Goal: Task Accomplishment & Management: Manage account settings

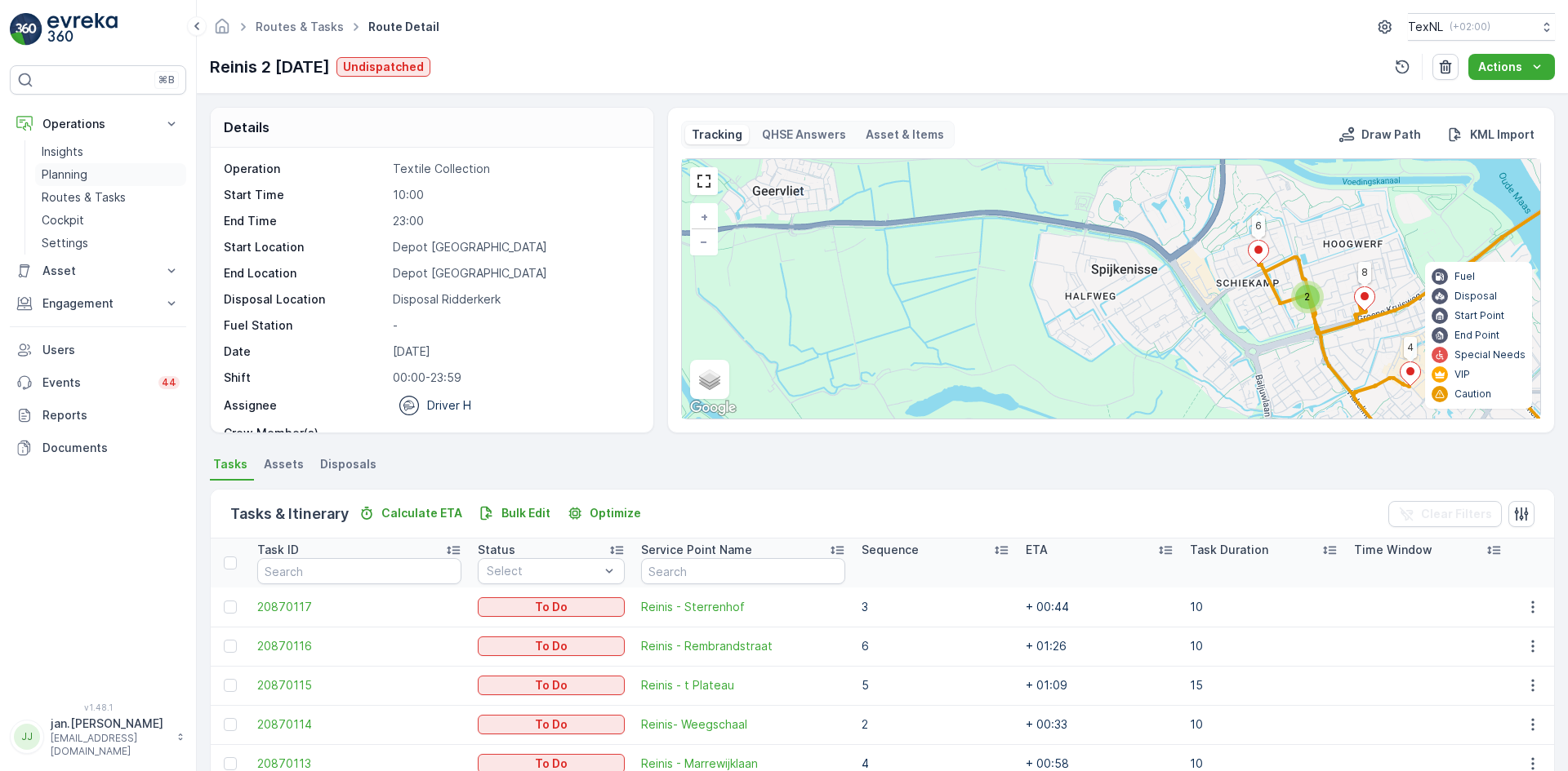
click at [68, 182] on p "Planning" at bounding box center [64, 175] width 46 height 16
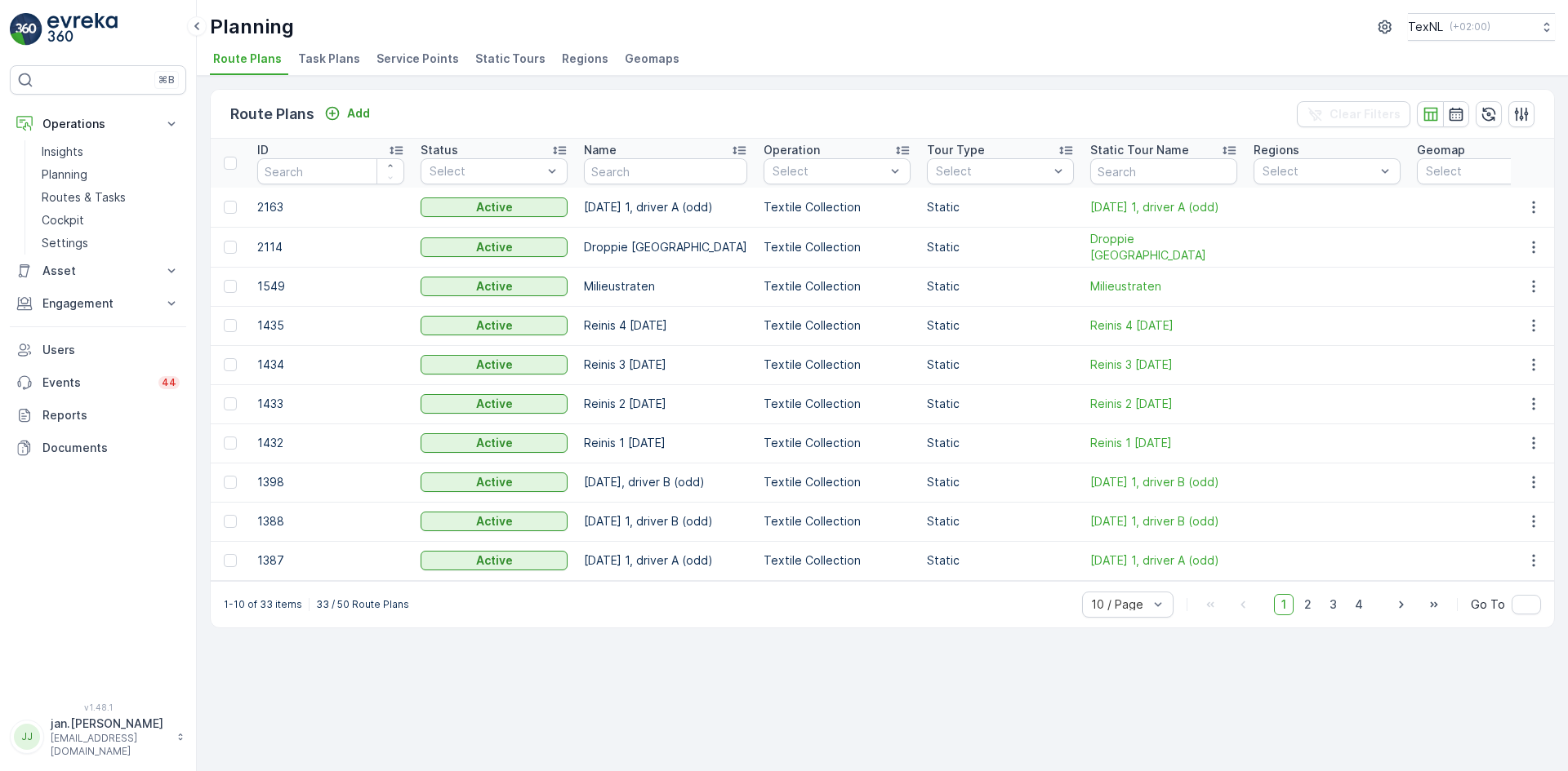
click at [400, 57] on span "Service Points" at bounding box center [418, 59] width 82 height 16
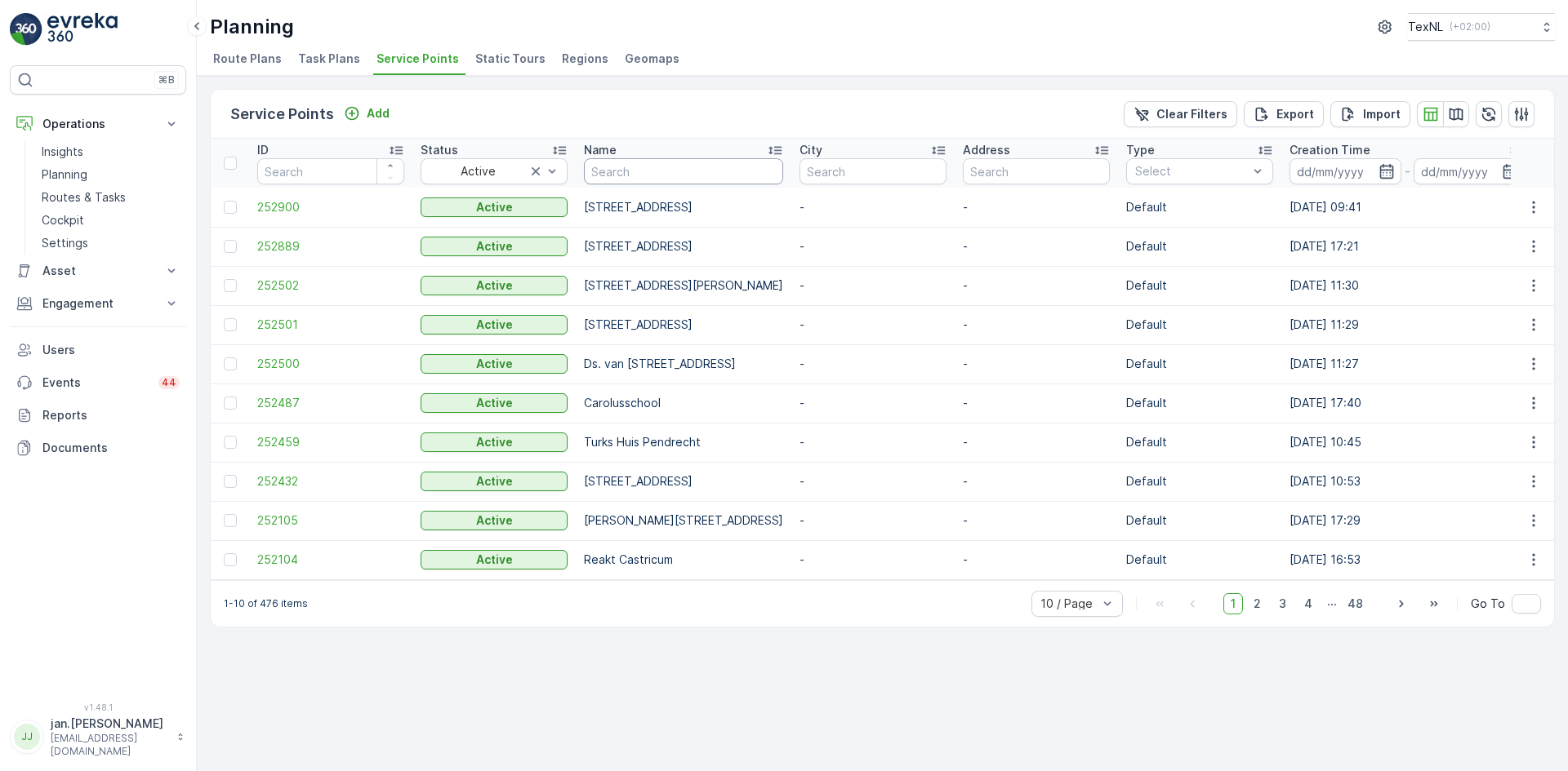
click at [682, 178] on input "text" at bounding box center [683, 170] width 199 height 26
type input "kayo"
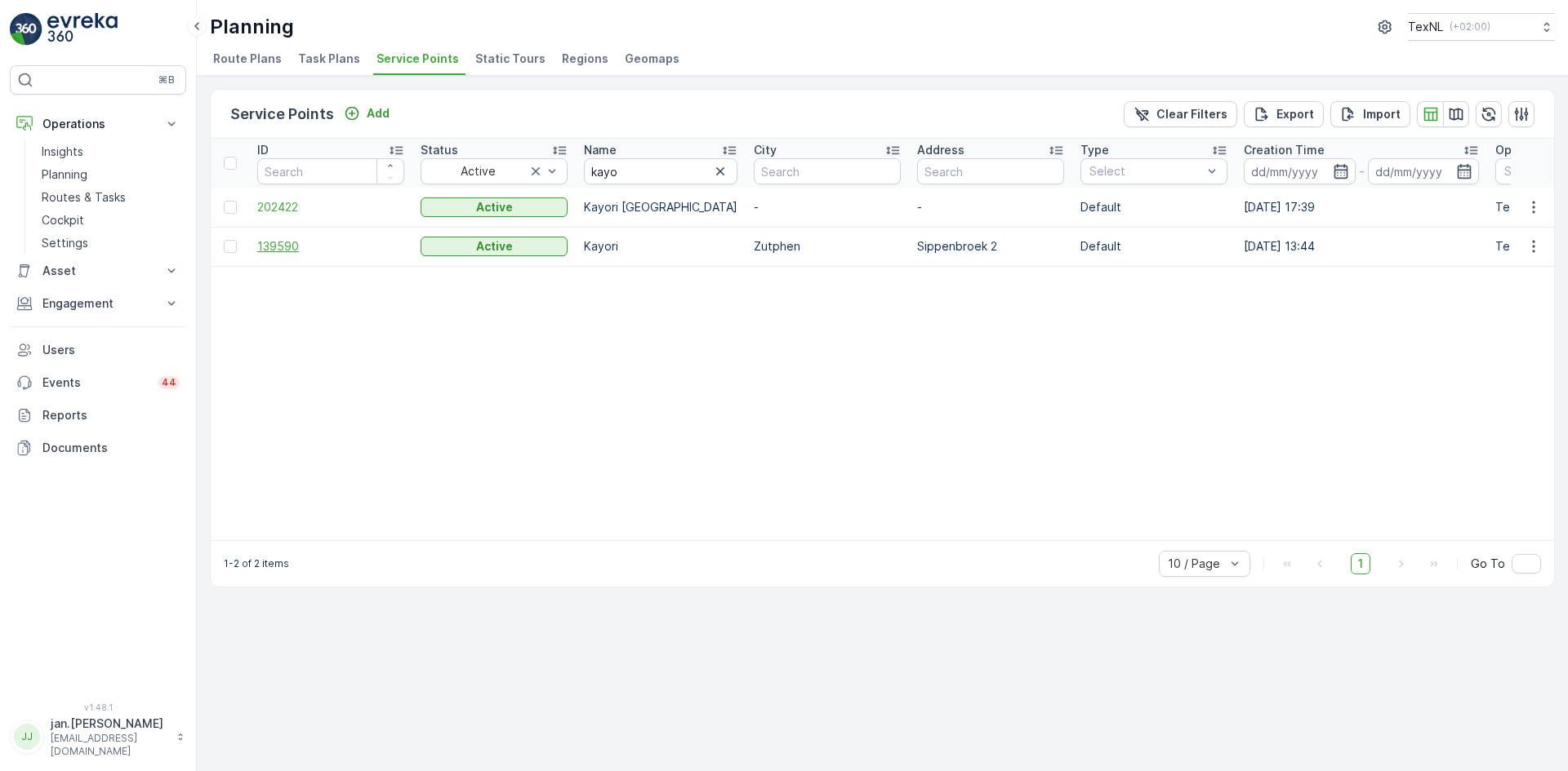
click at [306, 244] on span "139590" at bounding box center [330, 246] width 147 height 16
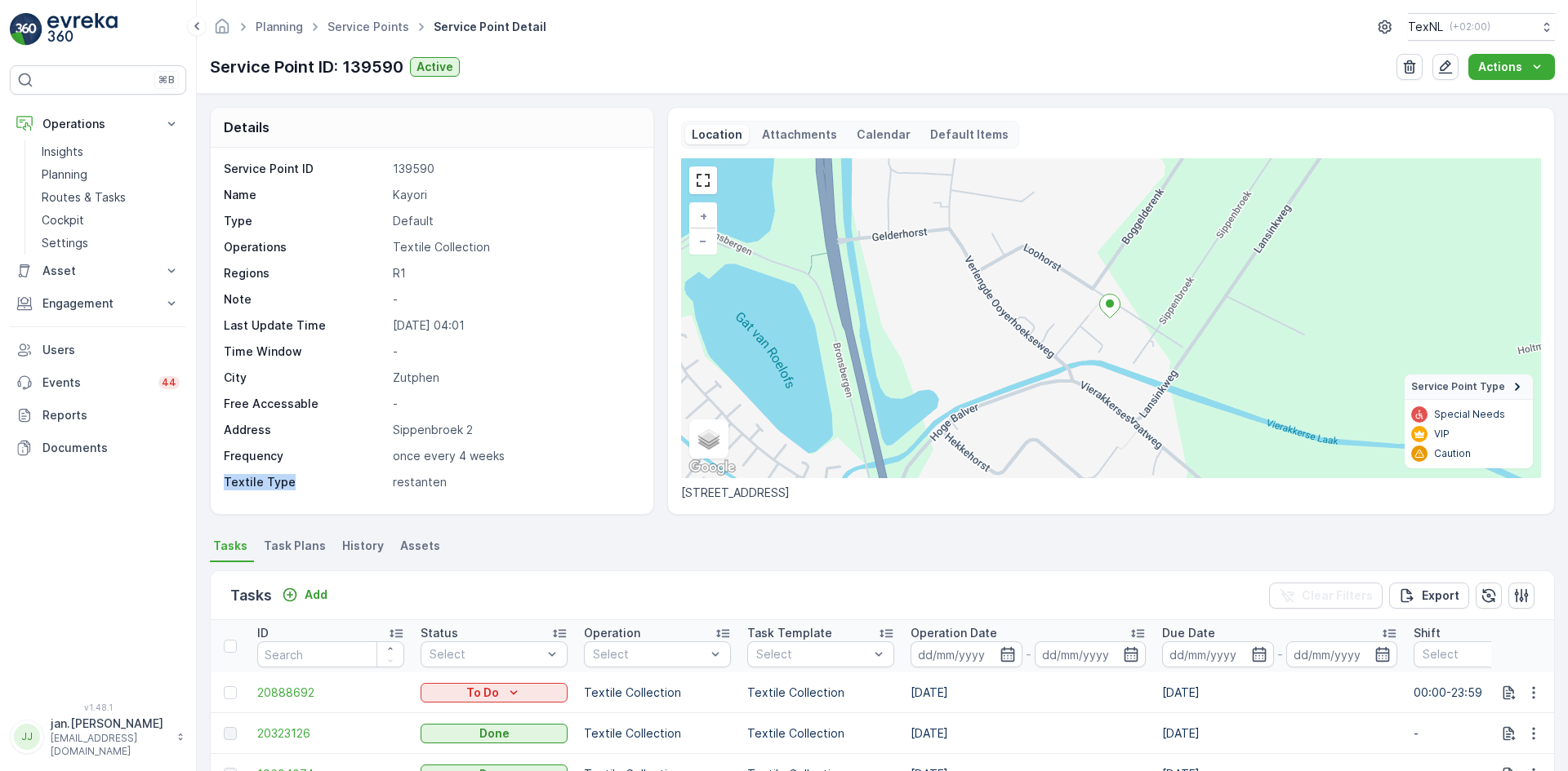
drag, startPoint x: 513, startPoint y: 454, endPoint x: 363, endPoint y: 474, distance: 151.3
click at [363, 474] on div "Service Point ID 139590 Name Kayori Type Default Operations Textile Collection …" at bounding box center [430, 325] width 413 height 329
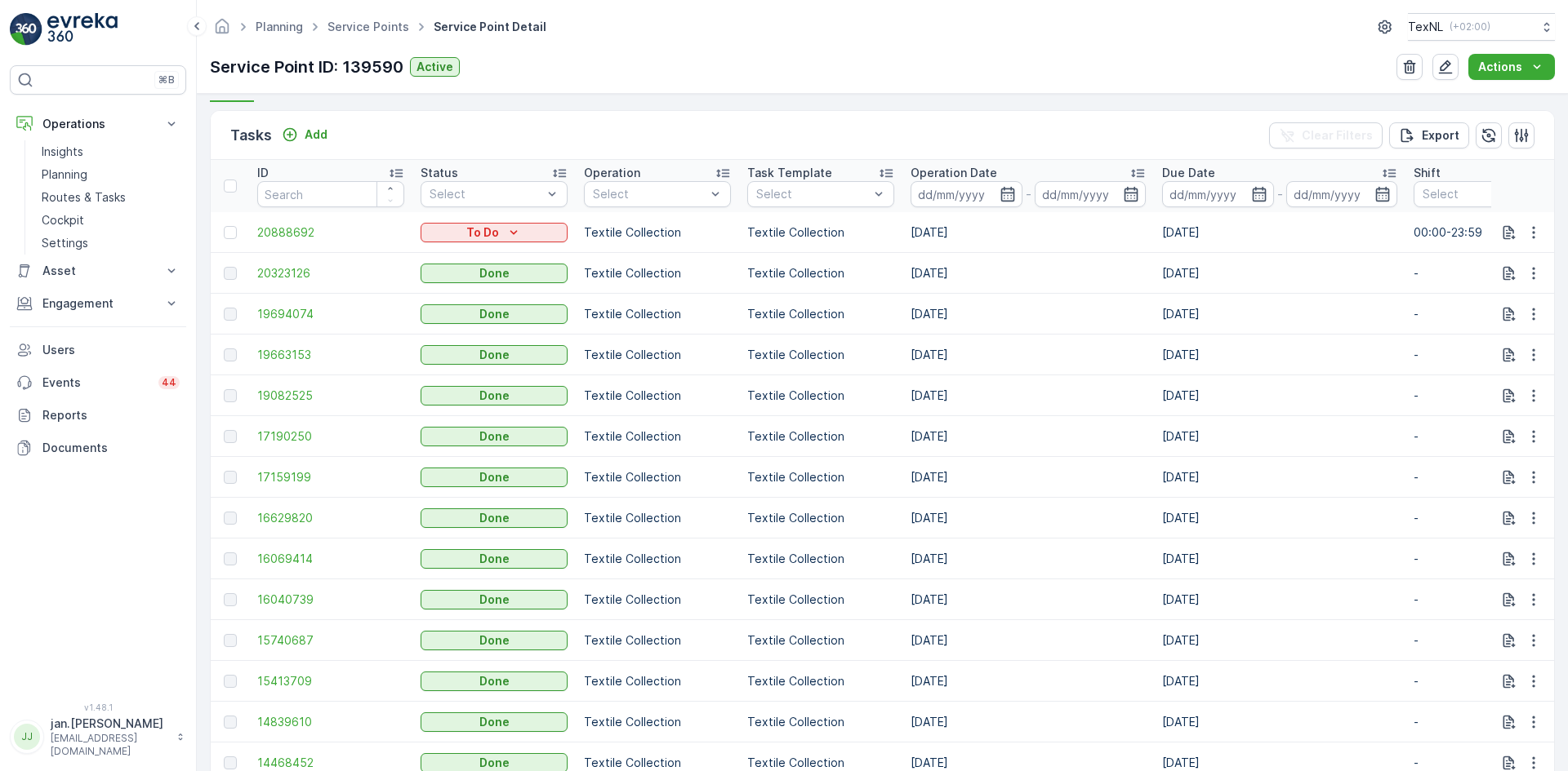
scroll to position [490, 0]
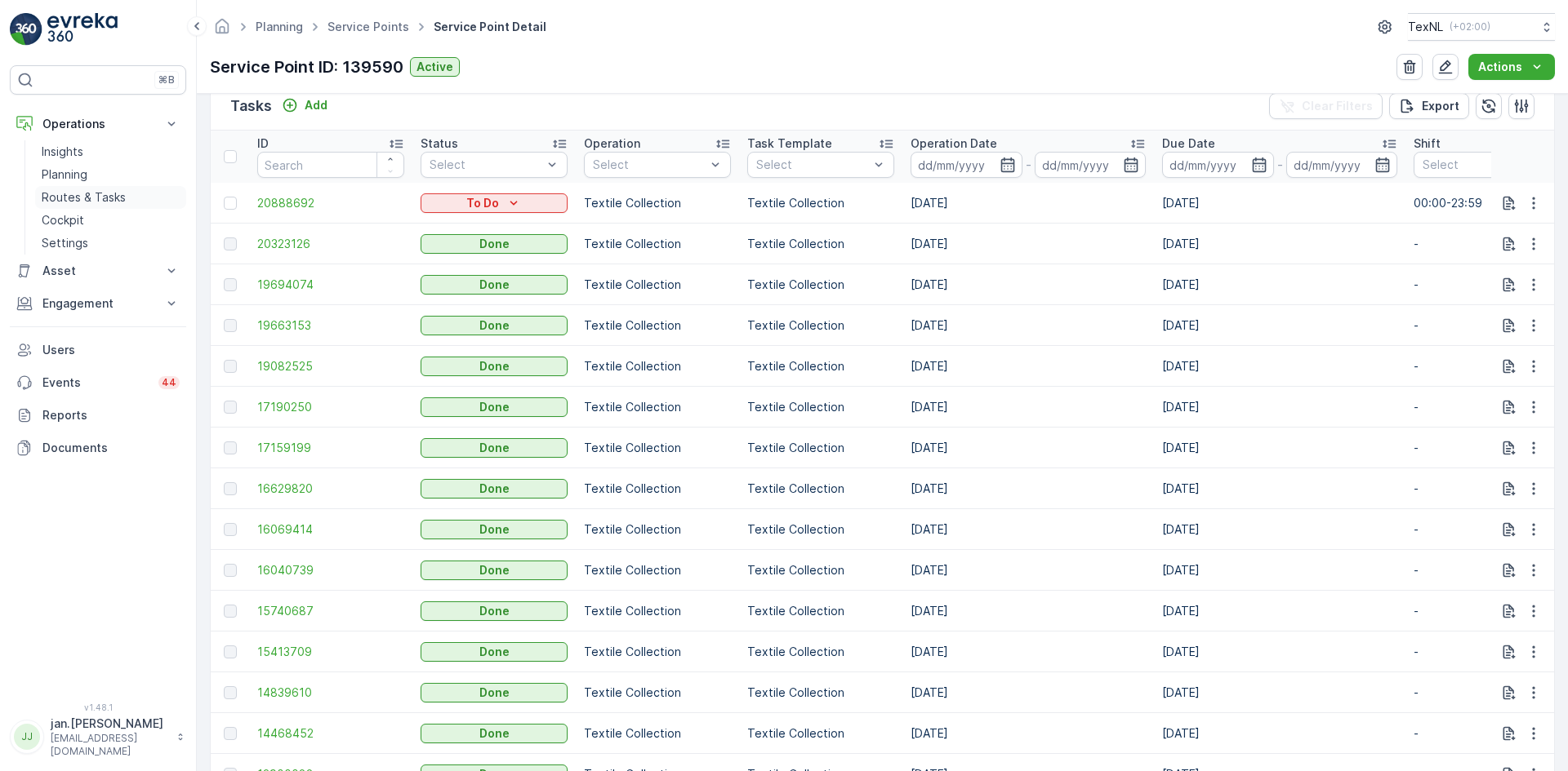
click at [71, 195] on p "Routes & Tasks" at bounding box center [84, 197] width 84 height 16
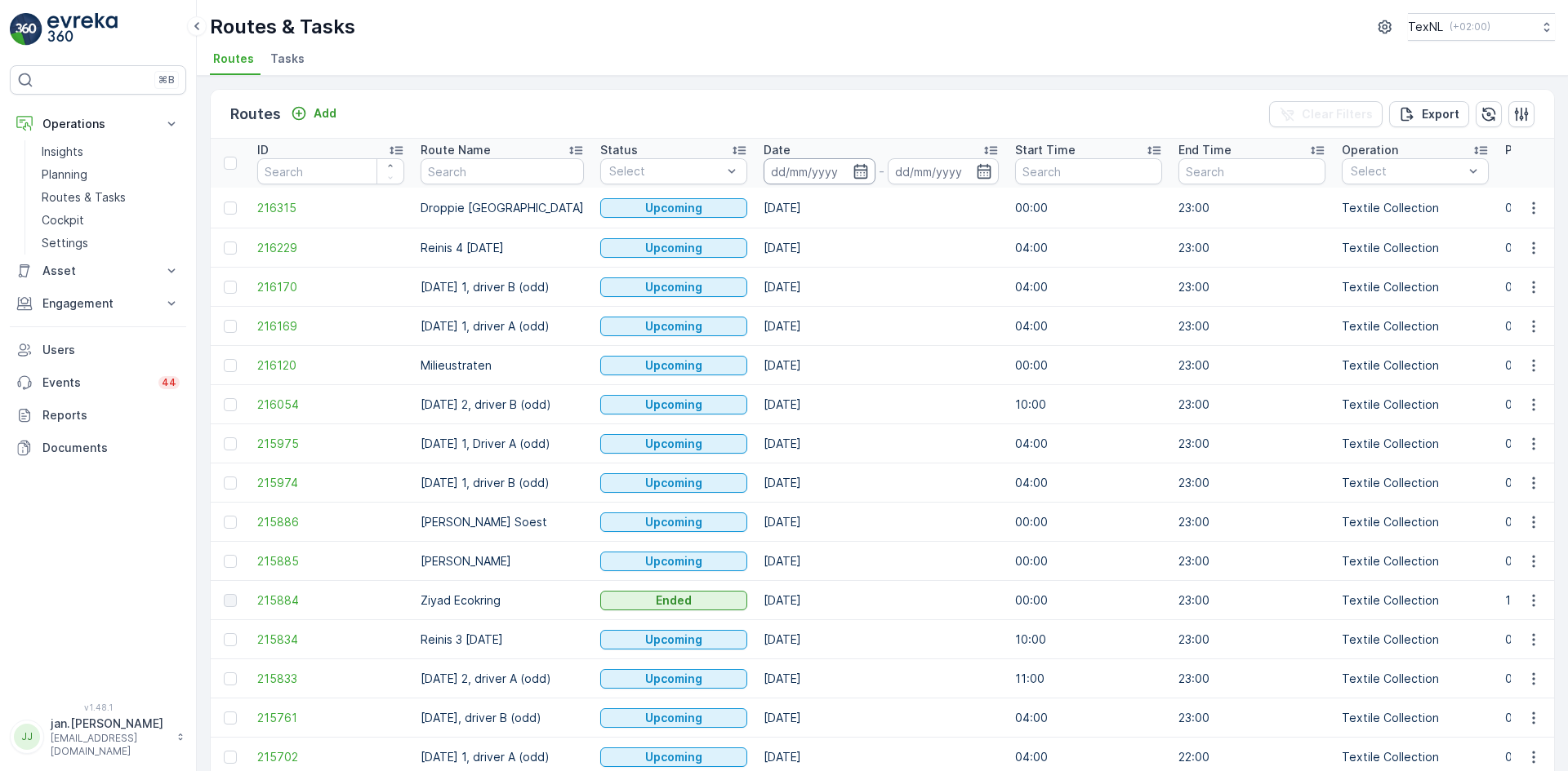
click at [827, 169] on input at bounding box center [819, 170] width 112 height 26
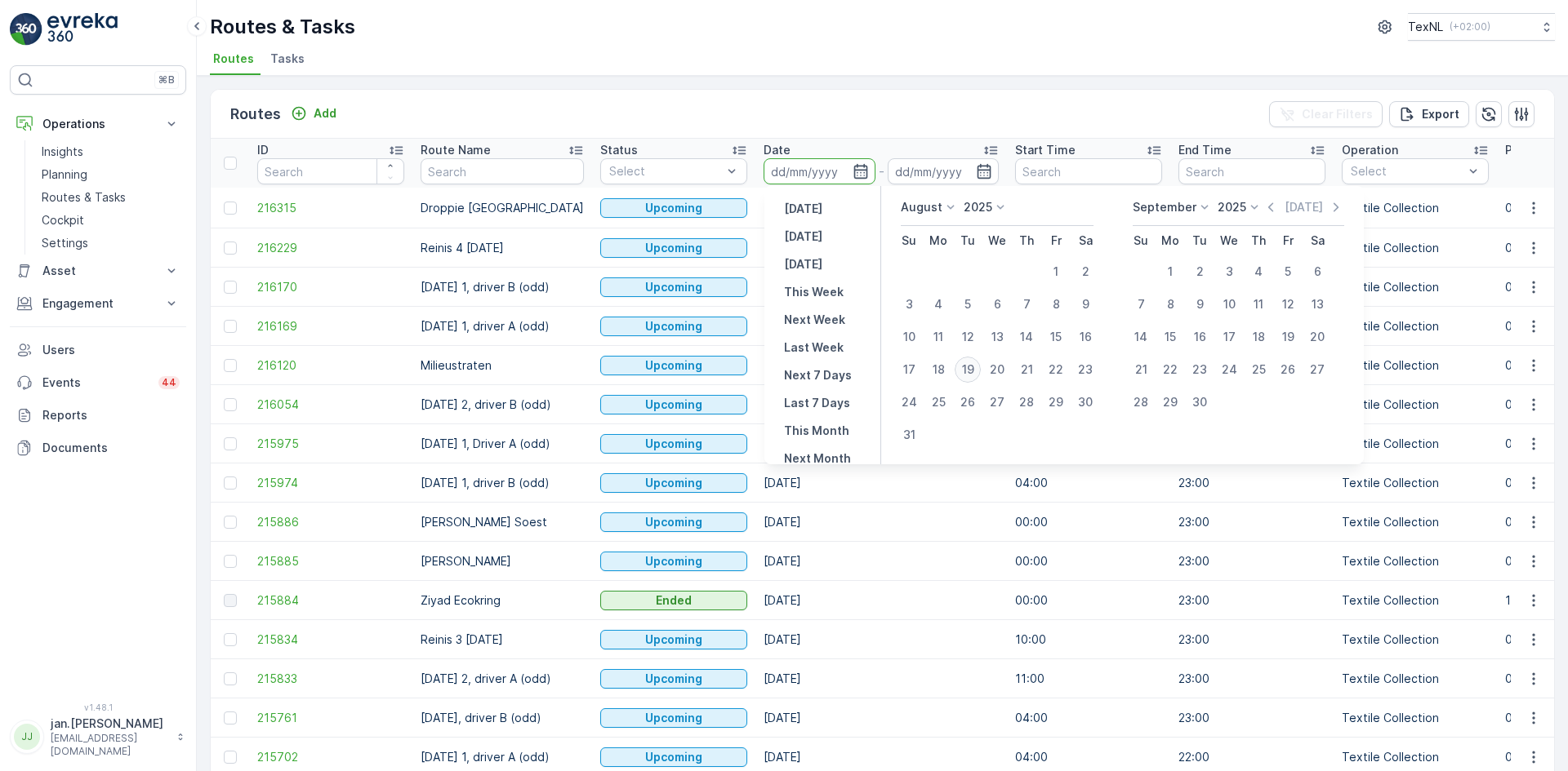
click at [970, 368] on div "19" at bounding box center [967, 369] width 26 height 26
type input "[DATE]"
click at [970, 368] on div "19" at bounding box center [967, 369] width 26 height 26
type input "[DATE]"
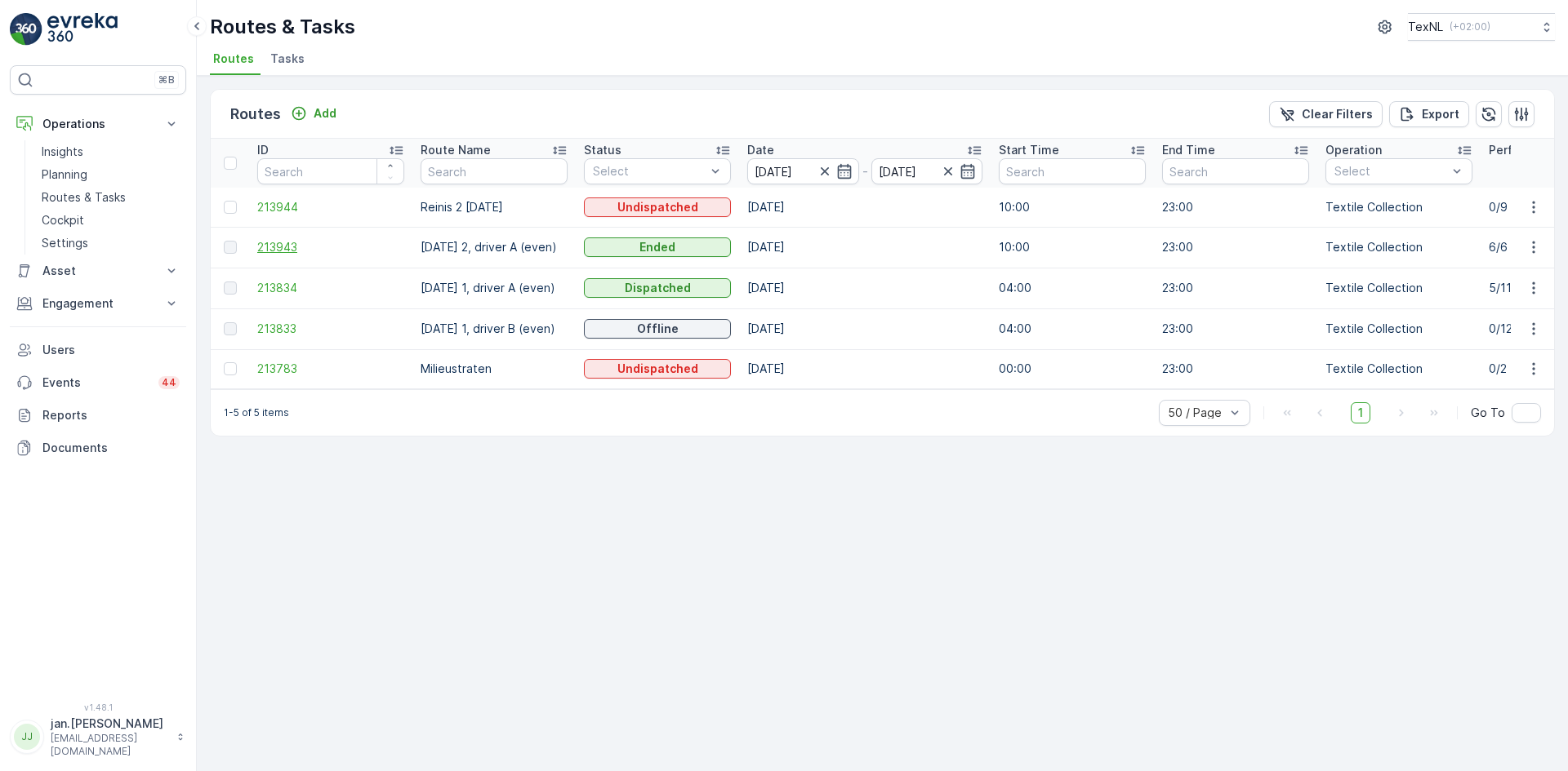
click at [283, 252] on span "213943" at bounding box center [330, 247] width 147 height 16
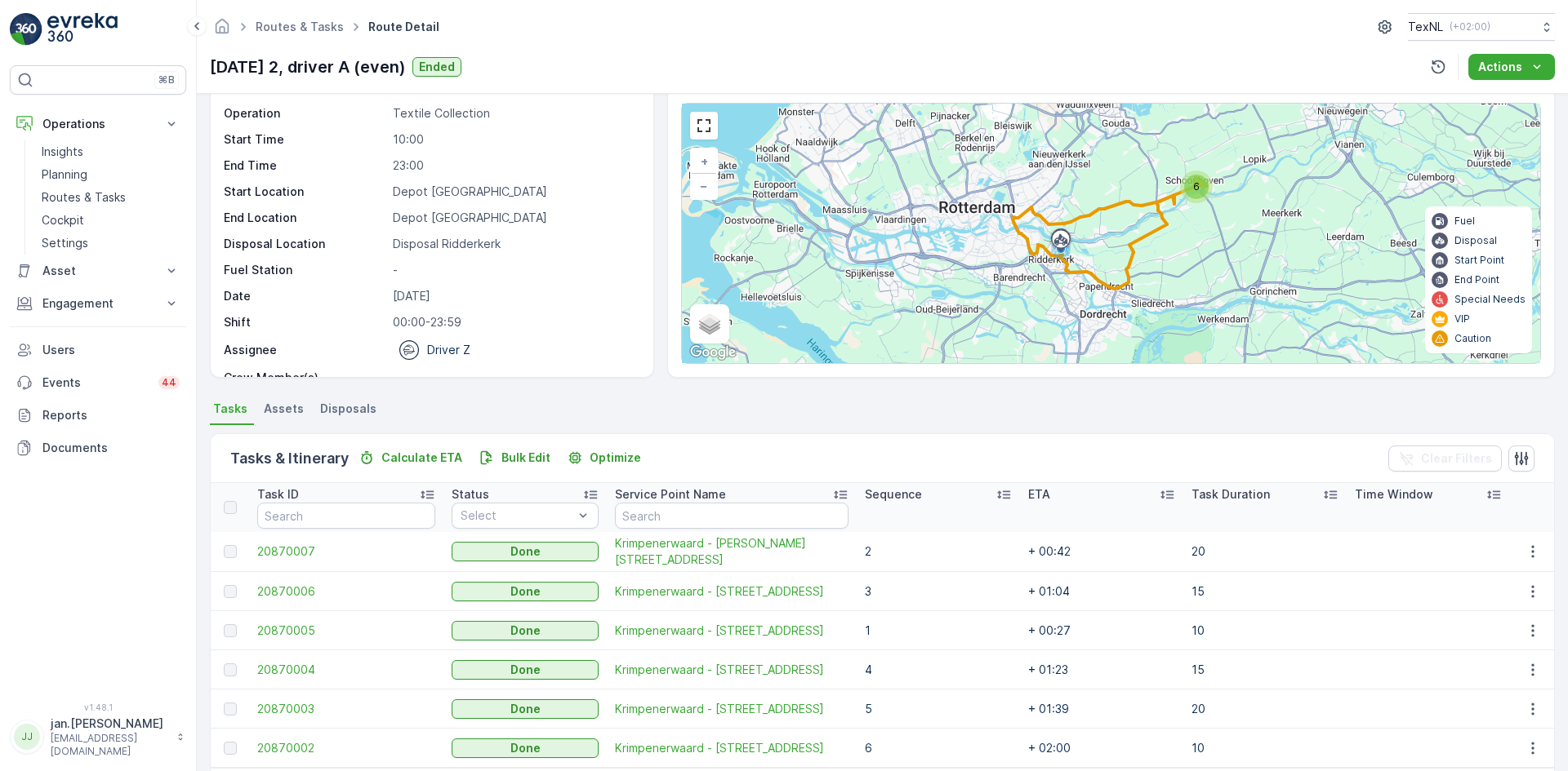
scroll to position [122, 0]
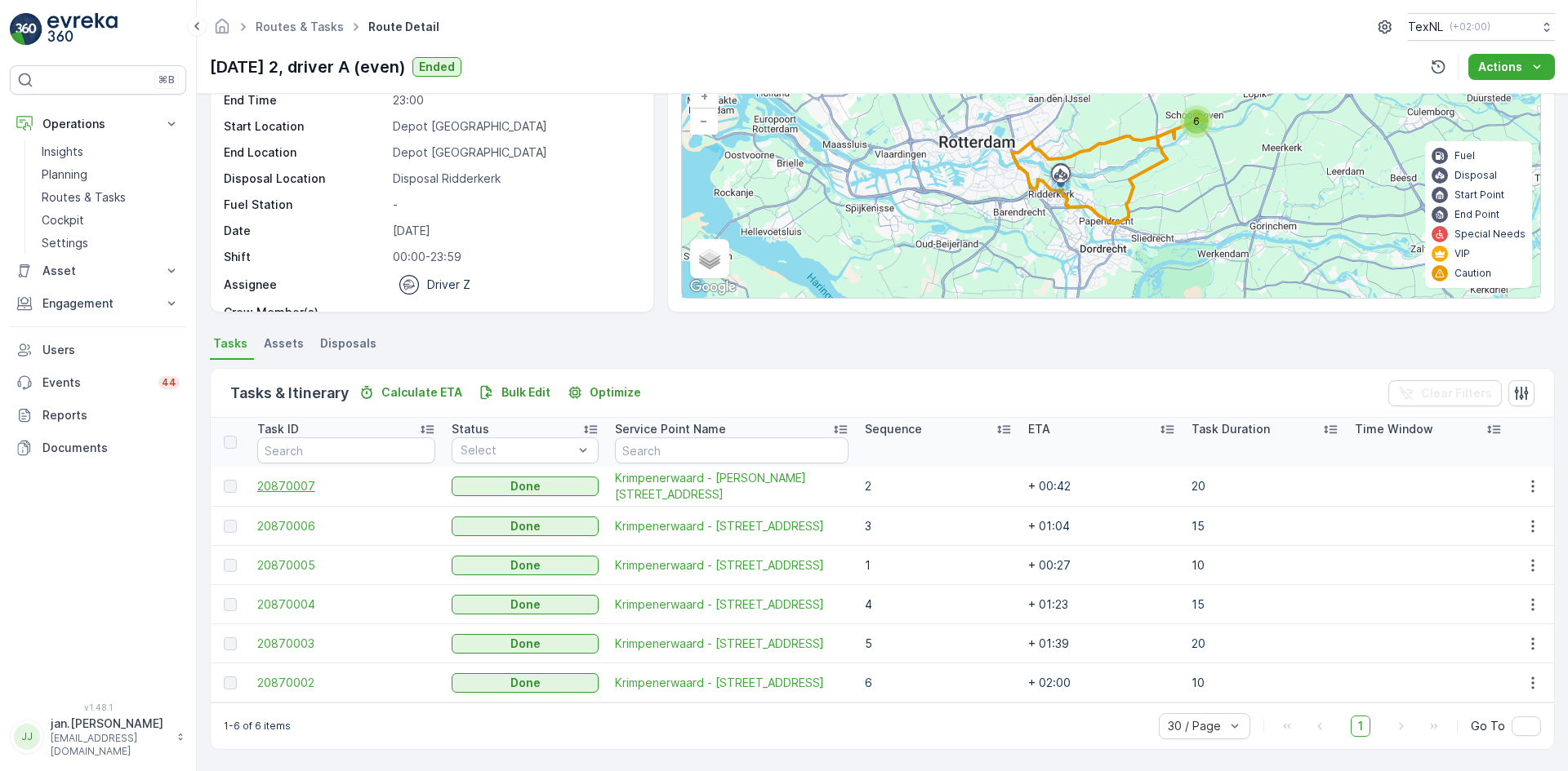
click at [308, 484] on span "20870007" at bounding box center [346, 486] width 178 height 16
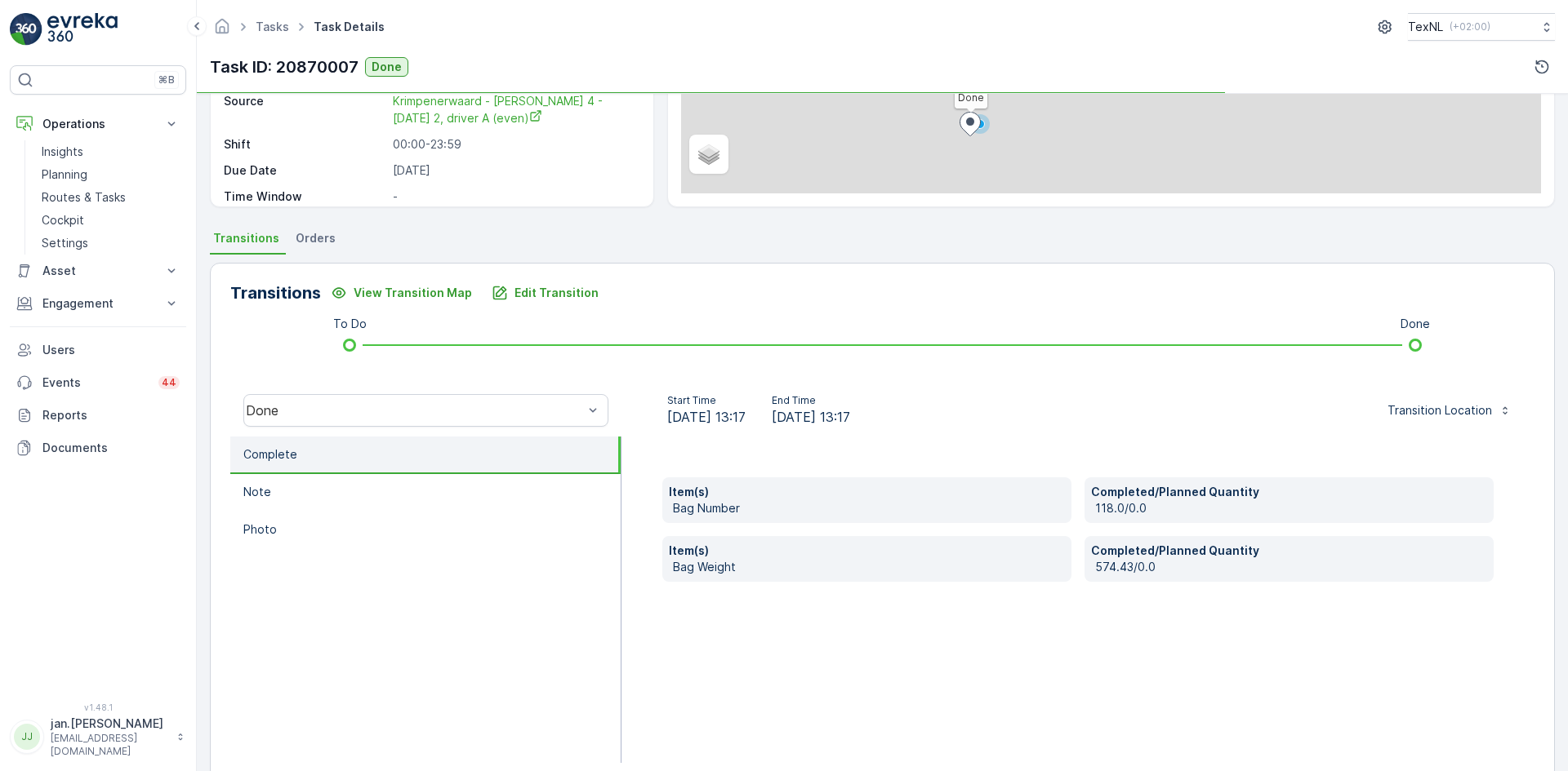
scroll to position [245, 0]
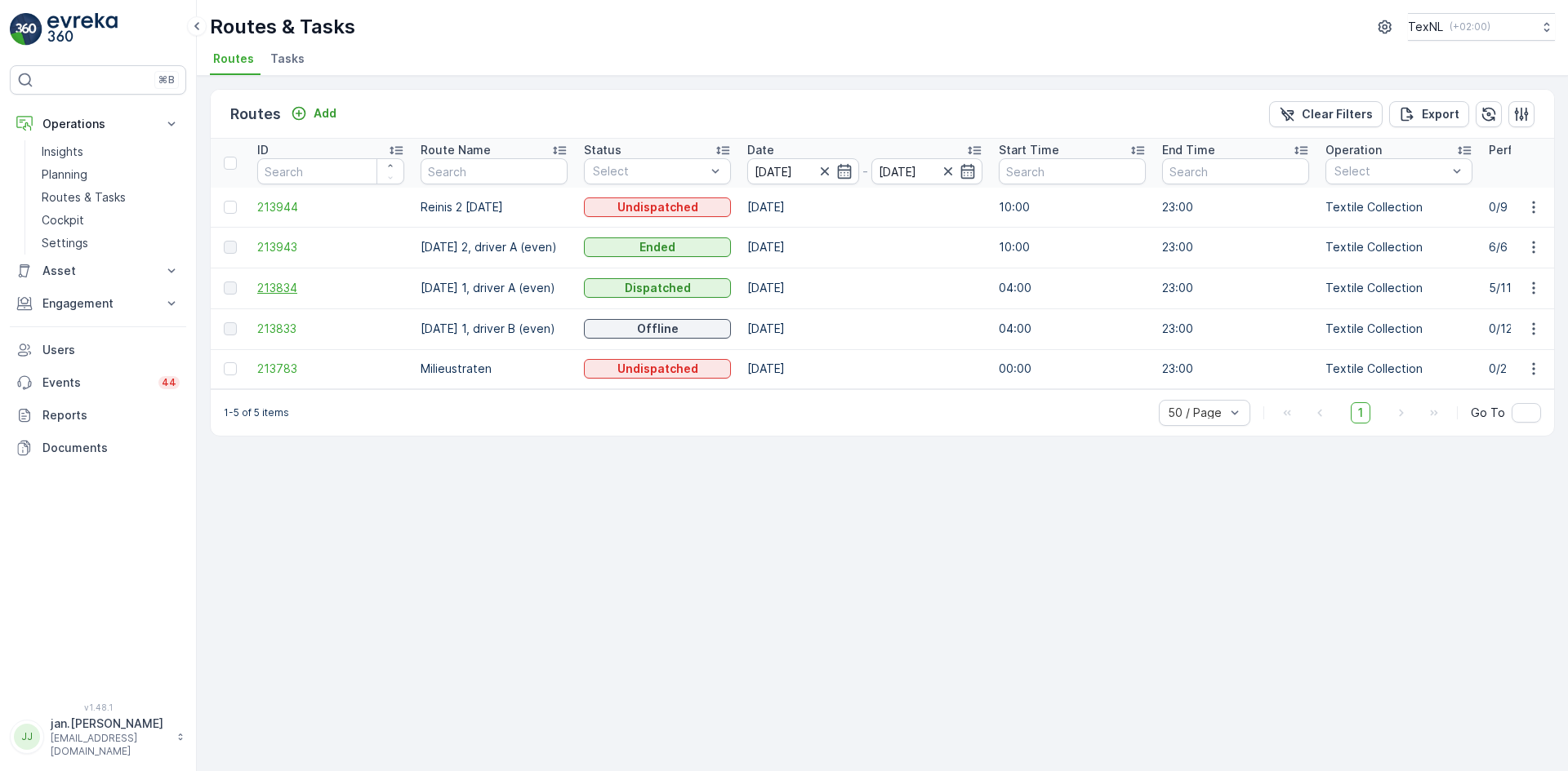
click at [291, 287] on span "213834" at bounding box center [330, 288] width 147 height 16
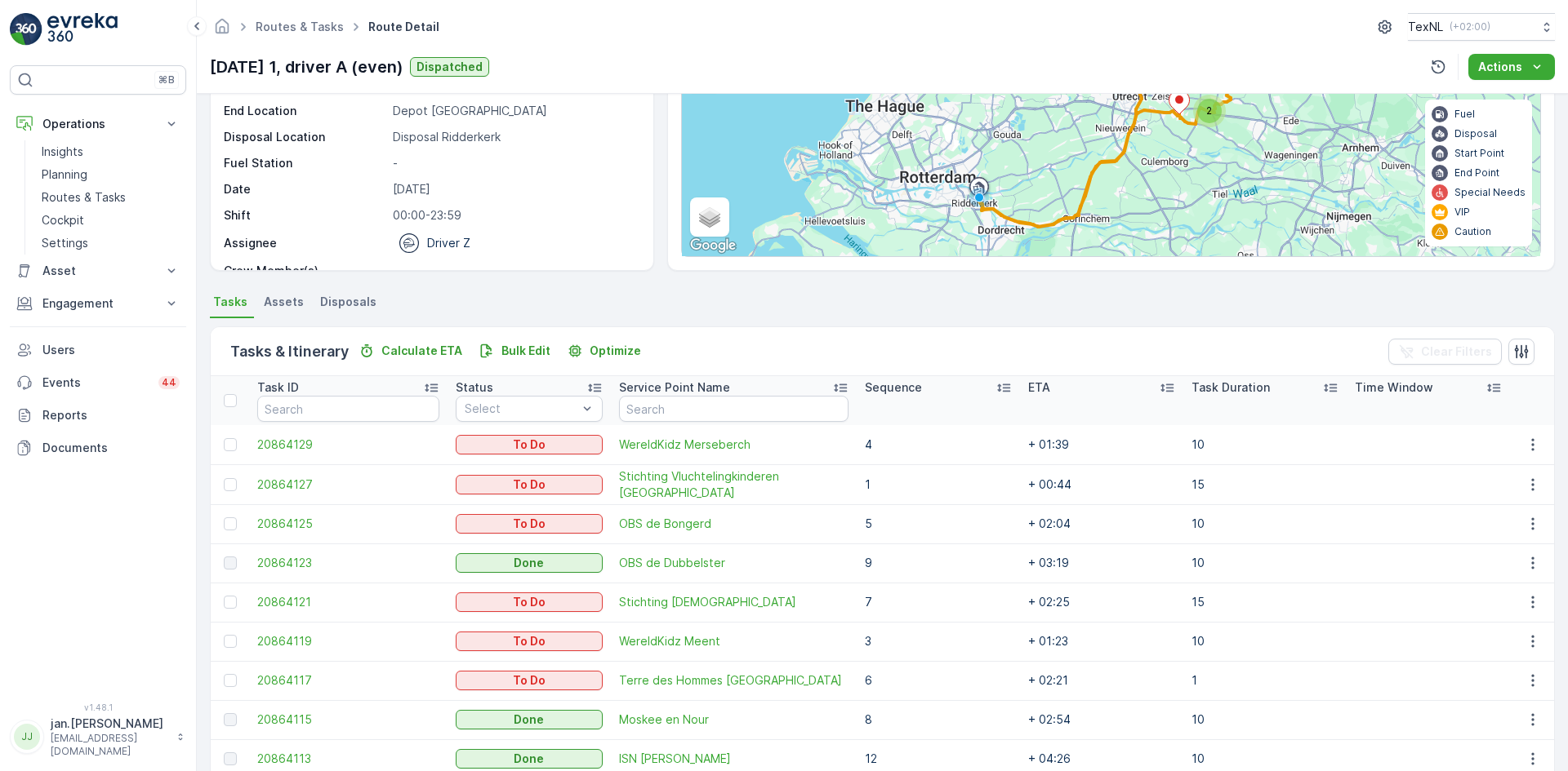
scroll to position [163, 0]
click at [895, 390] on p "Sequence" at bounding box center [893, 386] width 57 height 16
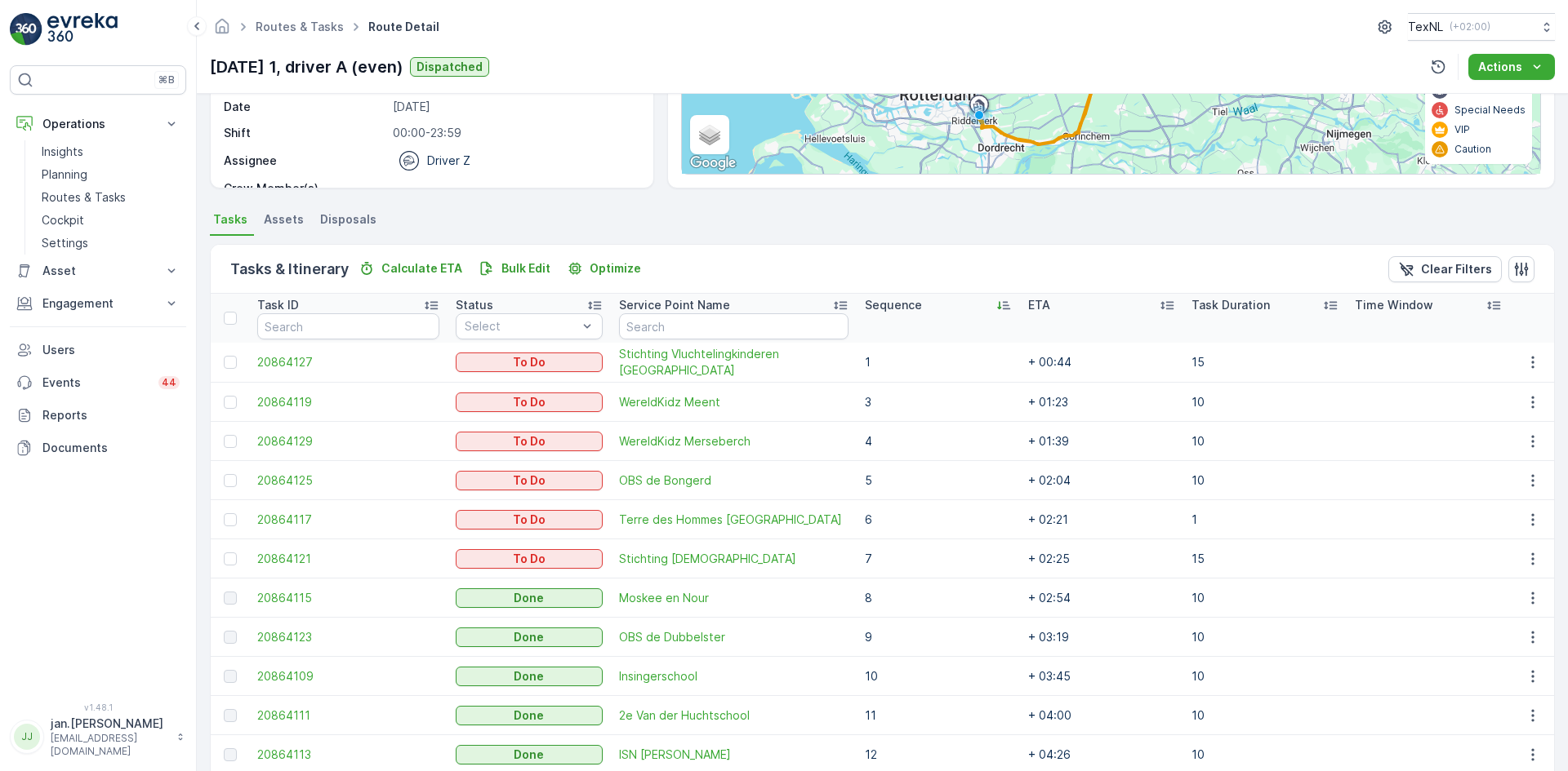
scroll to position [317, 0]
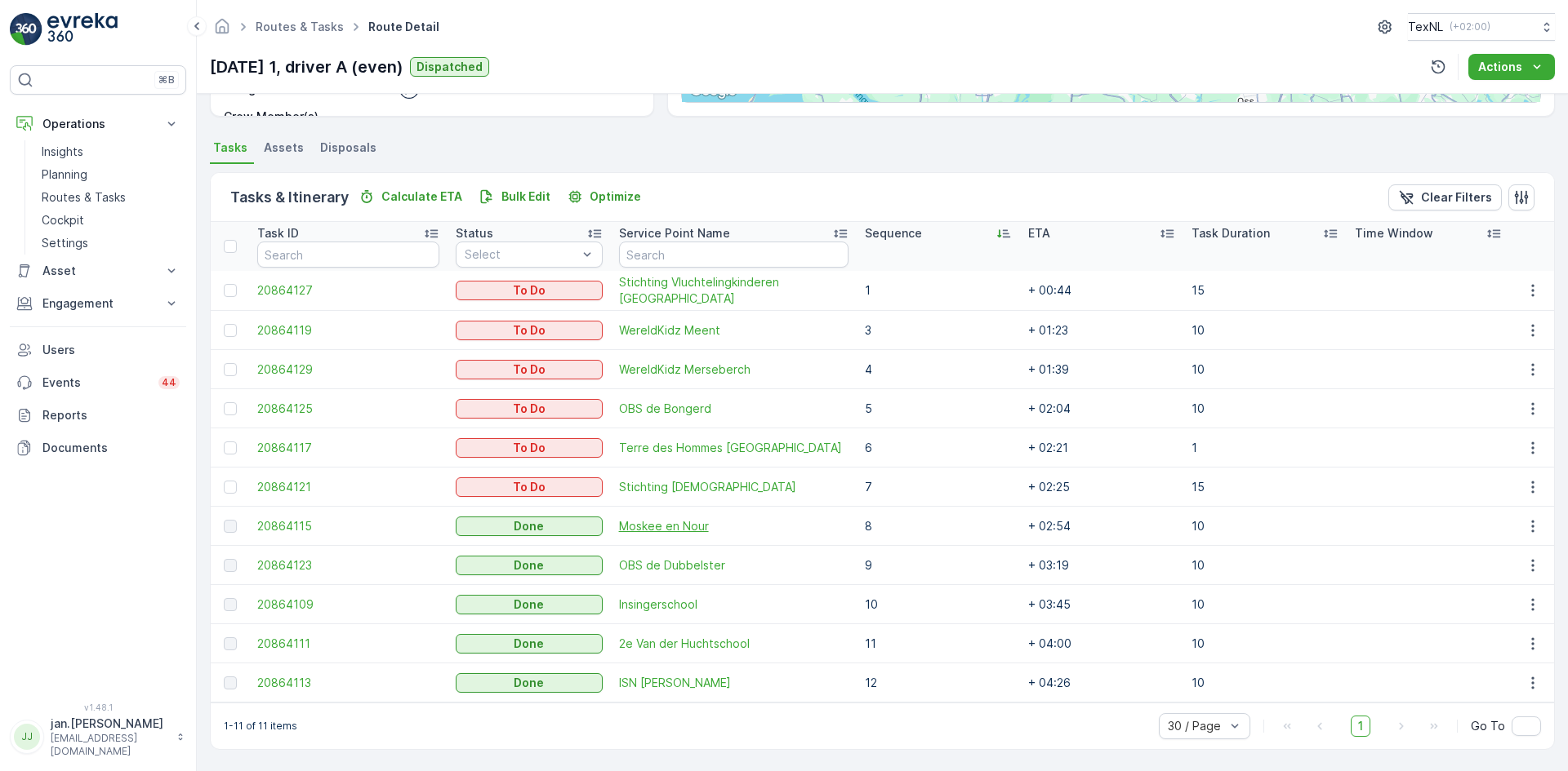
click at [669, 529] on span "Moskee en Nour" at bounding box center [733, 526] width 229 height 16
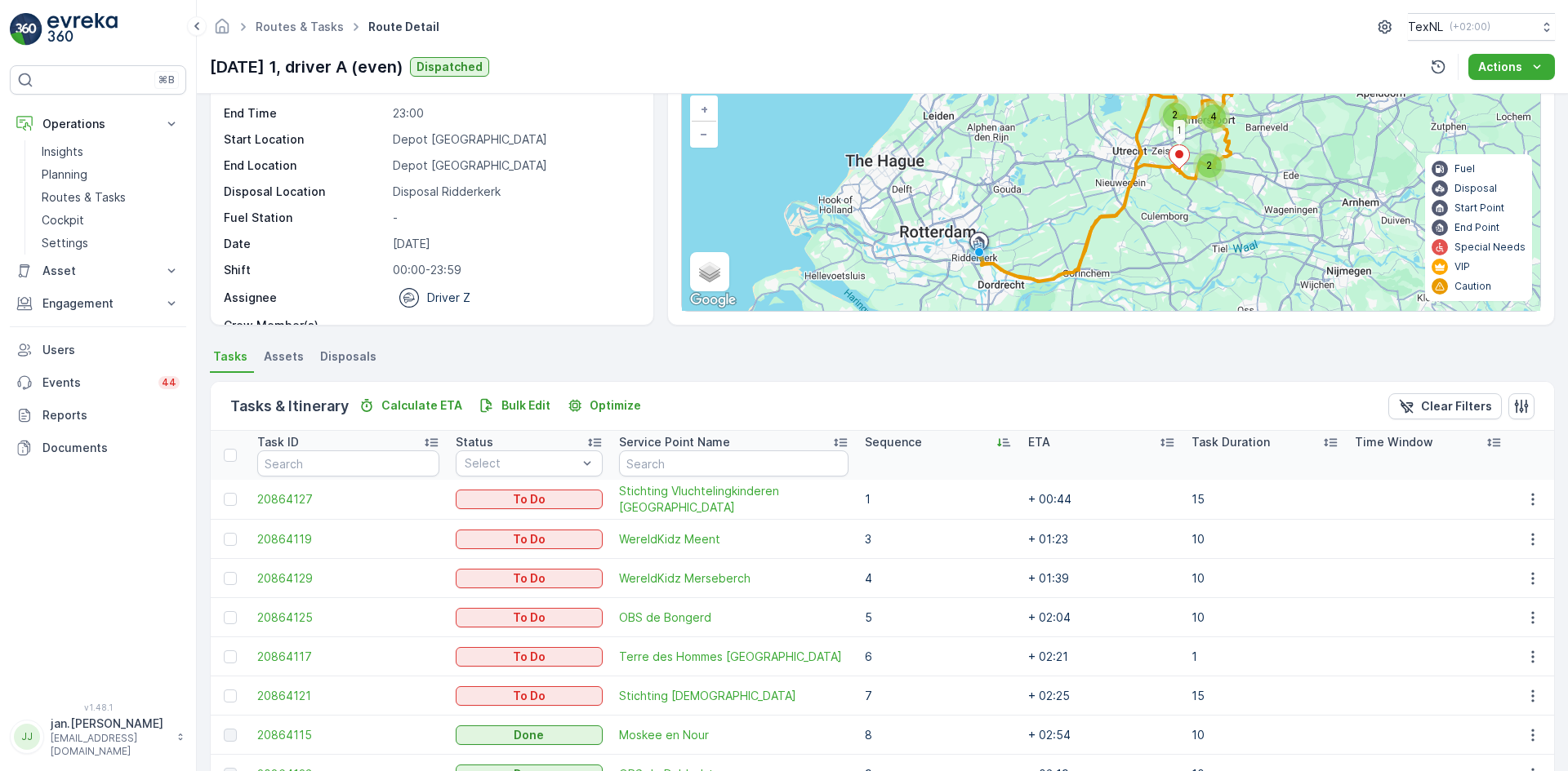
scroll to position [317, 0]
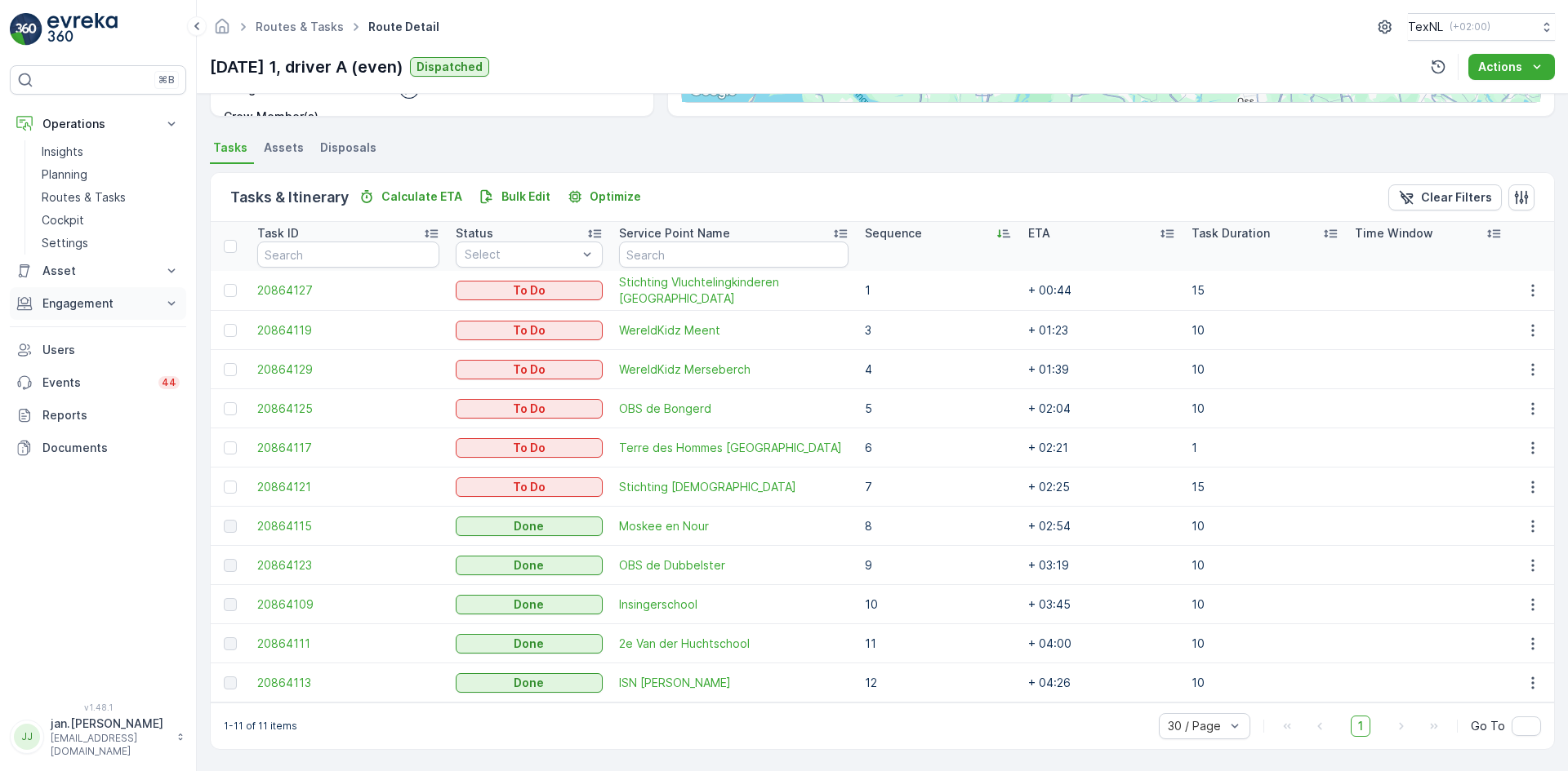
click at [100, 304] on p "Engagement" at bounding box center [98, 303] width 111 height 16
click at [69, 328] on p "Insights" at bounding box center [63, 331] width 42 height 16
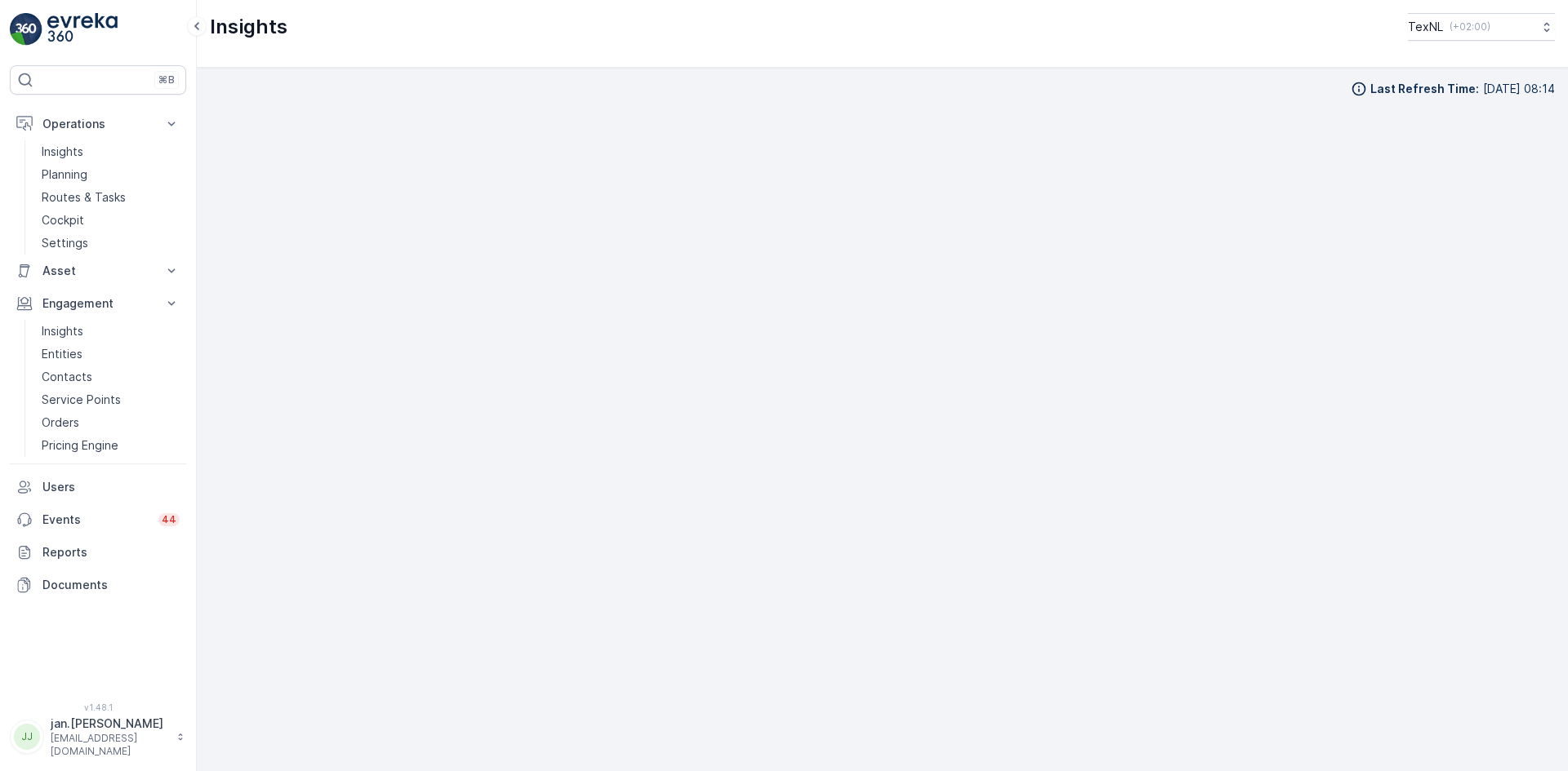
scroll to position [16, 0]
click at [78, 171] on p "Planning" at bounding box center [64, 175] width 46 height 16
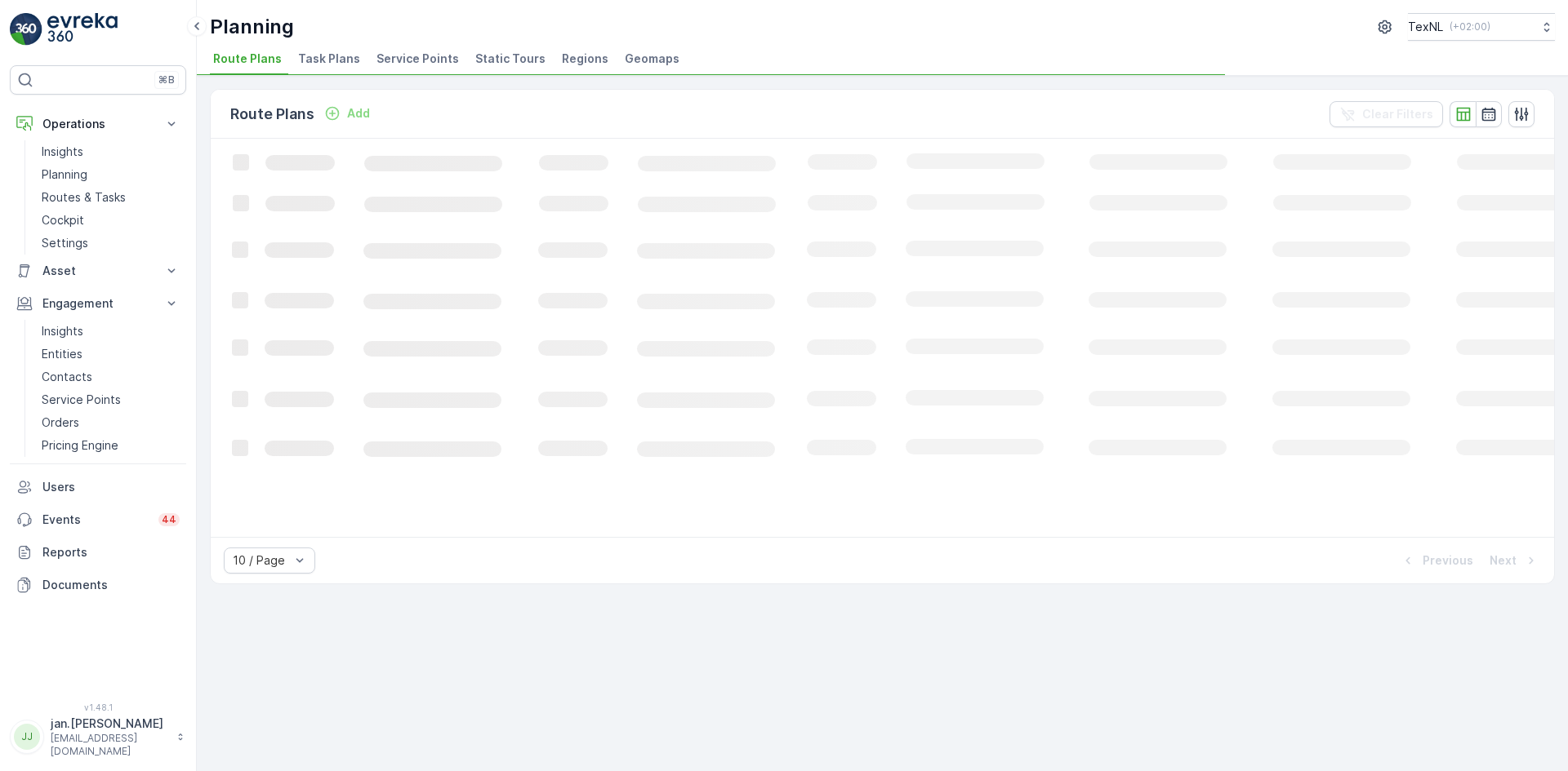
click at [424, 51] on span "Service Points" at bounding box center [418, 59] width 82 height 16
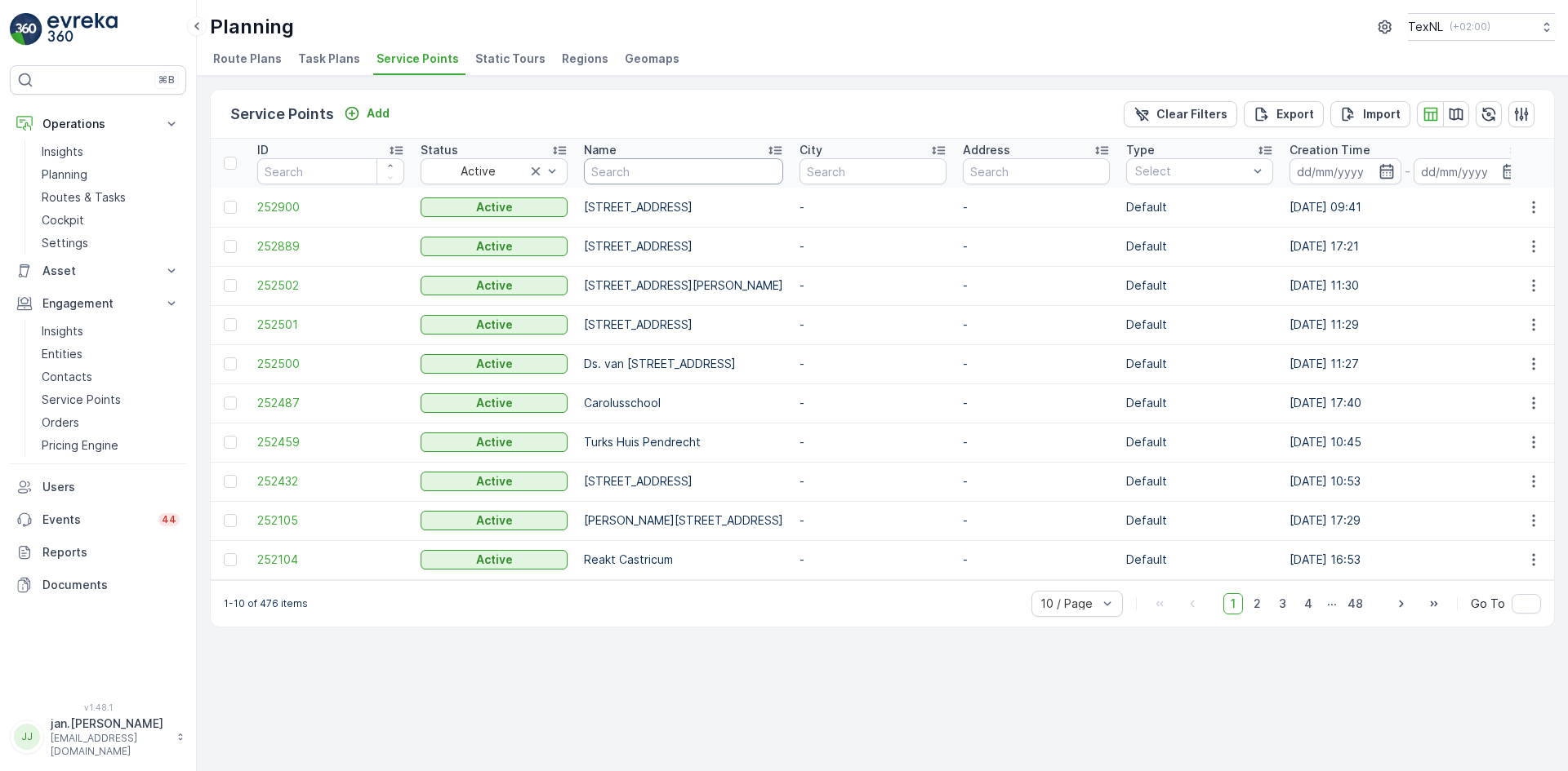
click at [624, 177] on input "text" at bounding box center [683, 170] width 199 height 26
type input "sterr"
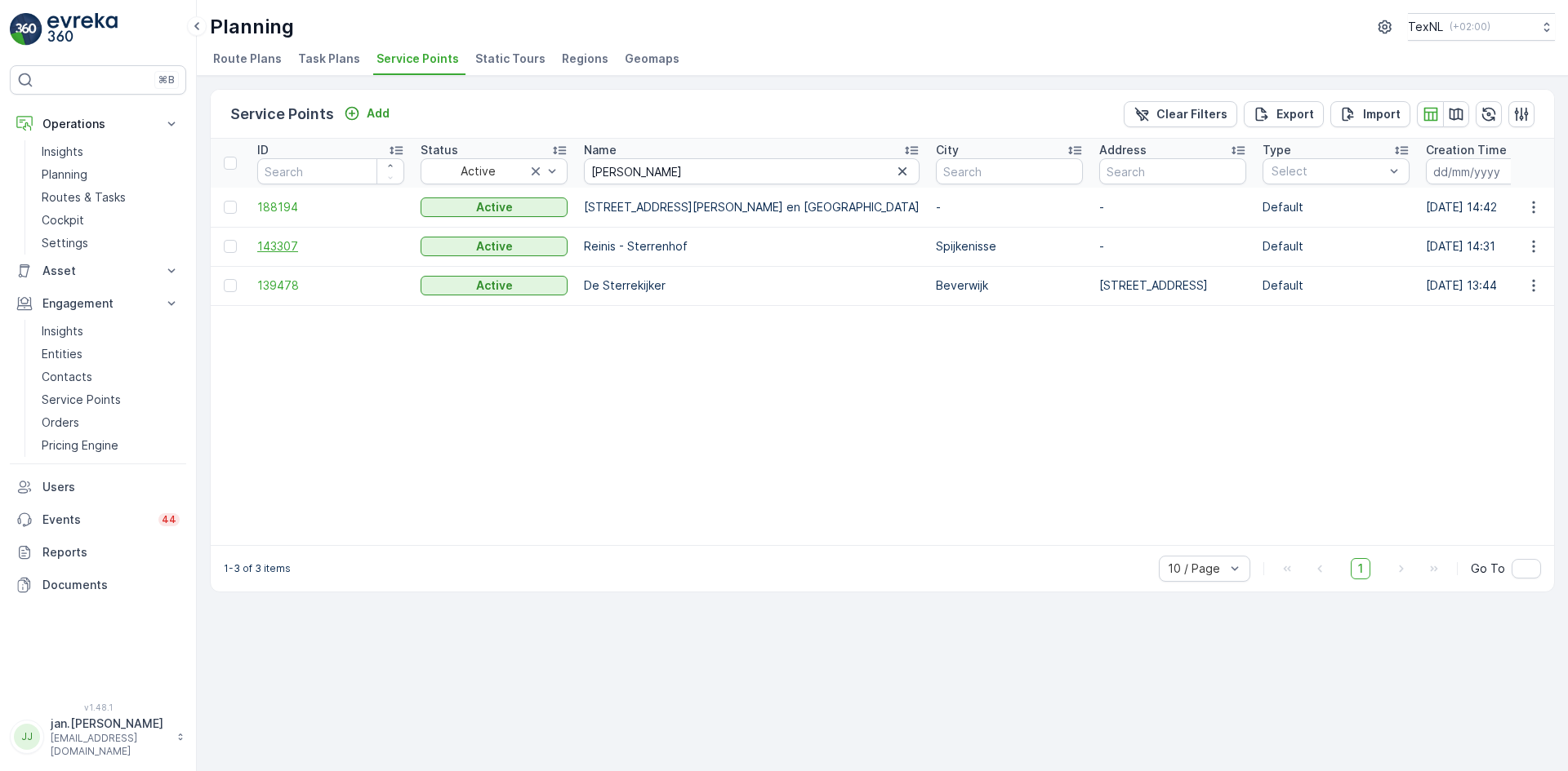
click at [296, 240] on span "143307" at bounding box center [330, 246] width 147 height 16
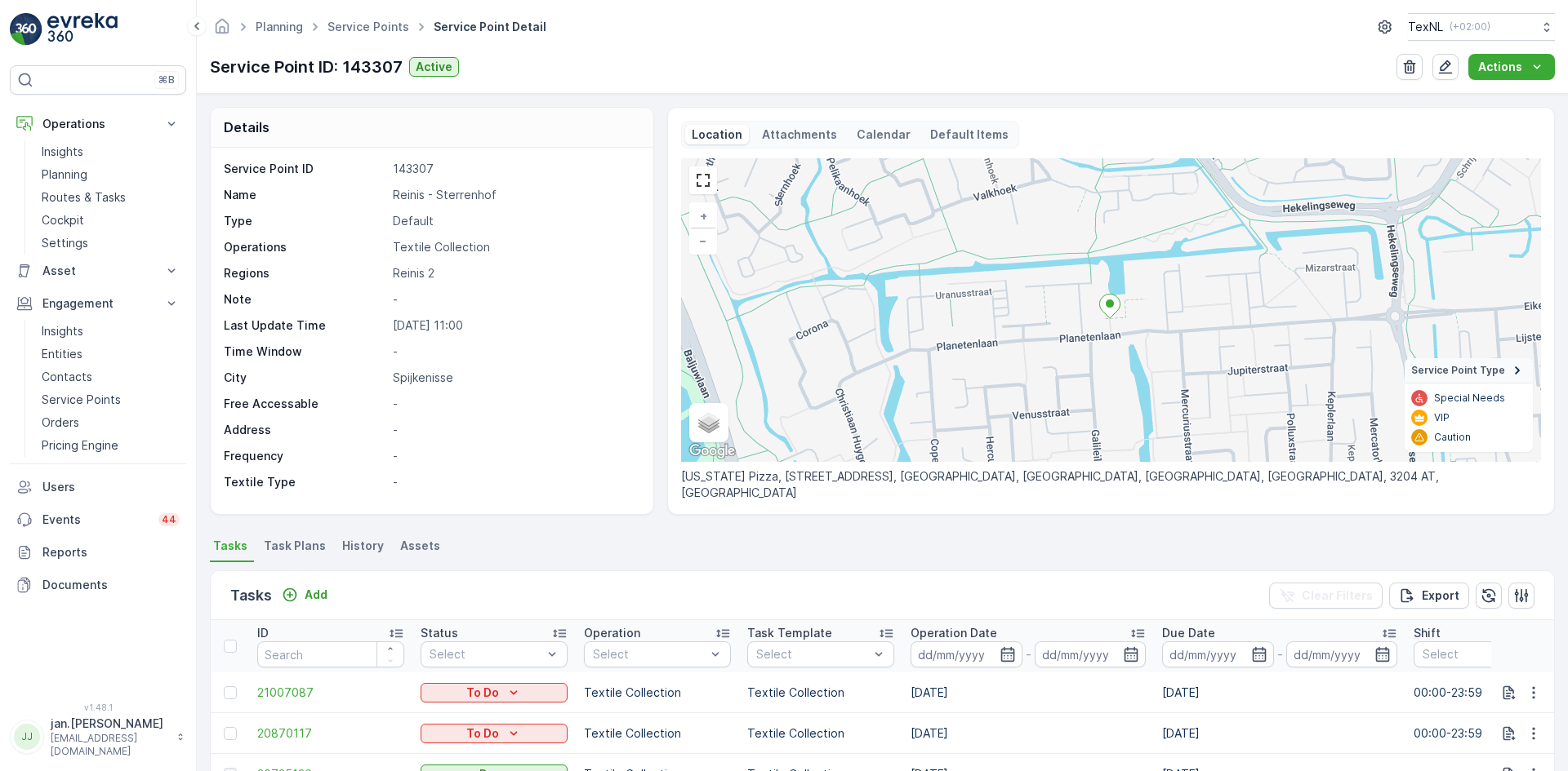
scroll to position [81, 0]
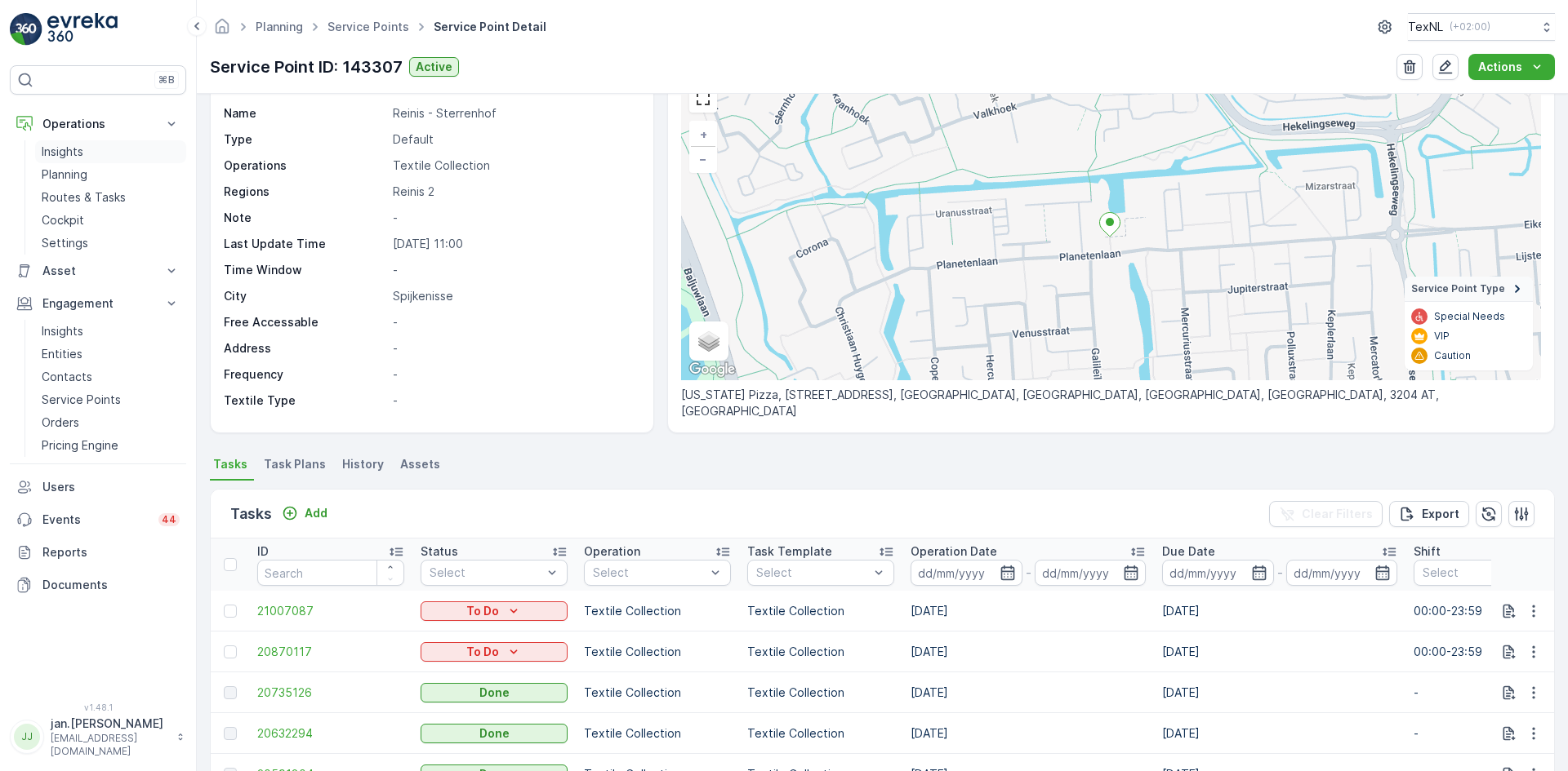
drag, startPoint x: 55, startPoint y: 171, endPoint x: 76, endPoint y: 162, distance: 22.8
click at [55, 170] on p "Planning" at bounding box center [64, 175] width 46 height 16
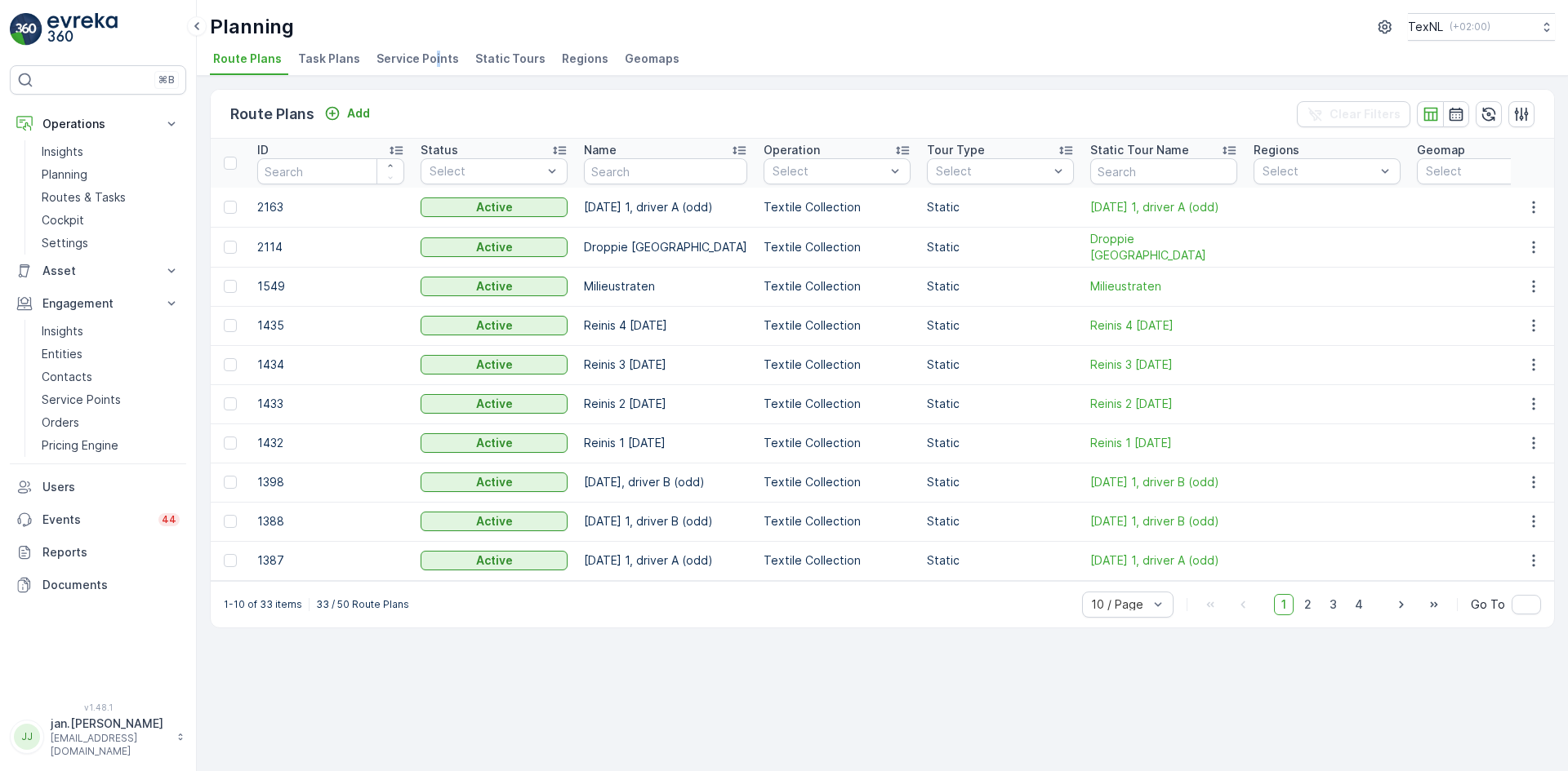
click at [432, 46] on div "Planning TexNL ( +02:00 ) Route Plans Task Plans Service Points Static Tours Re…" at bounding box center [881, 37] width 1371 height 76
click at [420, 58] on span "Service Points" at bounding box center [418, 59] width 82 height 16
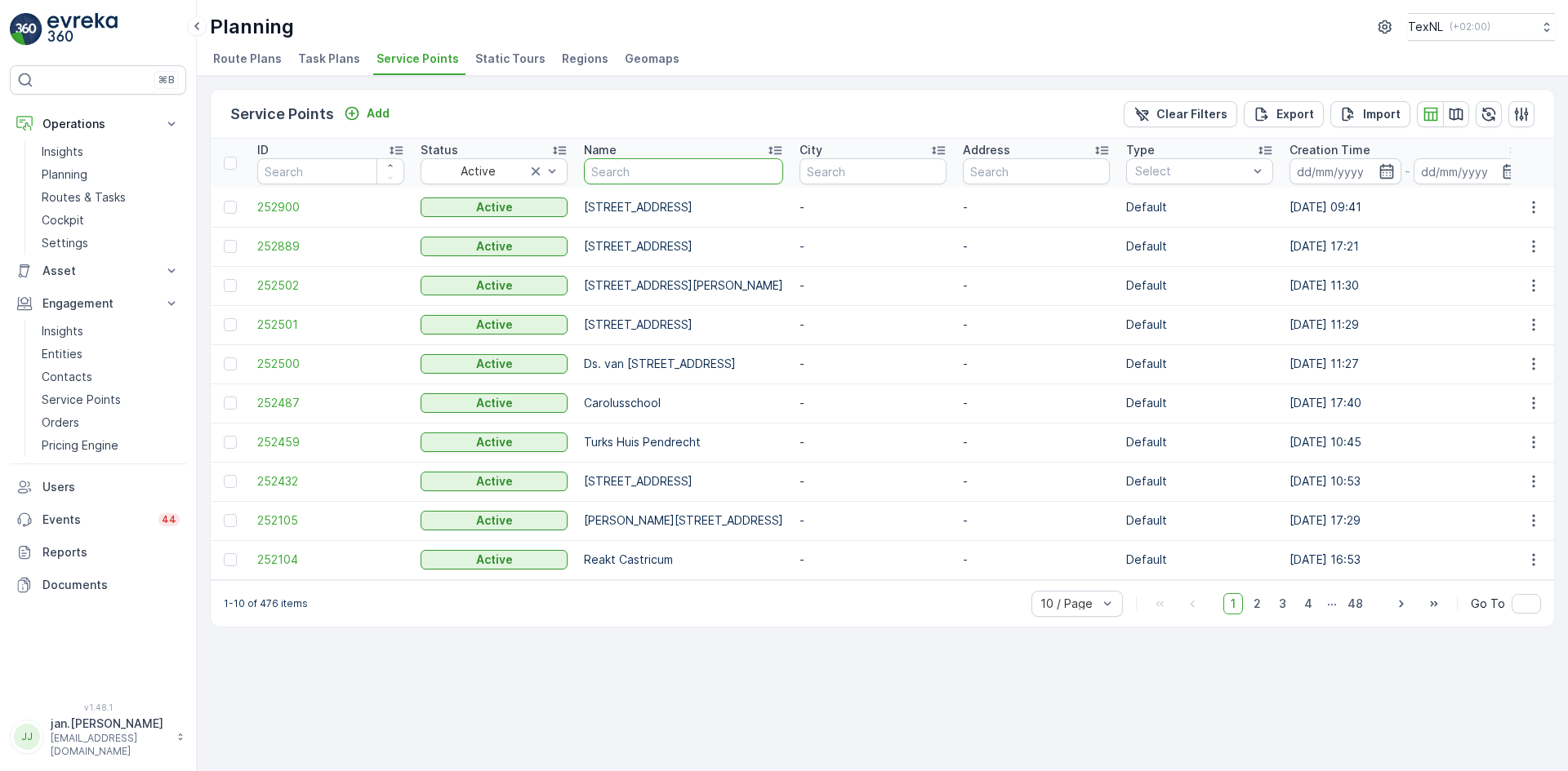
click at [681, 182] on input "text" at bounding box center [683, 170] width 199 height 26
type input "coa"
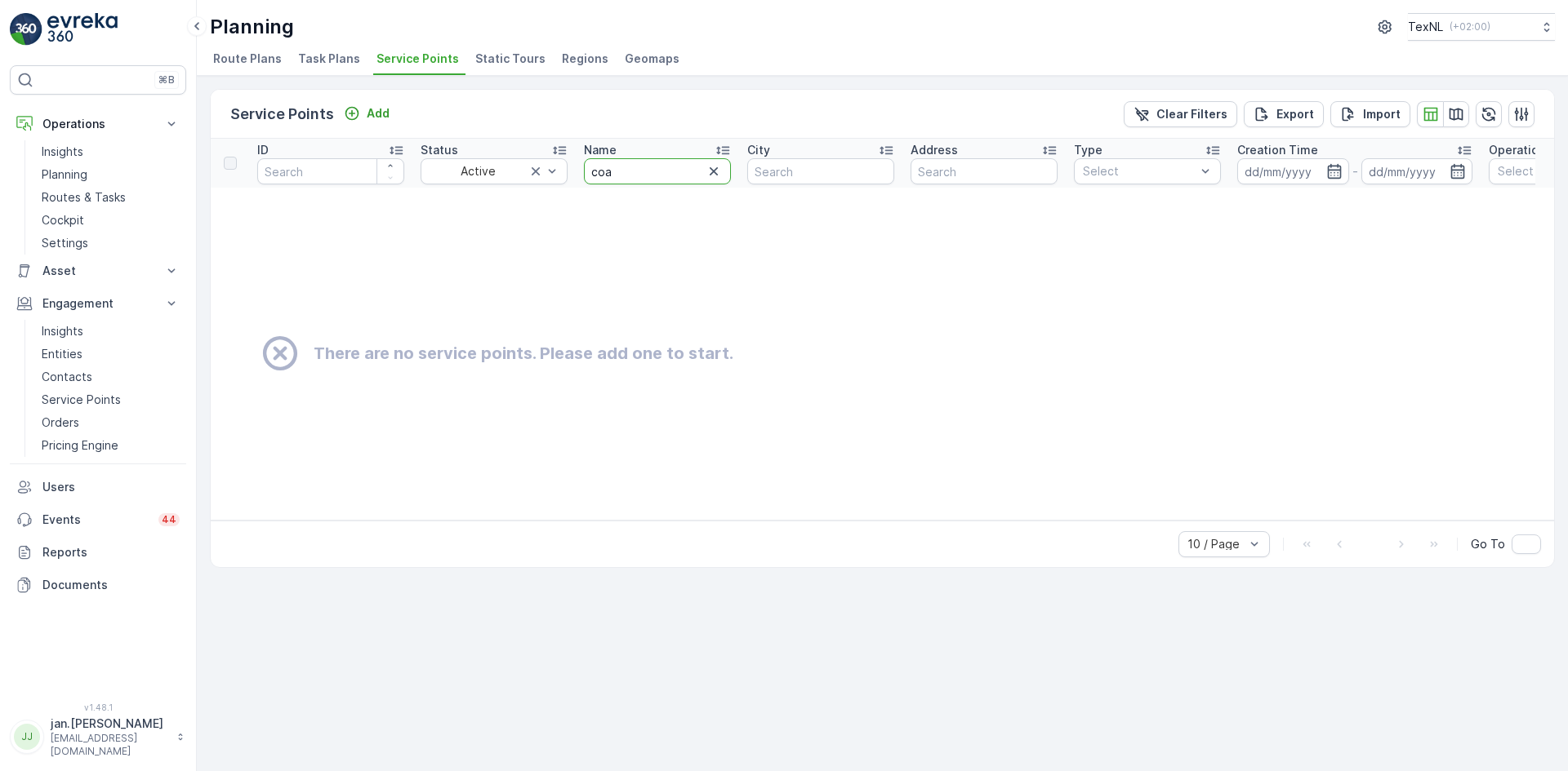
drag, startPoint x: 658, startPoint y: 178, endPoint x: 512, endPoint y: 196, distance: 147.1
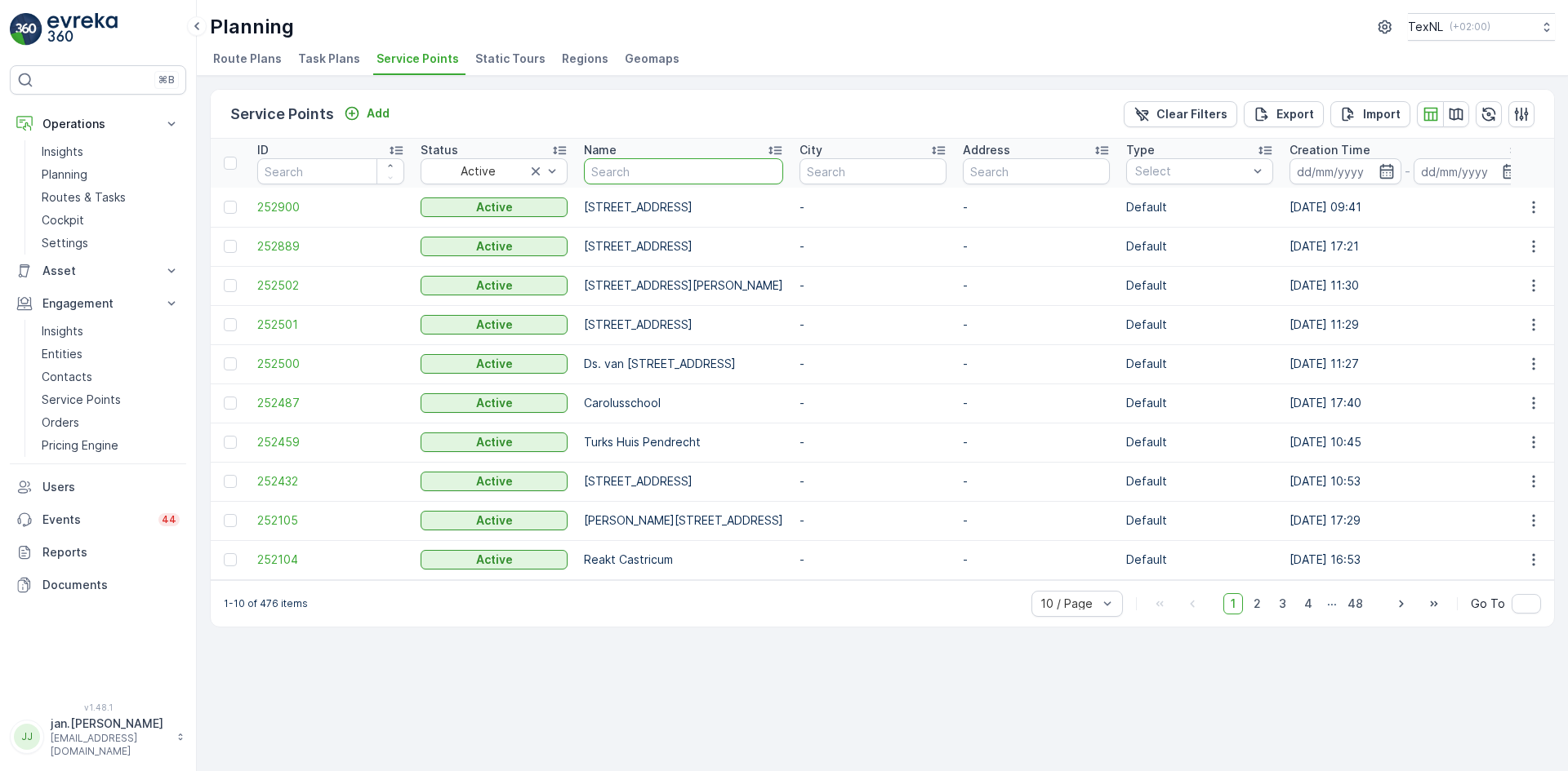
click at [634, 174] on input "text" at bounding box center [683, 170] width 199 height 26
type input "azc"
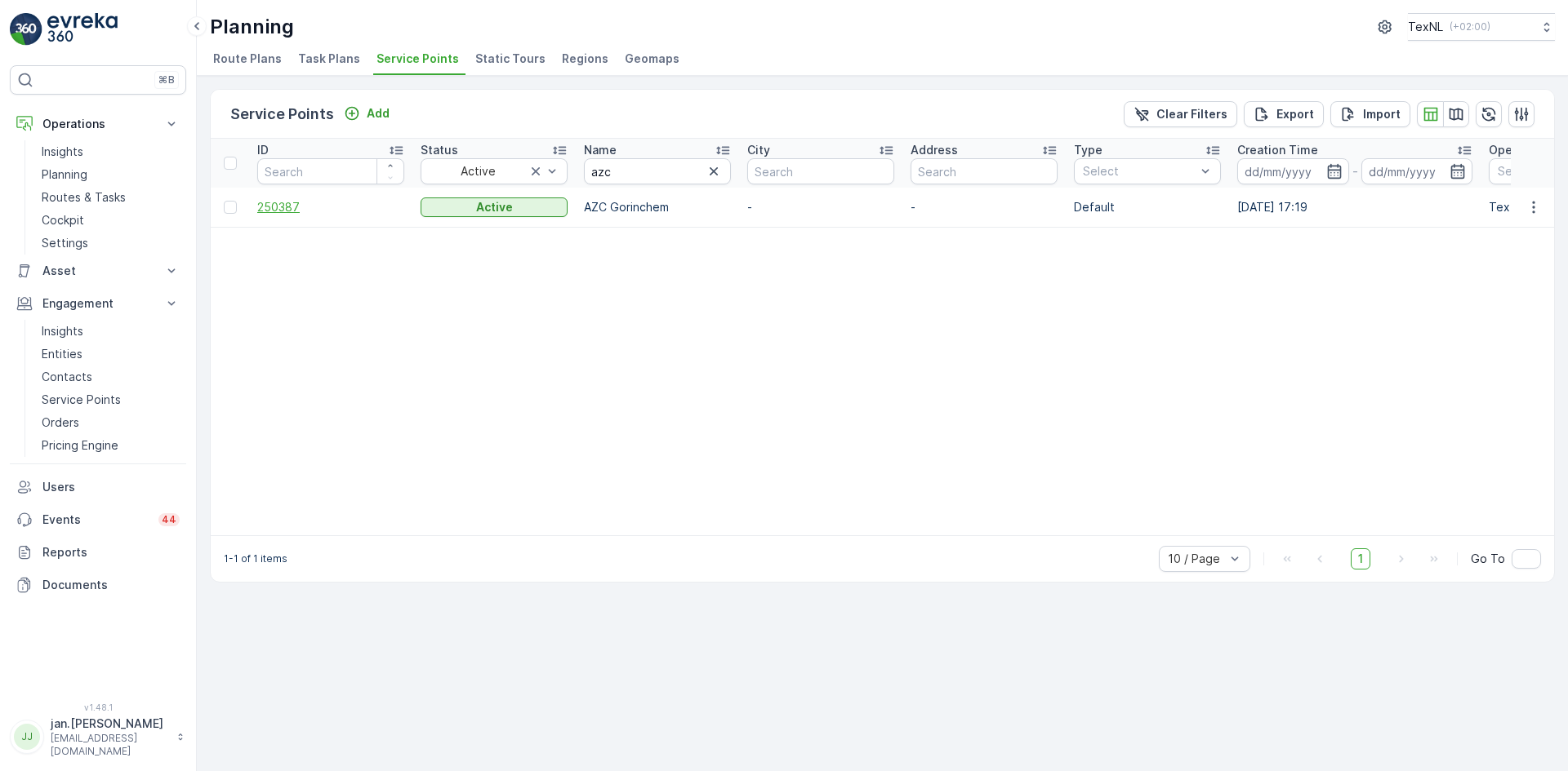
click at [282, 210] on span "250387" at bounding box center [330, 207] width 147 height 16
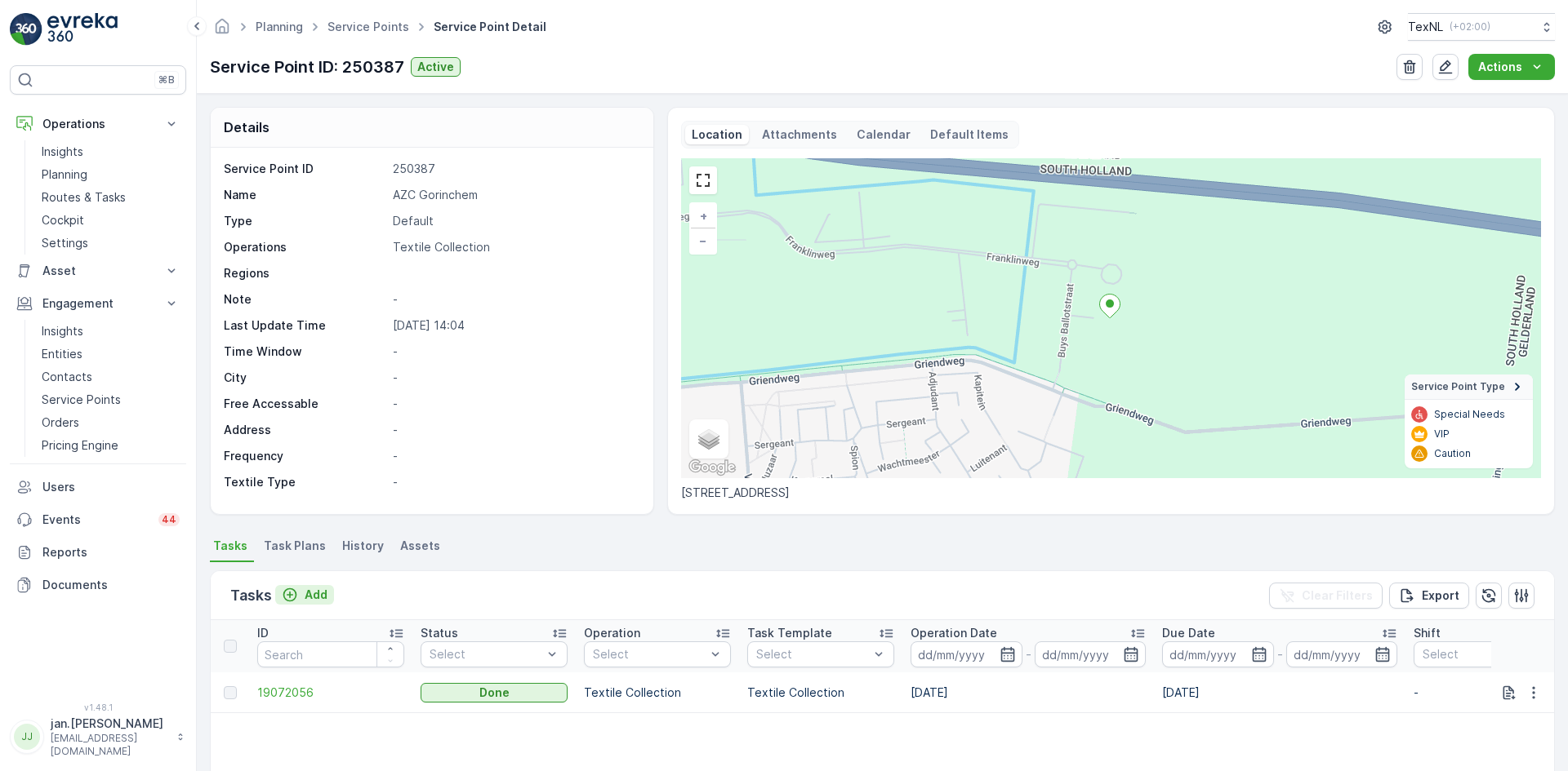
click at [318, 594] on p "Add" at bounding box center [316, 594] width 23 height 16
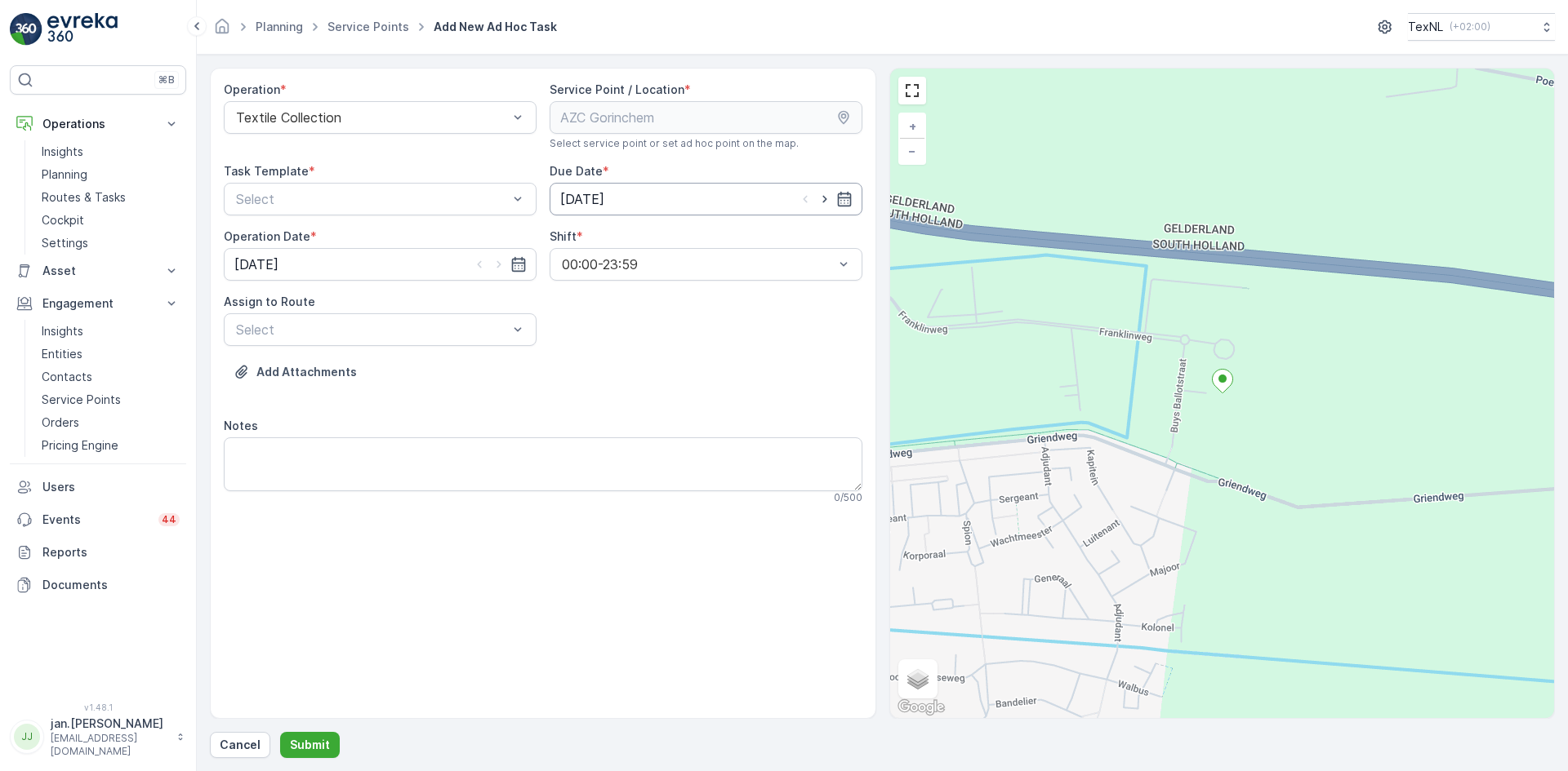
click at [588, 205] on input "[DATE]" at bounding box center [705, 199] width 313 height 33
click at [725, 401] on div "22" at bounding box center [723, 400] width 26 height 26
type input "[DATE]"
click at [338, 264] on input "[DATE]" at bounding box center [380, 264] width 313 height 33
click at [396, 462] on div "22" at bounding box center [398, 465] width 26 height 26
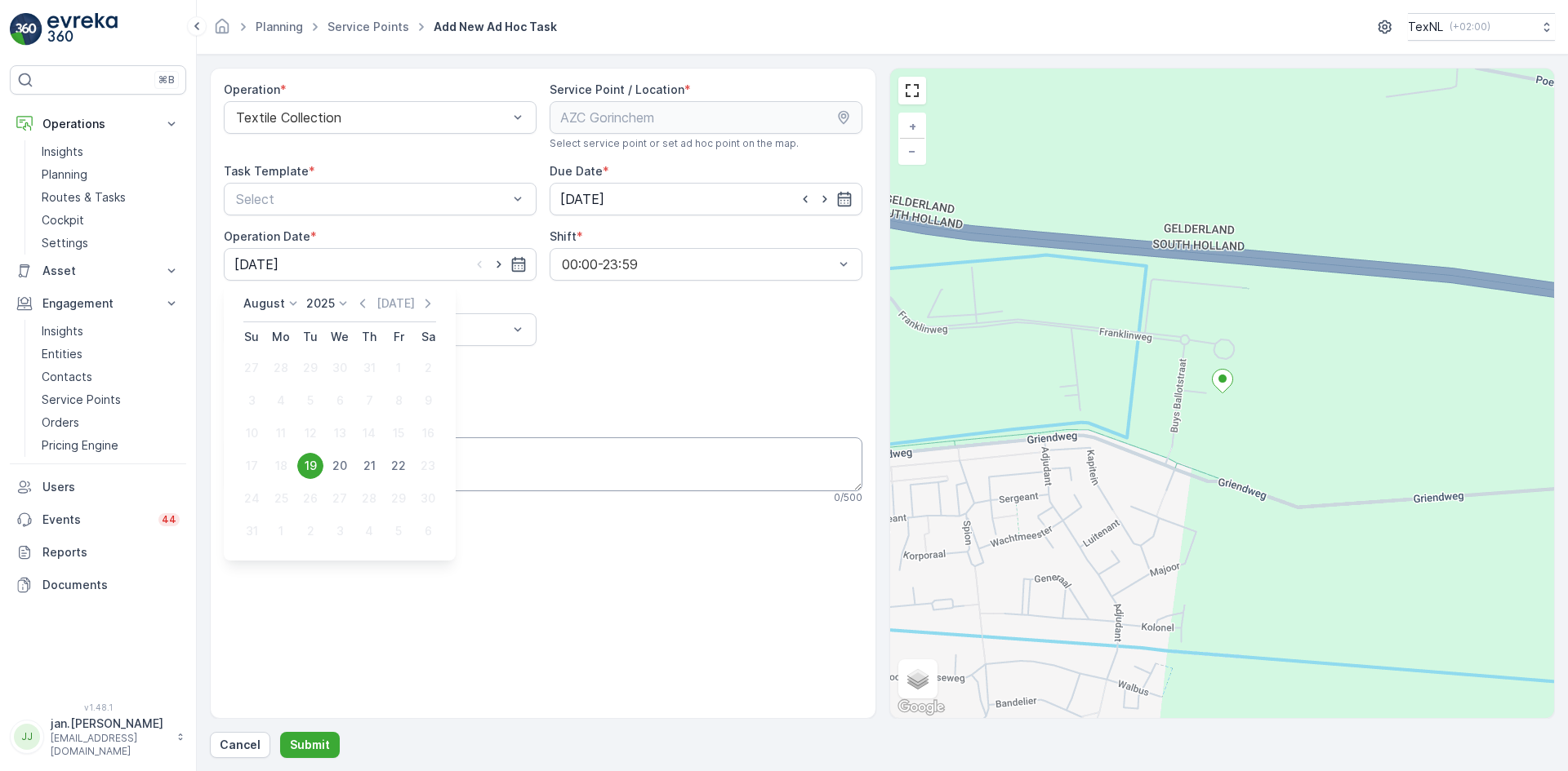
type input "[DATE]"
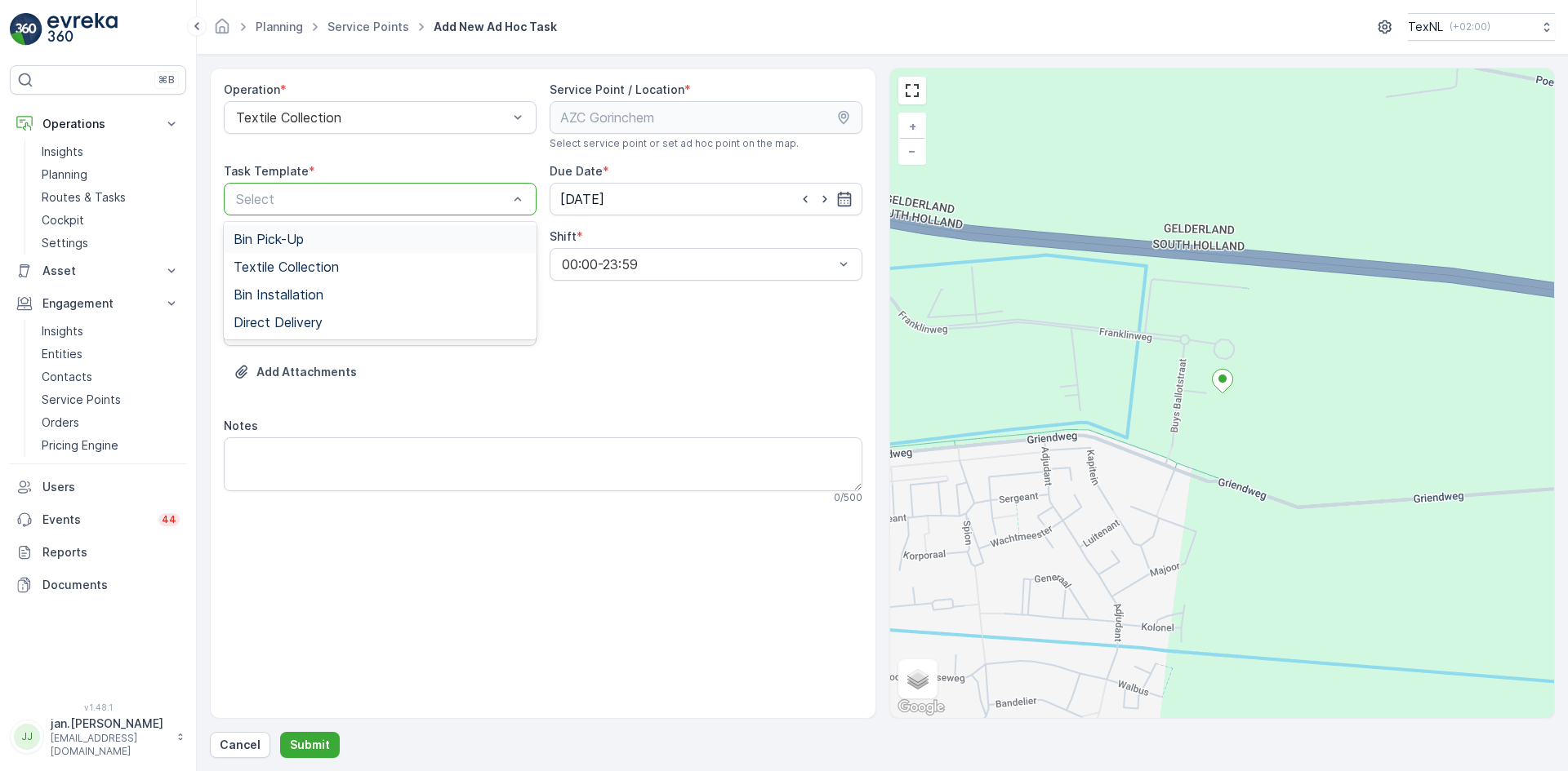
click at [353, 208] on div "Select" at bounding box center [380, 199] width 313 height 33
click at [324, 260] on span "Textile Collection" at bounding box center [287, 267] width 105 height 14
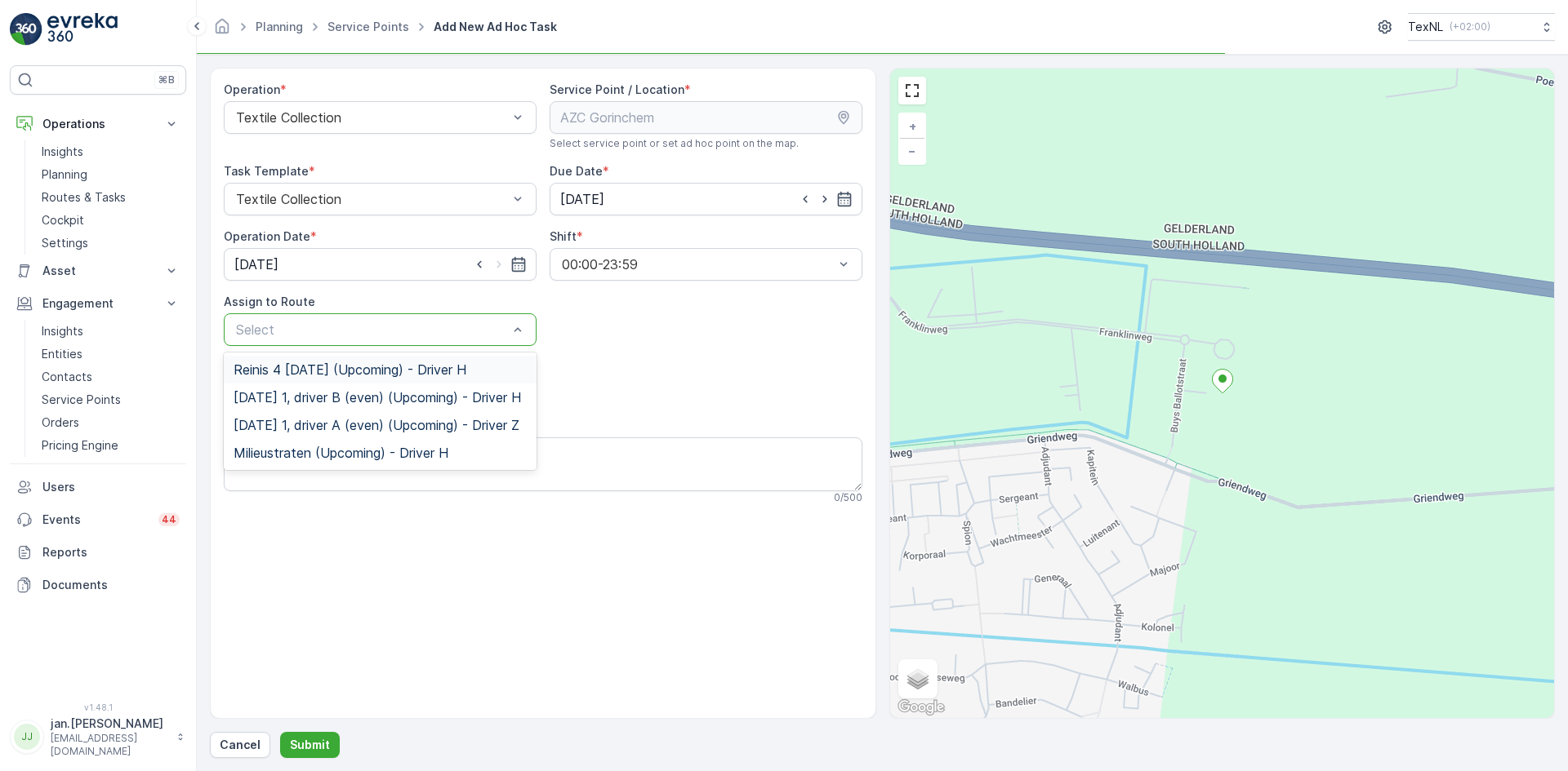
click at [367, 322] on div at bounding box center [371, 329] width 275 height 14
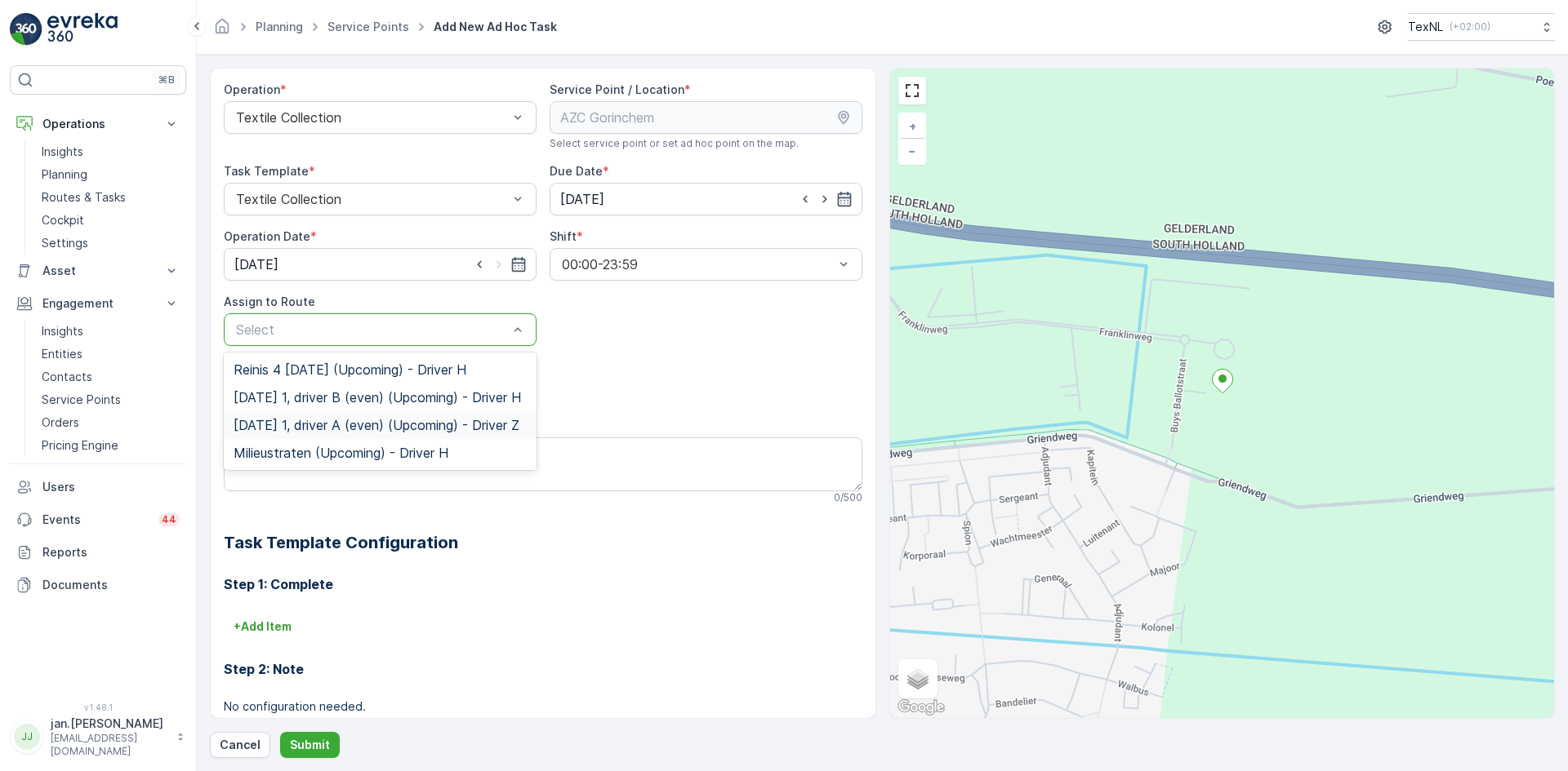
click at [357, 422] on span "Friday 1, driver A (even) (Upcoming) - Driver Z" at bounding box center [377, 425] width 286 height 14
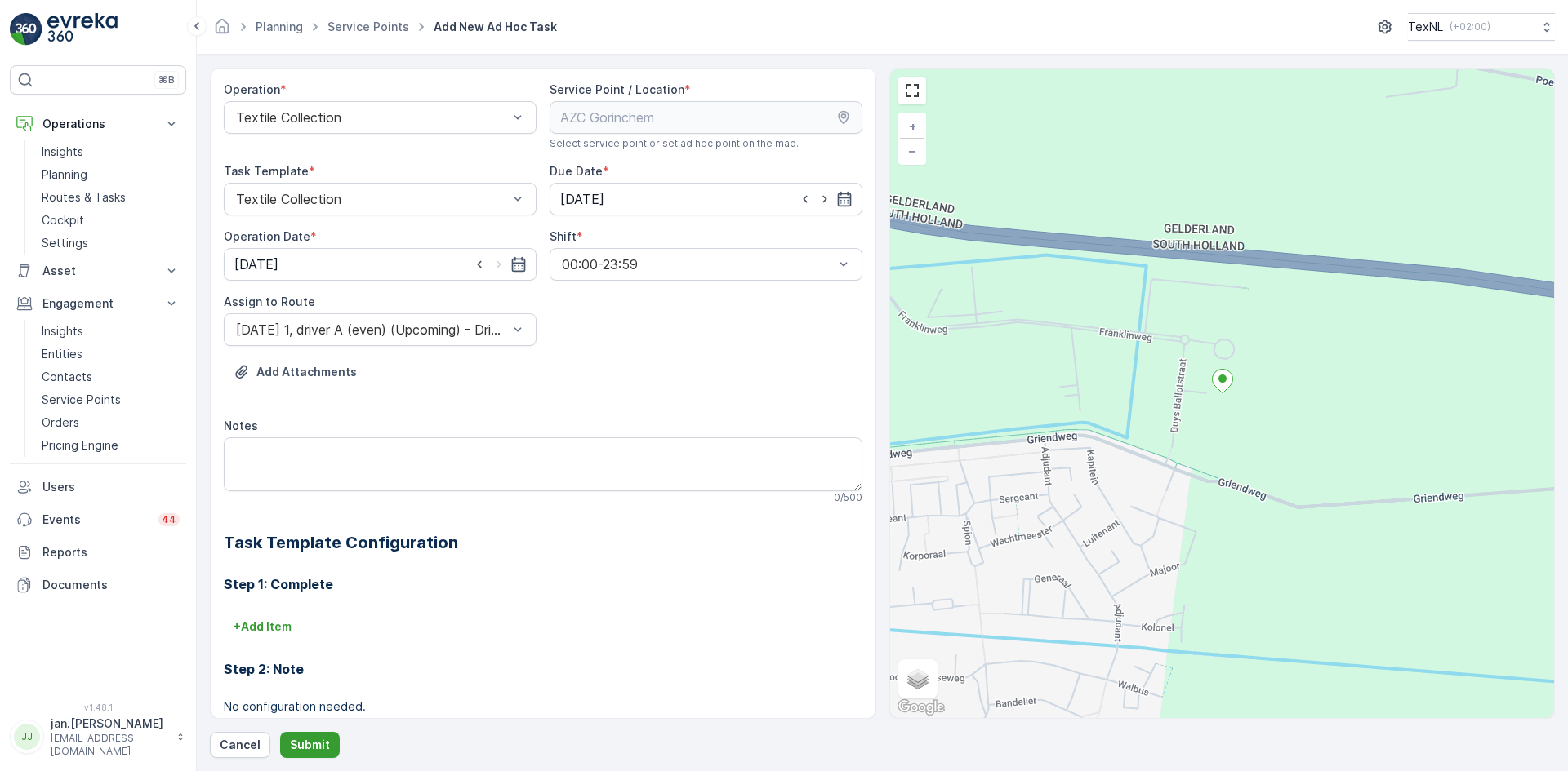
click at [304, 738] on p "Submit" at bounding box center [310, 745] width 40 height 16
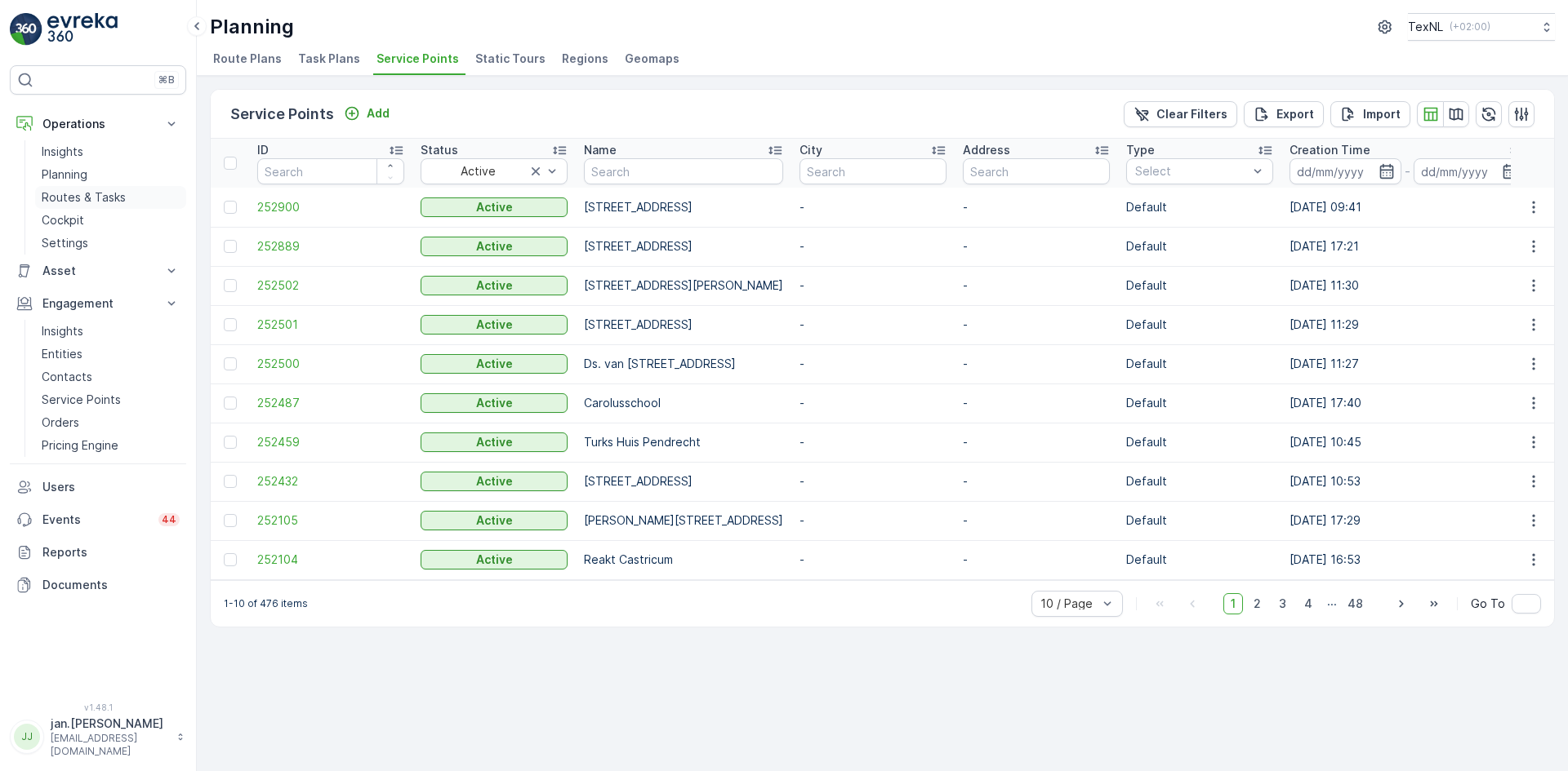
click at [79, 194] on p "Routes & Tasks" at bounding box center [84, 197] width 84 height 16
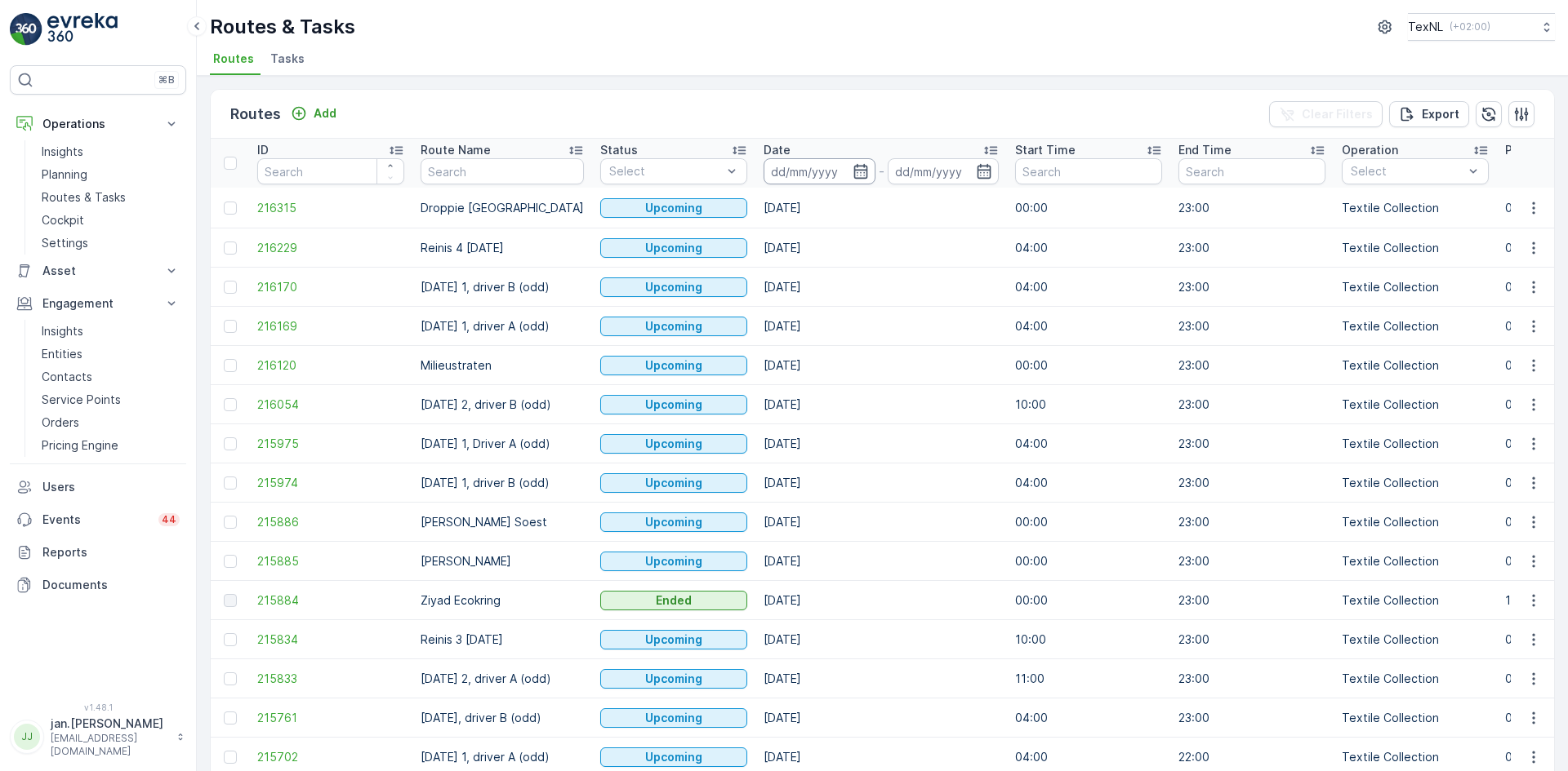
click at [799, 171] on input at bounding box center [819, 170] width 112 height 26
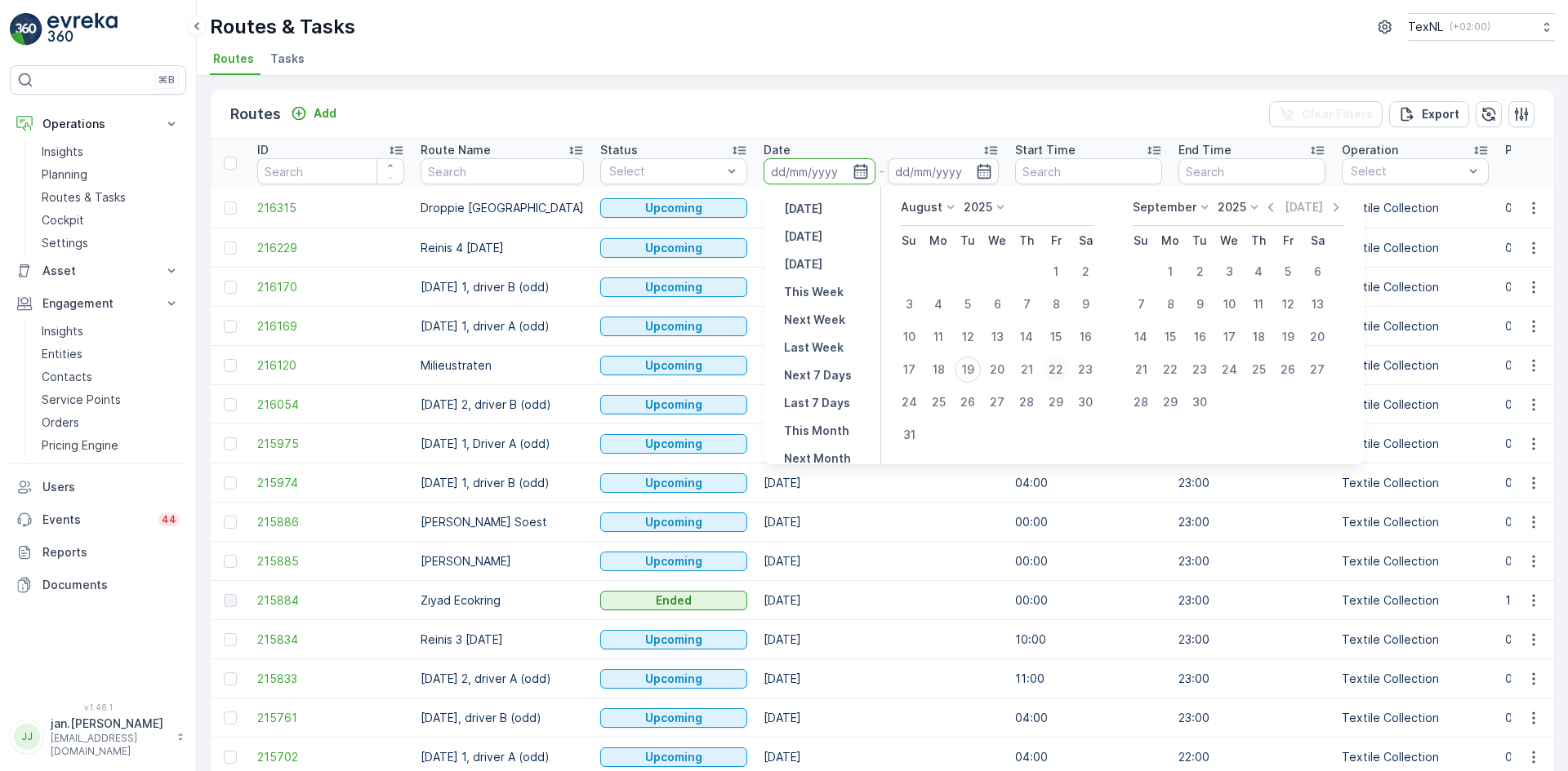
click at [1062, 369] on div "22" at bounding box center [1055, 369] width 26 height 26
type input "[DATE]"
click at [1062, 369] on div "22" at bounding box center [1055, 369] width 26 height 26
type input "[DATE]"
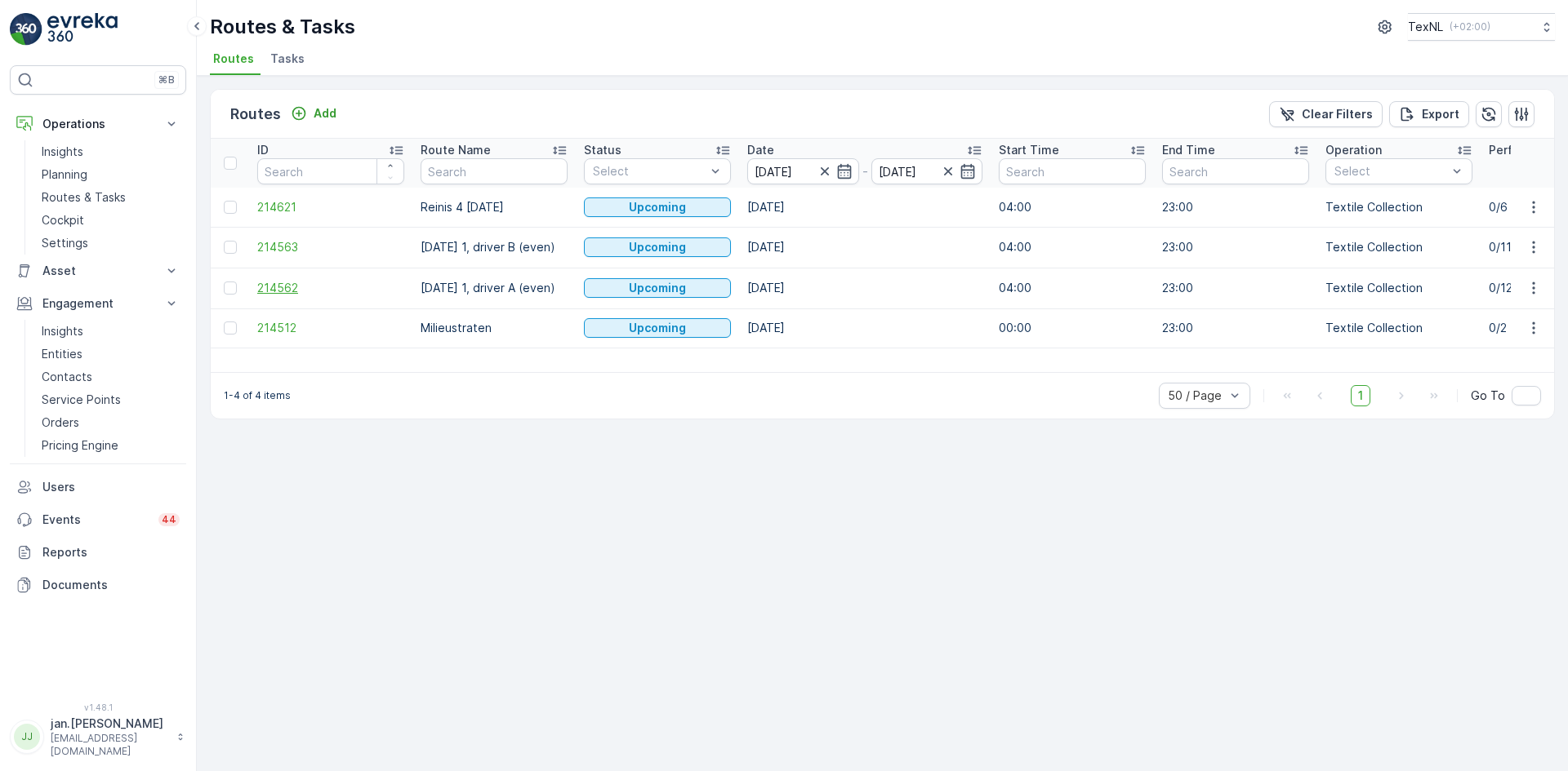
click at [296, 286] on span "214562" at bounding box center [330, 288] width 147 height 16
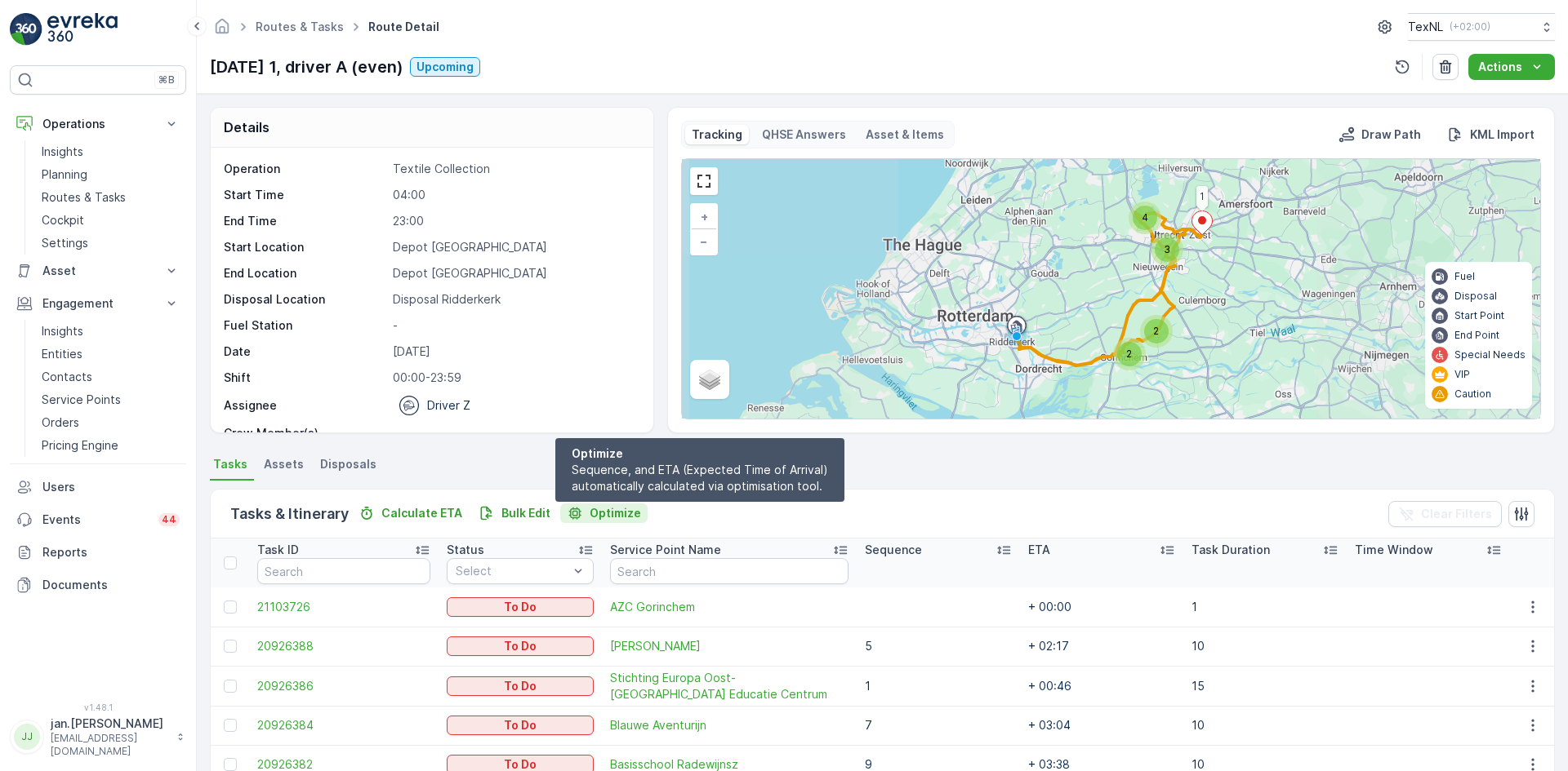
click at [607, 510] on p "Optimize" at bounding box center [615, 513] width 52 height 16
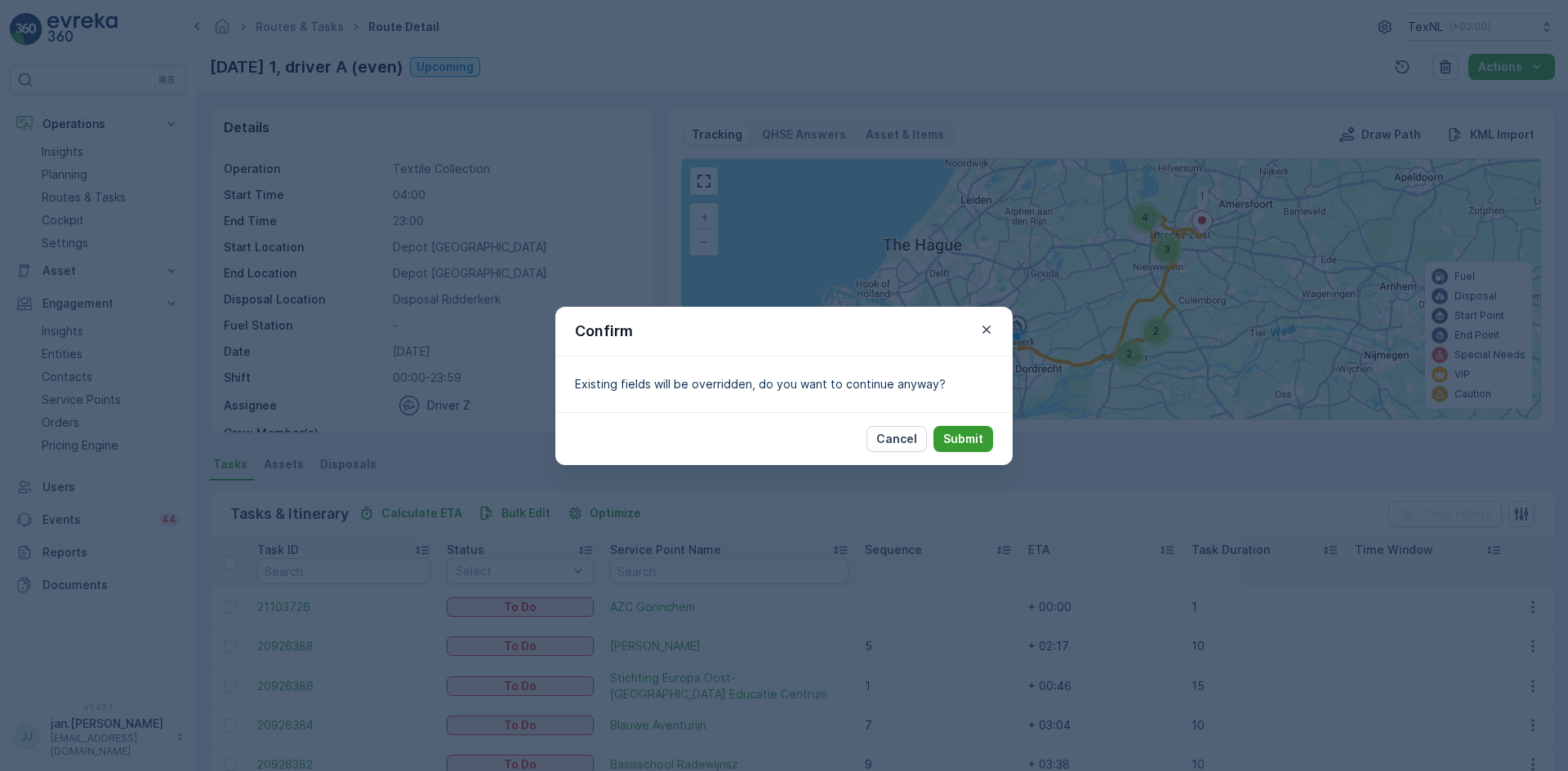
click at [961, 440] on p "Submit" at bounding box center [963, 439] width 40 height 16
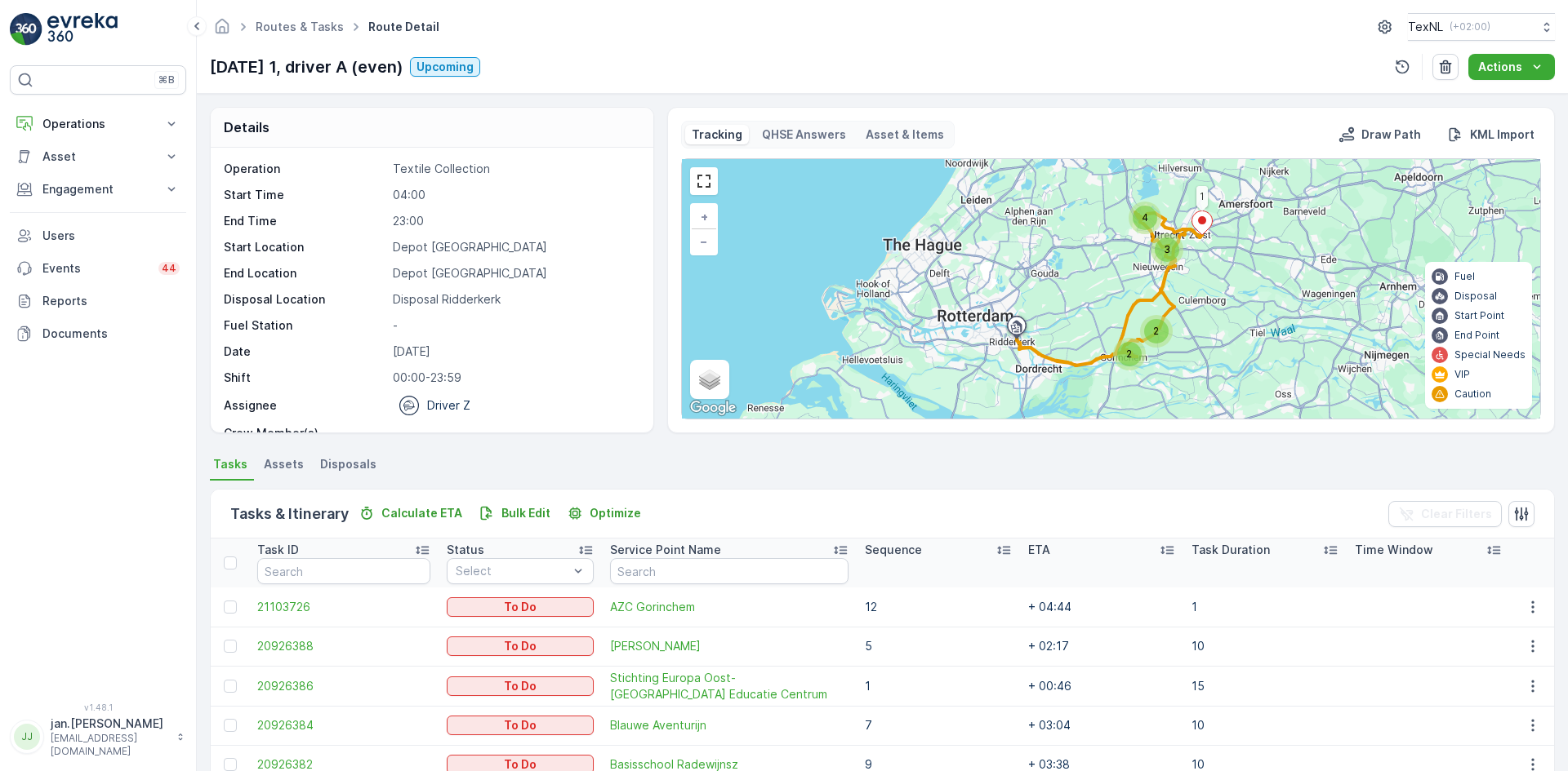
click at [913, 539] on th "Sequence" at bounding box center [938, 562] width 163 height 49
click at [911, 547] on p "Sequence" at bounding box center [893, 550] width 57 height 16
click at [84, 127] on p "Operations" at bounding box center [98, 124] width 111 height 16
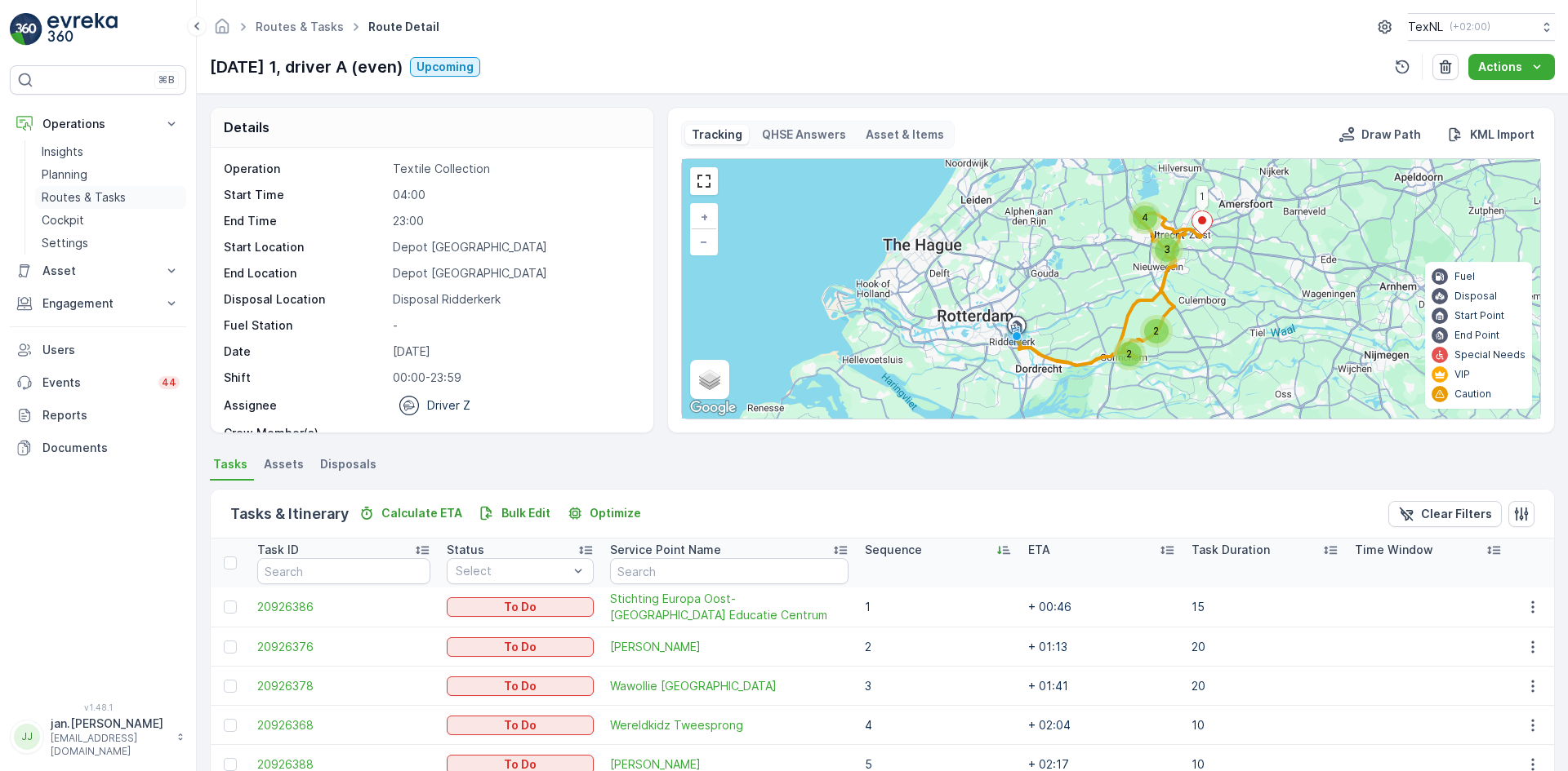
click at [89, 192] on p "Routes & Tasks" at bounding box center [84, 197] width 84 height 16
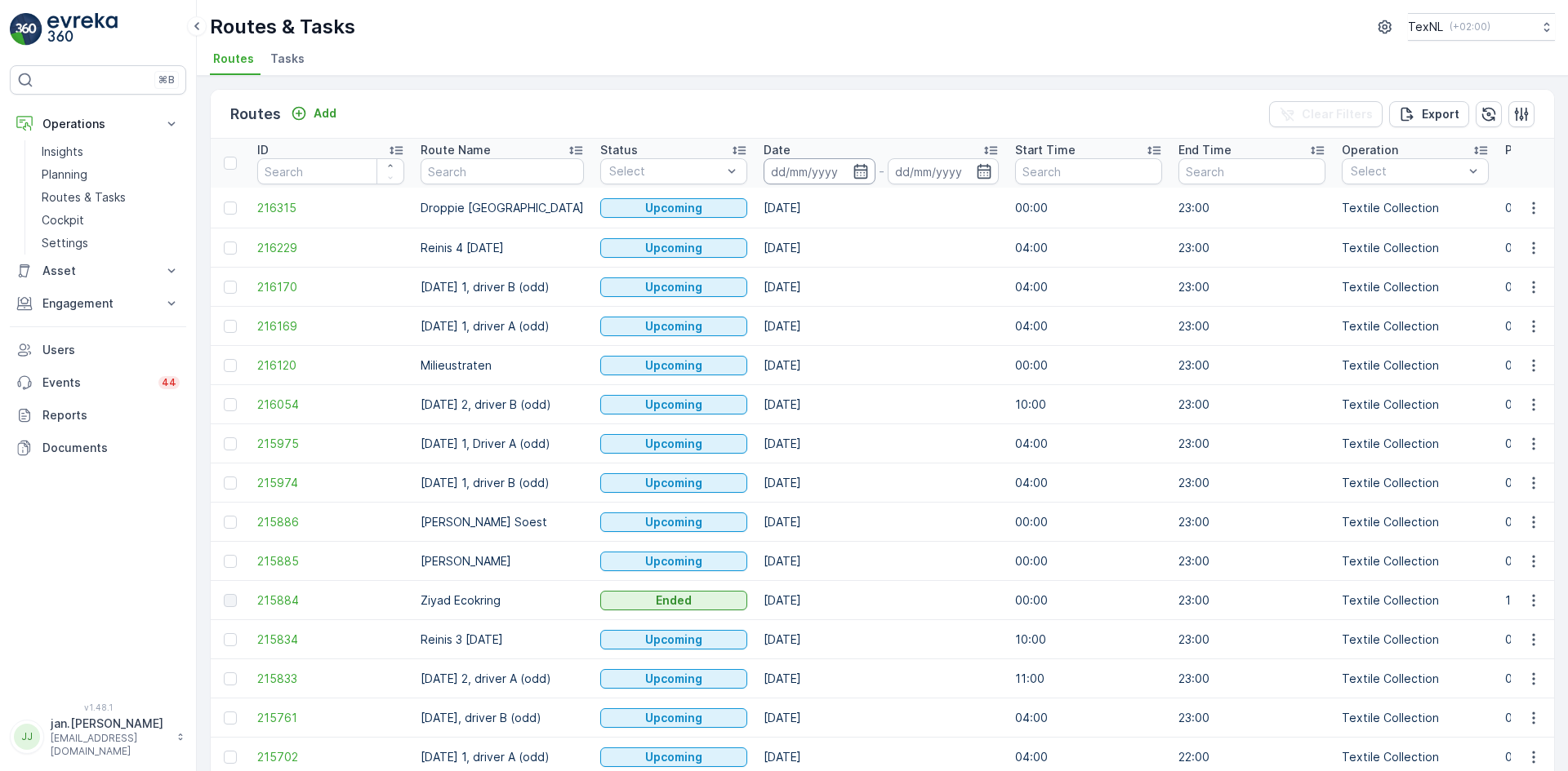
click at [805, 171] on input at bounding box center [819, 170] width 112 height 26
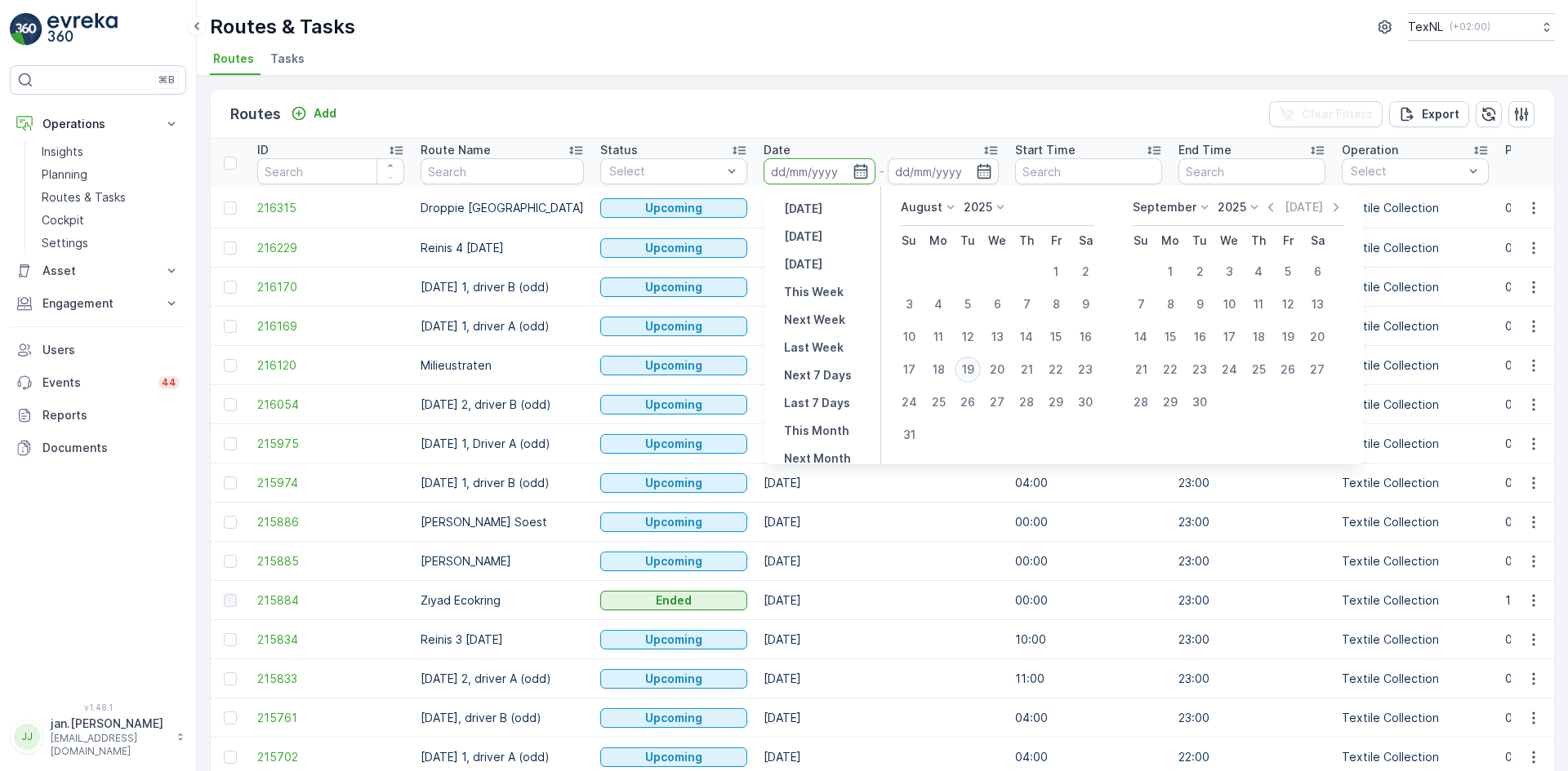
click at [972, 373] on div "19" at bounding box center [967, 369] width 26 height 26
type input "[DATE]"
click at [972, 373] on div "19" at bounding box center [967, 369] width 26 height 26
type input "[DATE]"
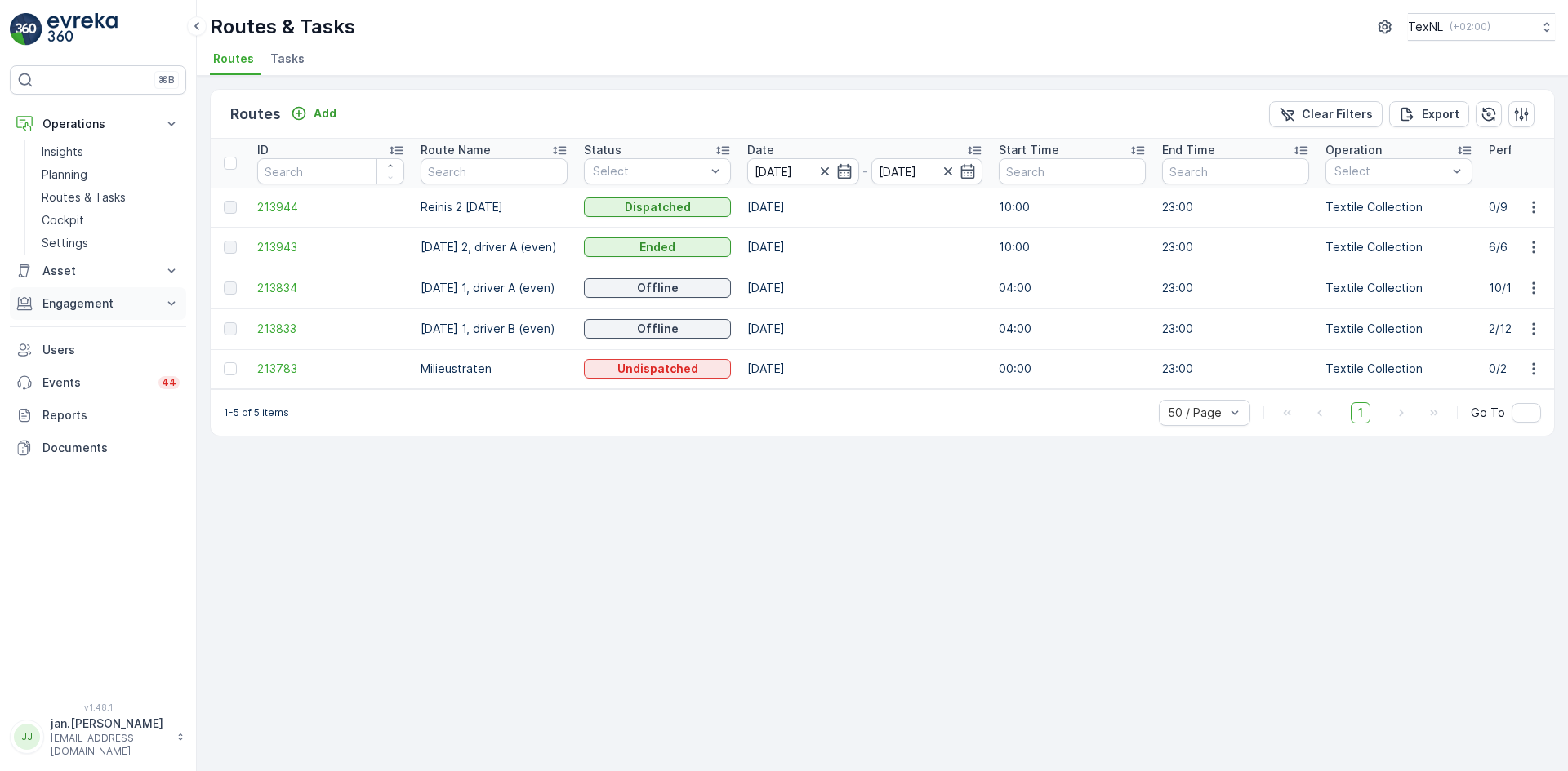
click at [74, 307] on p "Engagement" at bounding box center [98, 303] width 111 height 16
click at [70, 418] on p "Orders" at bounding box center [61, 423] width 38 height 16
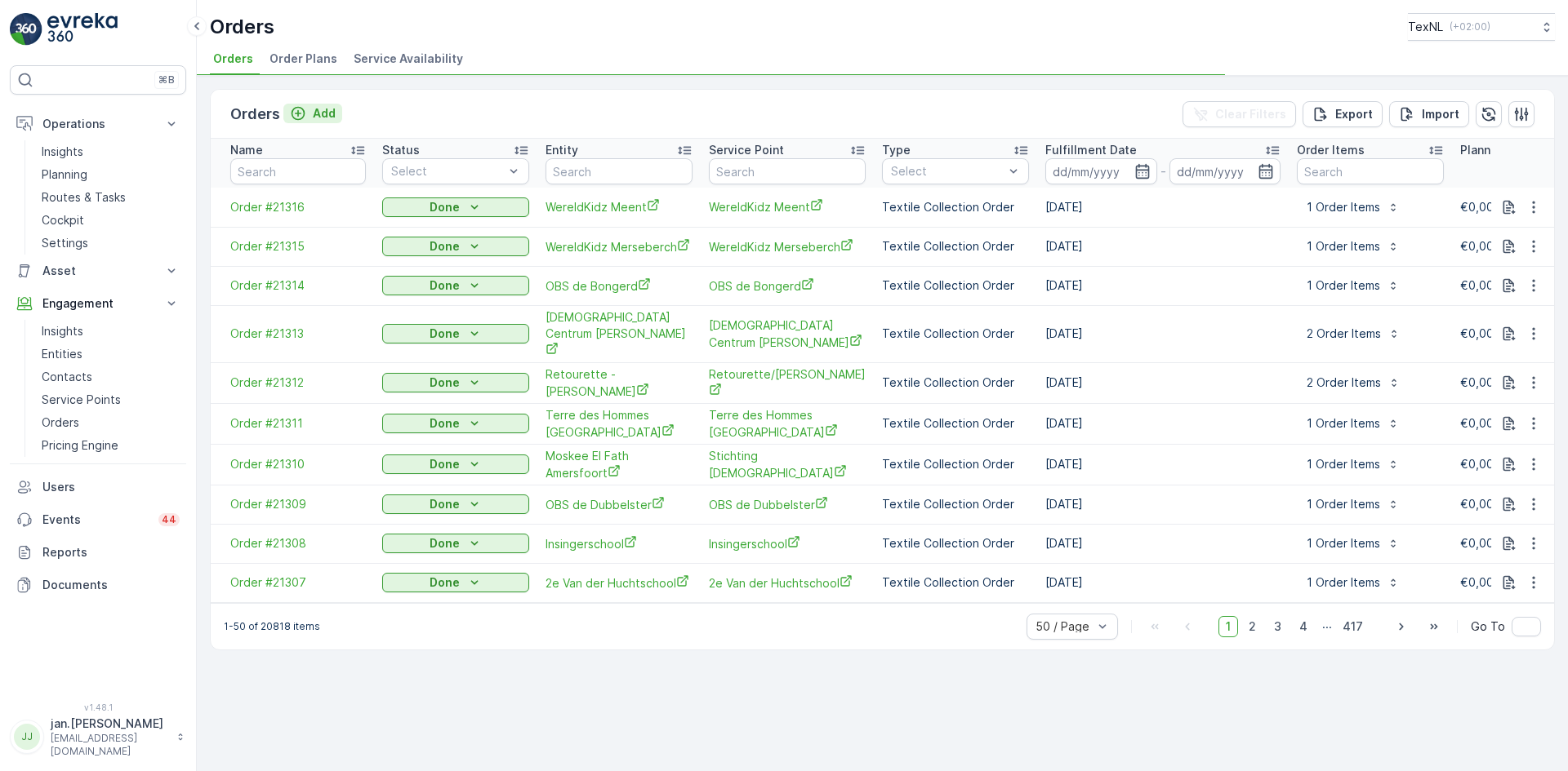
click at [323, 120] on p "Add" at bounding box center [324, 113] width 23 height 16
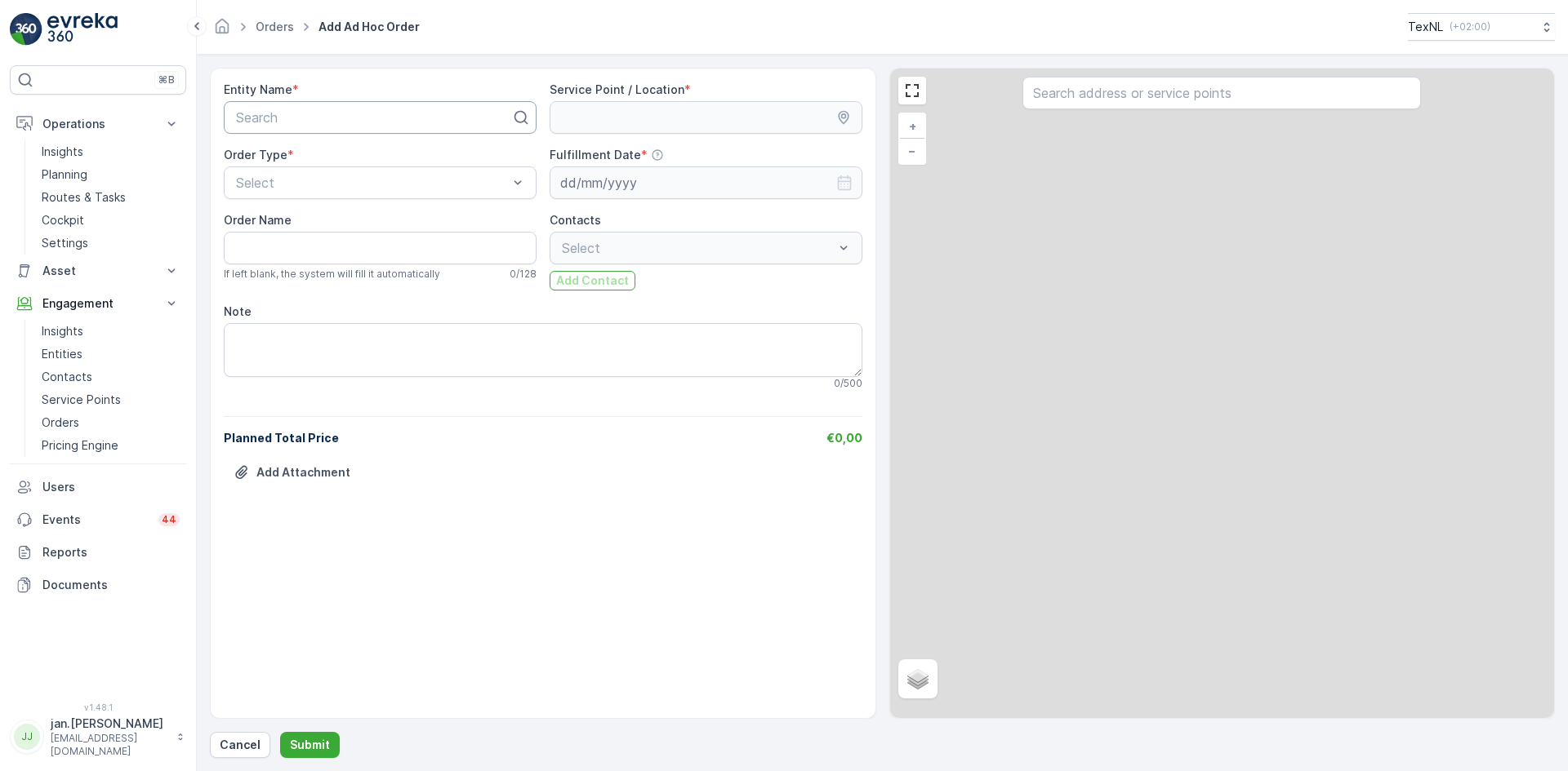
click at [337, 119] on div at bounding box center [373, 117] width 279 height 14
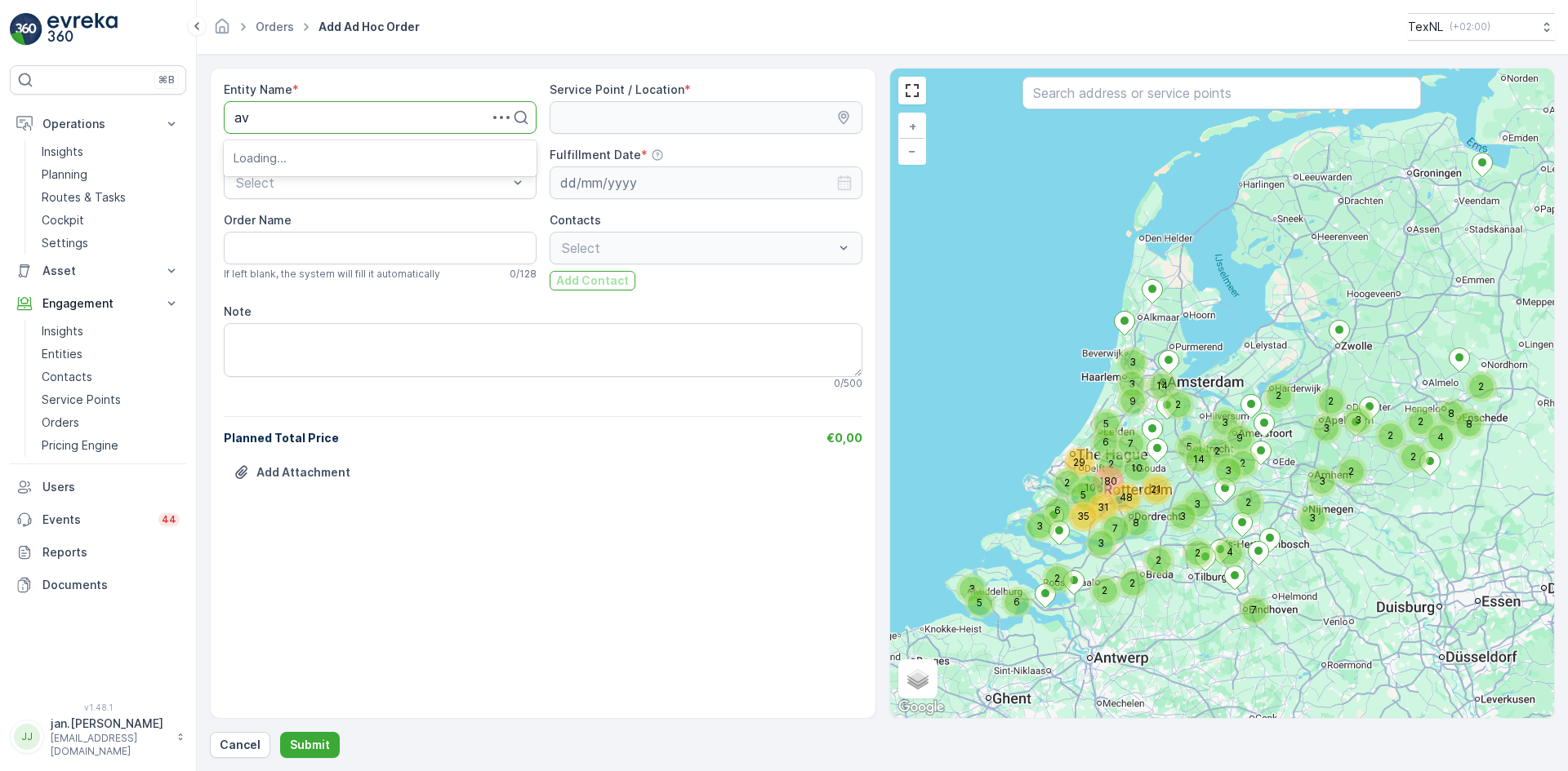
type input "avr"
click at [314, 154] on span "[PERSON_NAME]" at bounding box center [288, 157] width 110 height 14
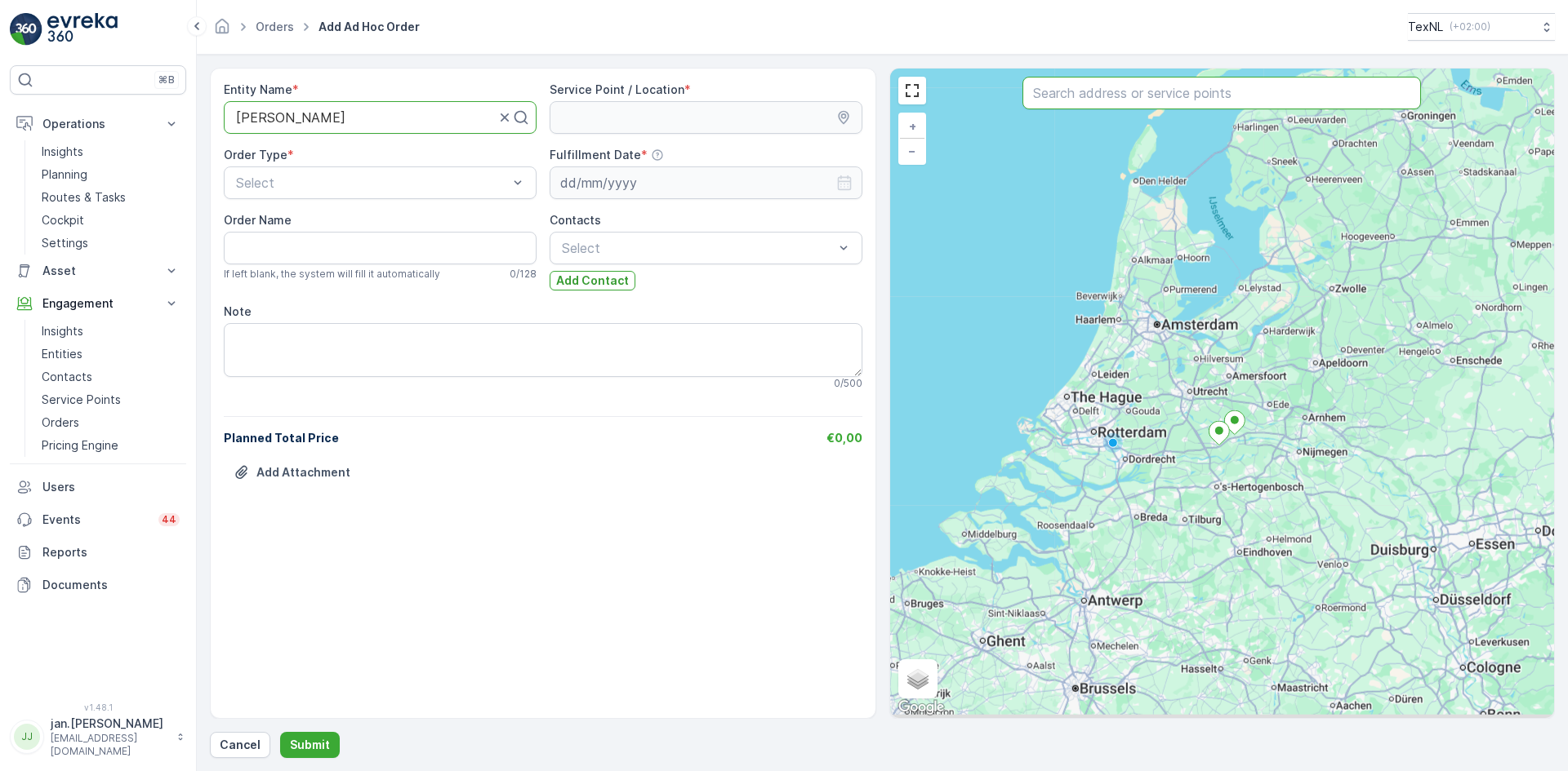
click at [1092, 99] on input "text" at bounding box center [1222, 93] width 398 height 33
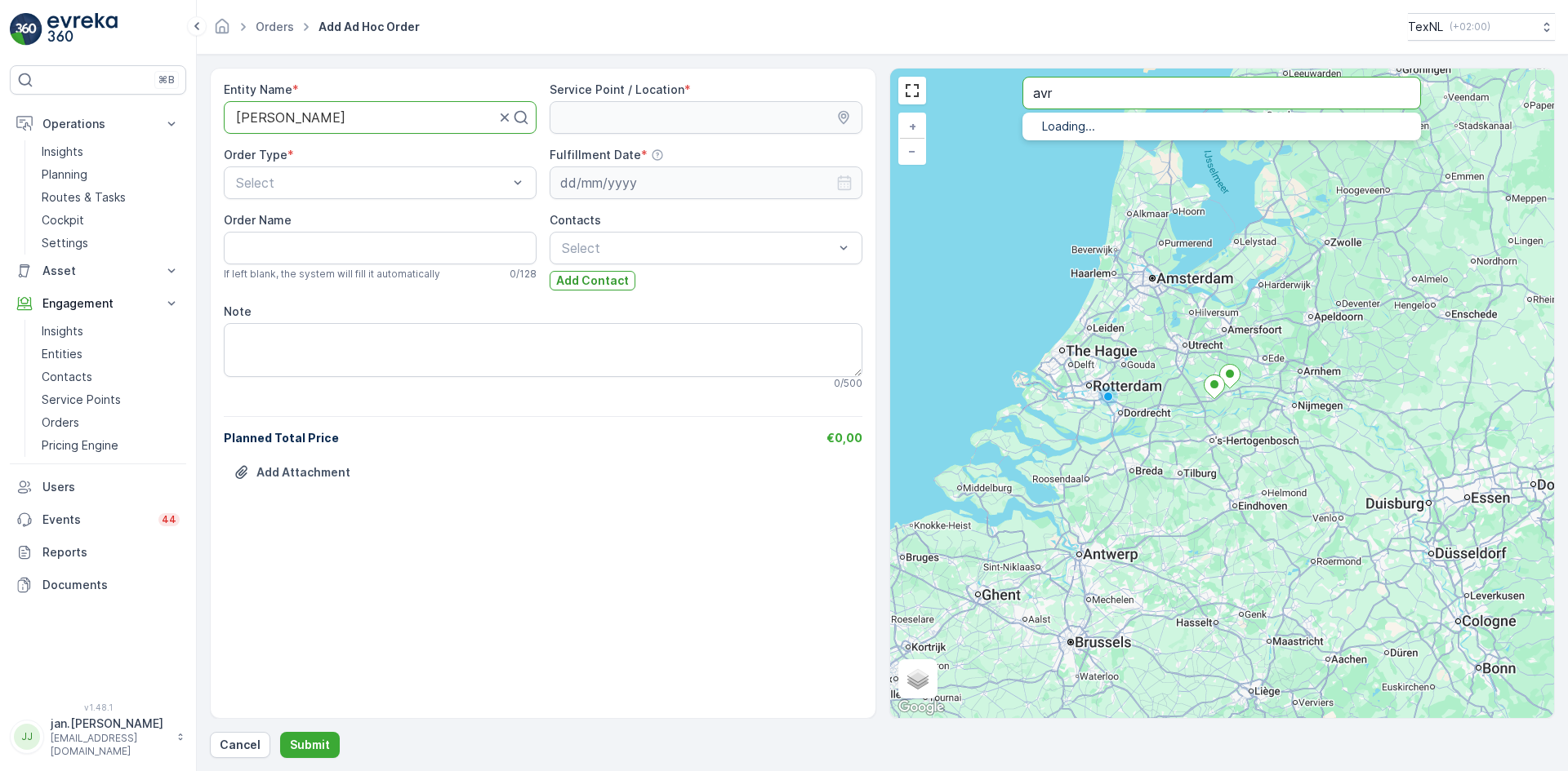
type input "avr"
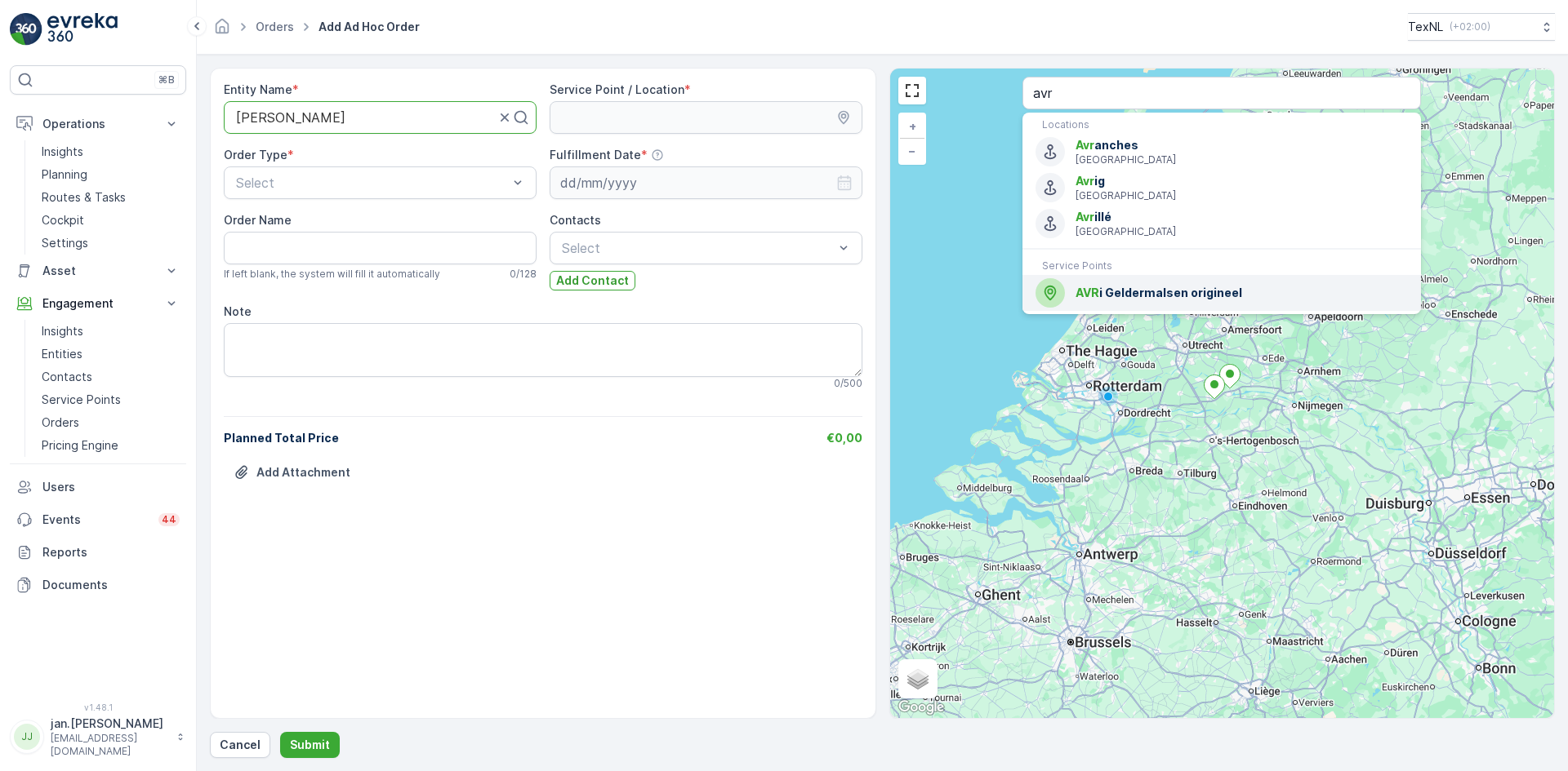
click at [1111, 285] on span "AVR i Geldermalsen origineel" at bounding box center [1241, 293] width 332 height 16
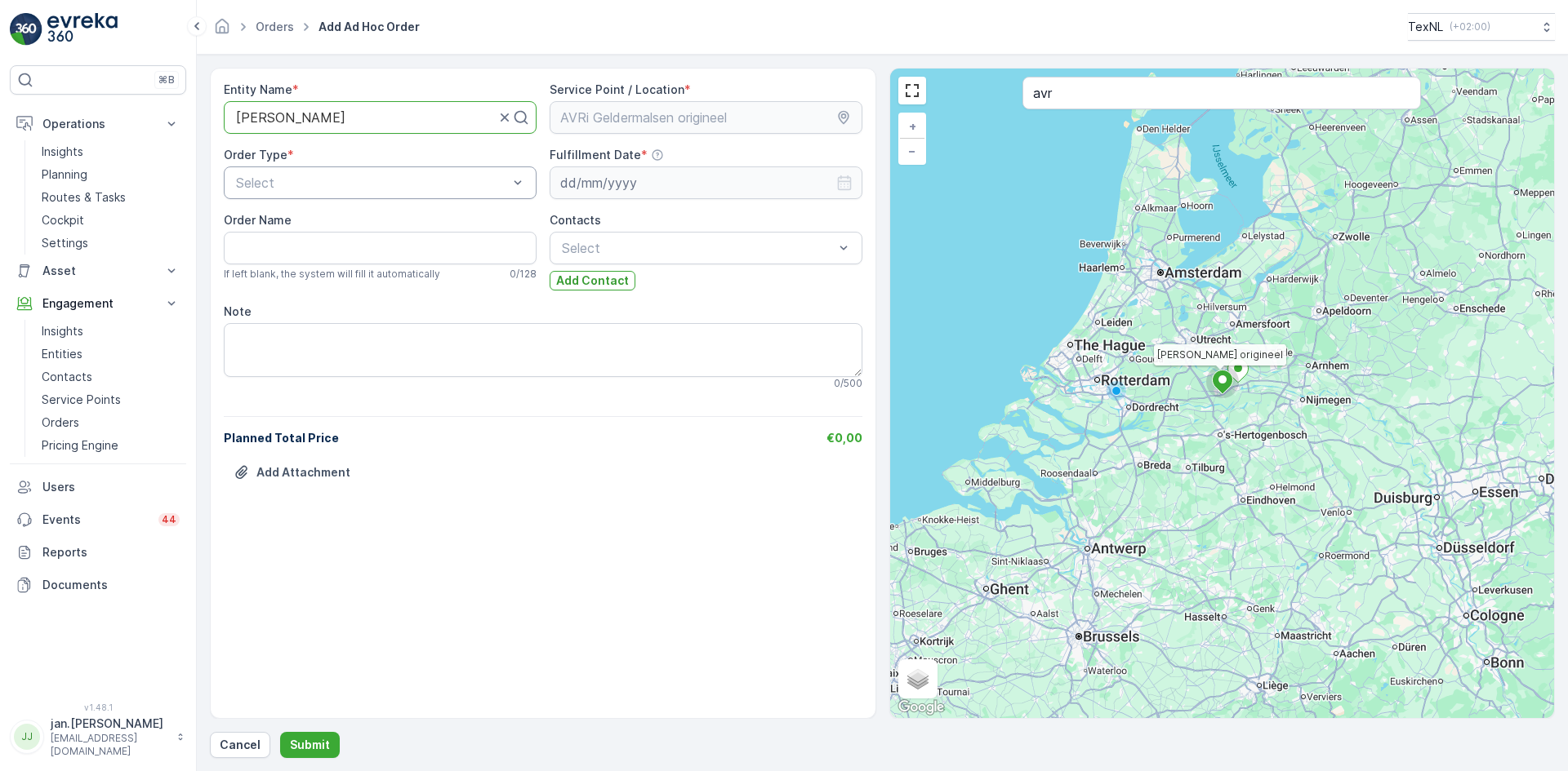
click at [288, 187] on div at bounding box center [371, 183] width 275 height 14
click at [326, 243] on span "Ad-hoc Collection" at bounding box center [288, 250] width 110 height 14
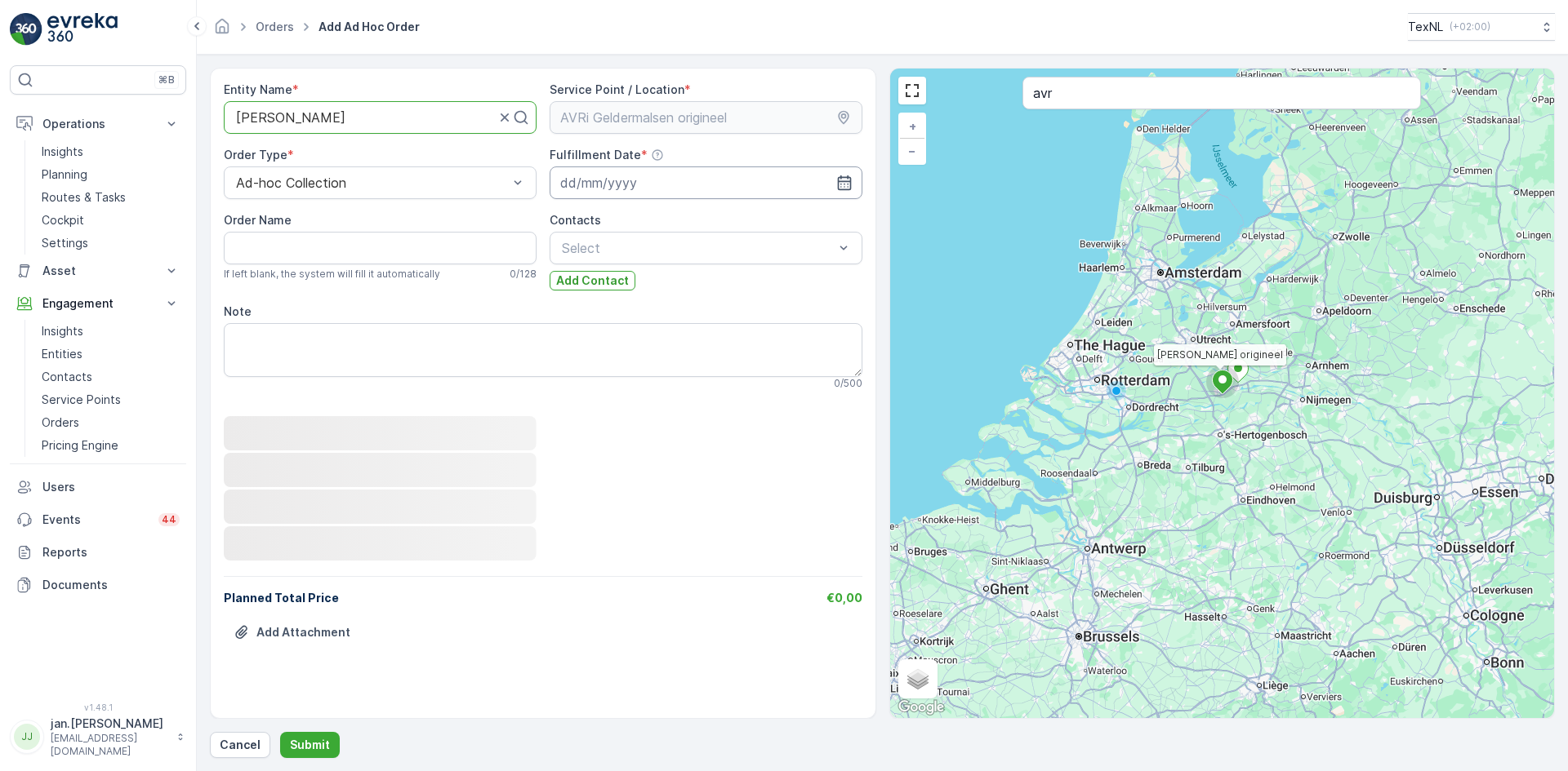
click at [635, 186] on input at bounding box center [705, 183] width 313 height 33
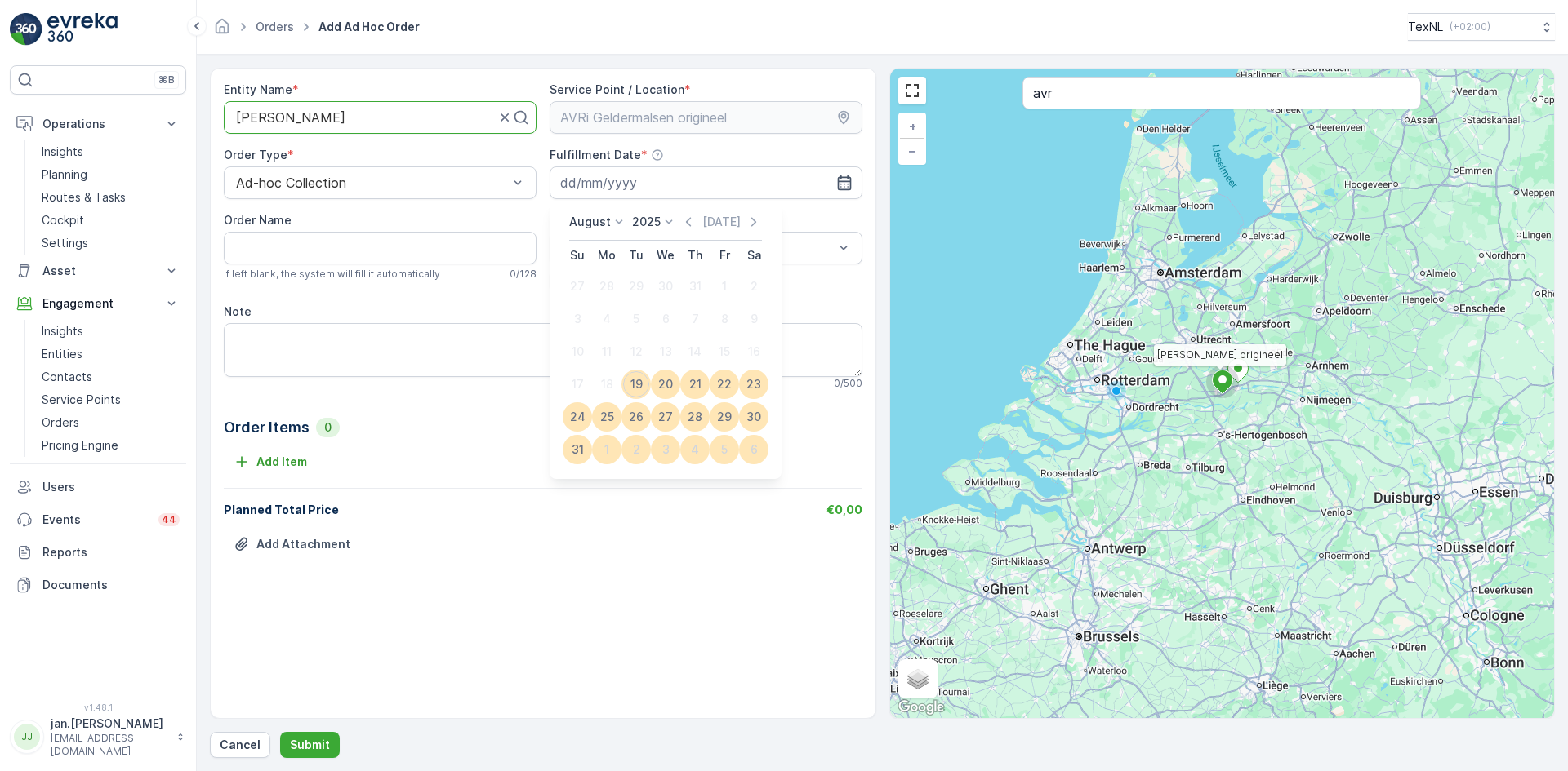
click at [643, 384] on div "19" at bounding box center [636, 384] width 26 height 26
type input "[DATE]"
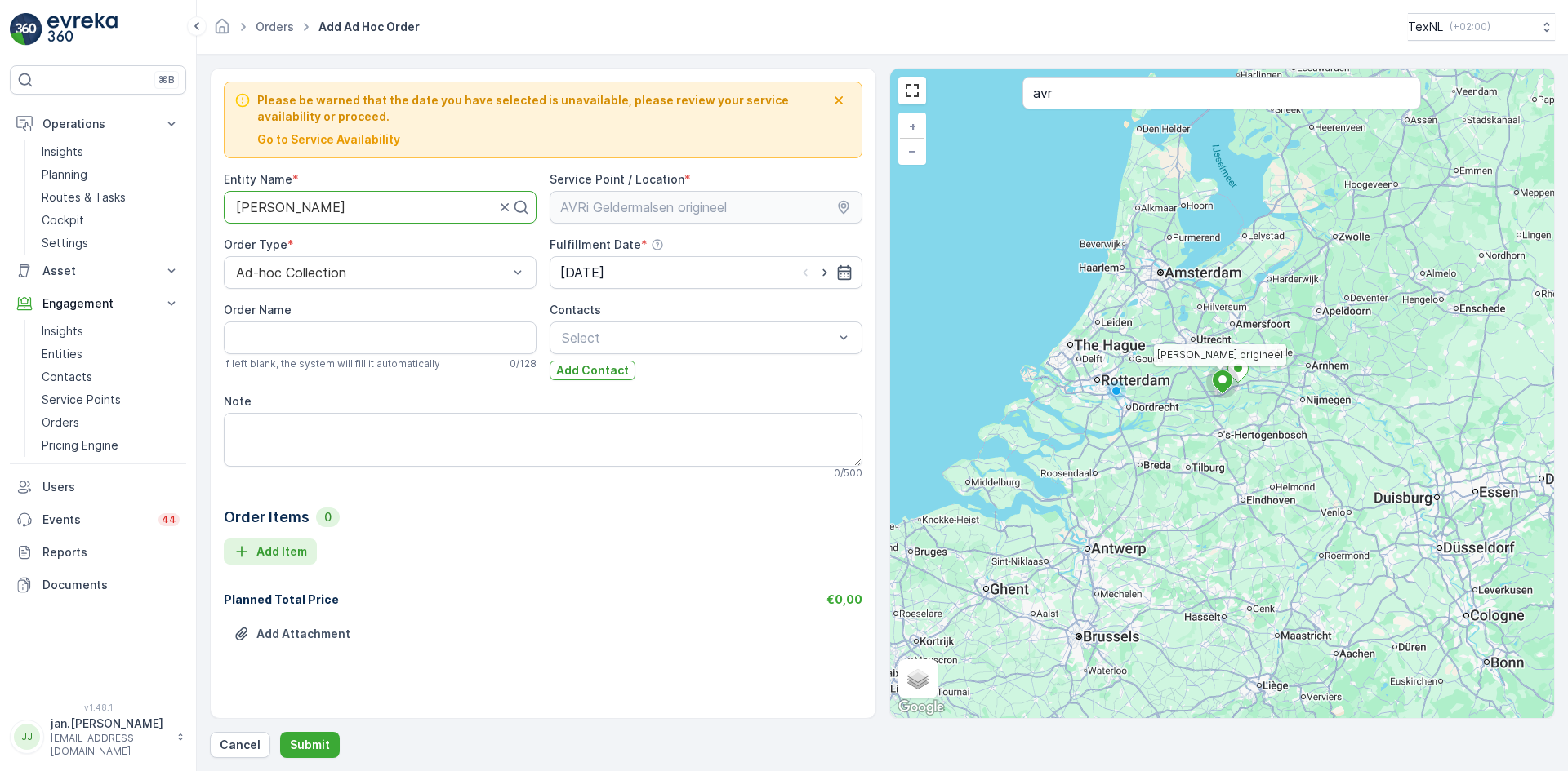
click at [273, 556] on p "Add Item" at bounding box center [281, 551] width 51 height 16
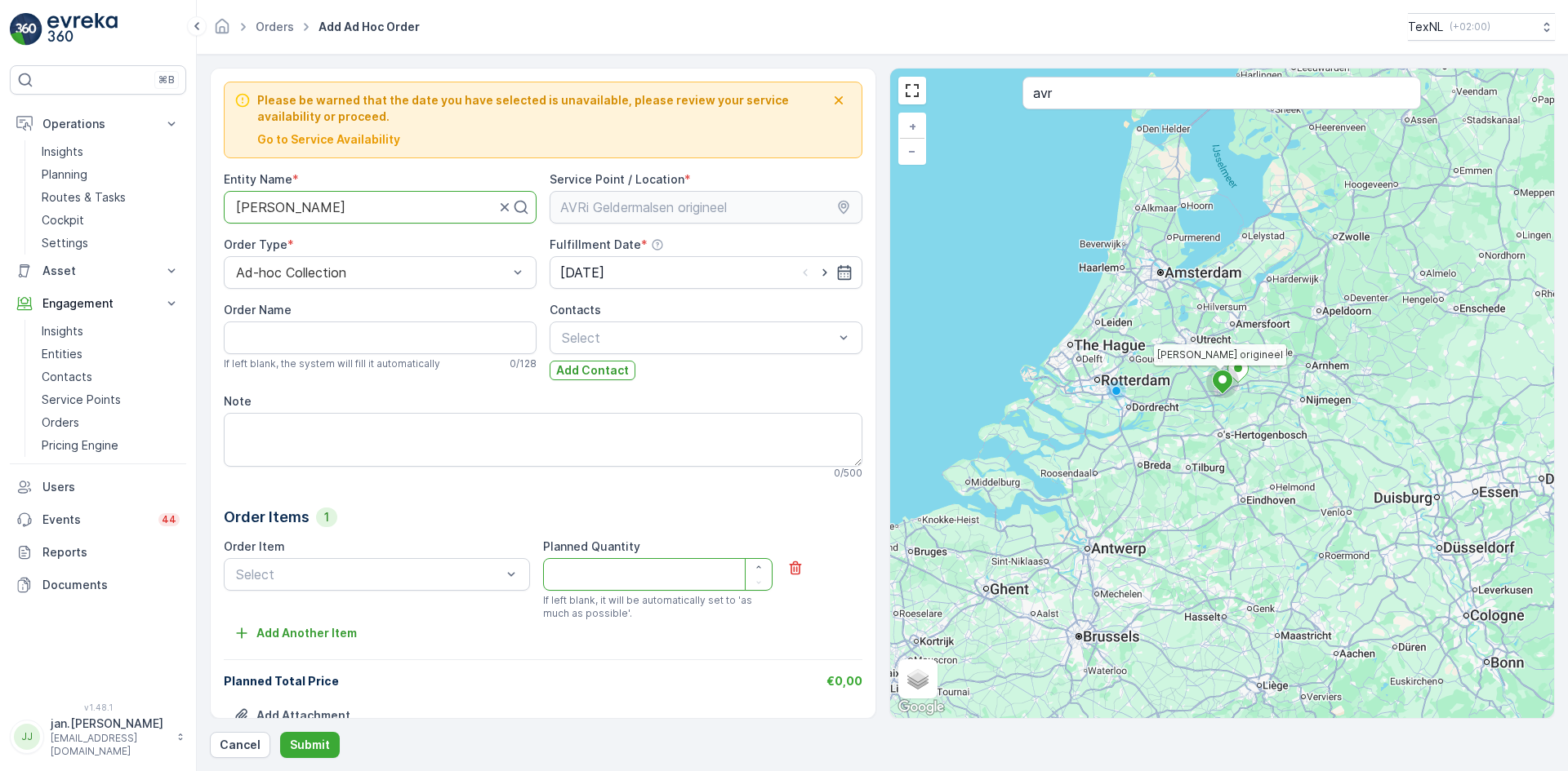
click at [599, 575] on Quantity "Planned Quantity" at bounding box center [657, 574] width 229 height 33
type Quantity "5420"
click at [329, 581] on div at bounding box center [368, 574] width 269 height 14
click at [313, 617] on span "Bag Weight - Direct" at bounding box center [294, 614] width 120 height 14
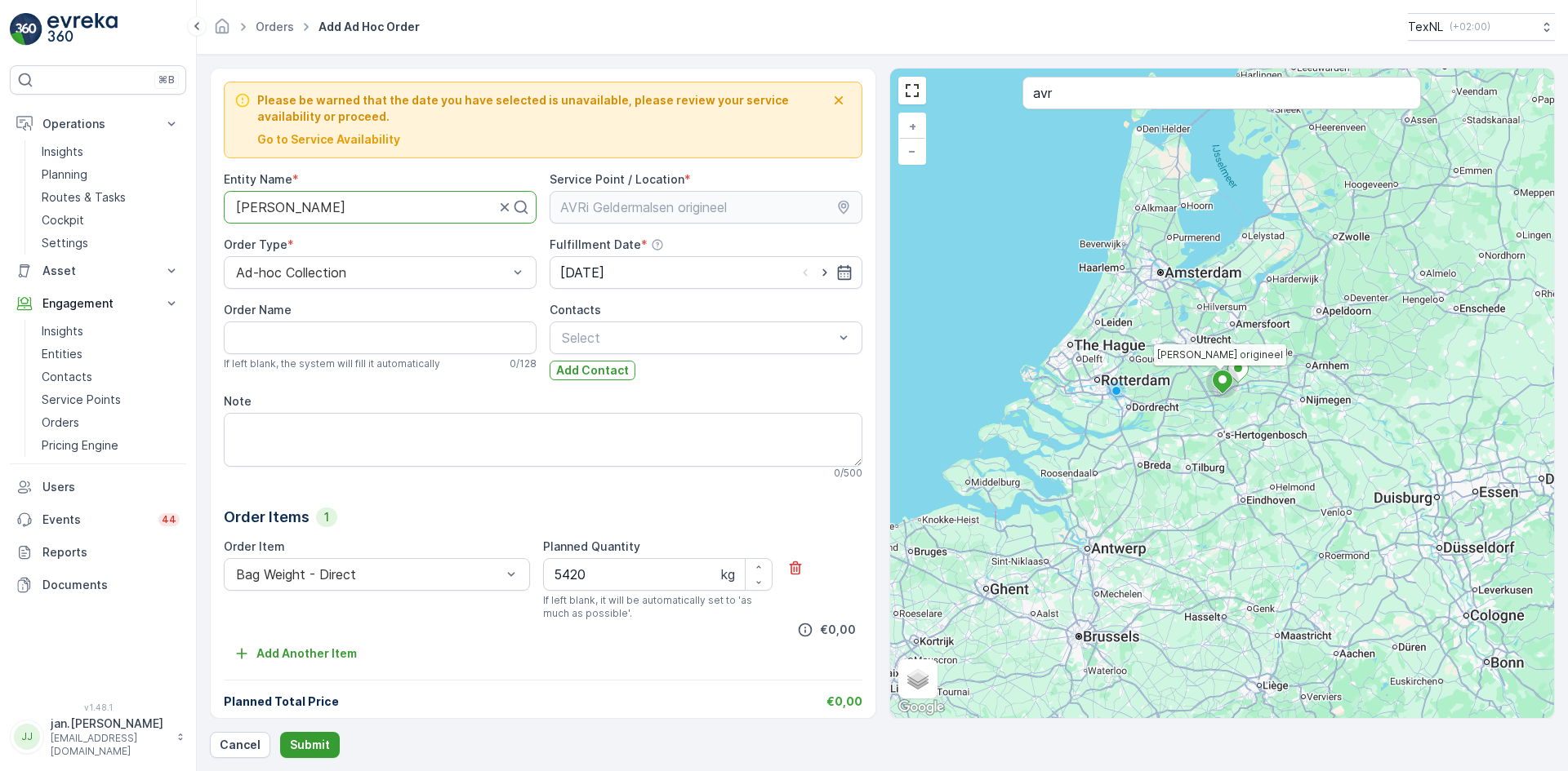
click at [314, 745] on p "Submit" at bounding box center [310, 745] width 40 height 16
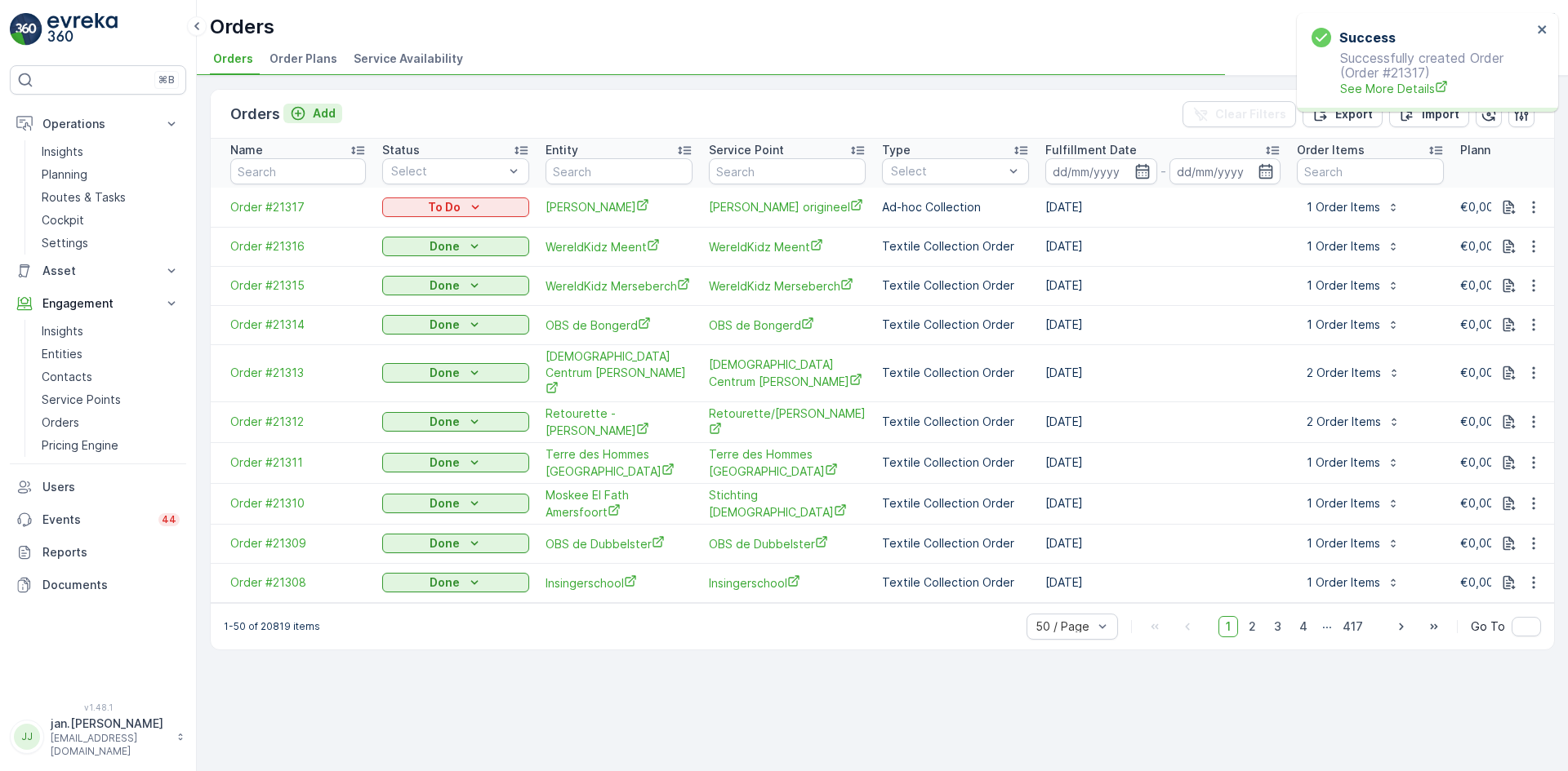
click at [324, 111] on p "Add" at bounding box center [324, 113] width 23 height 16
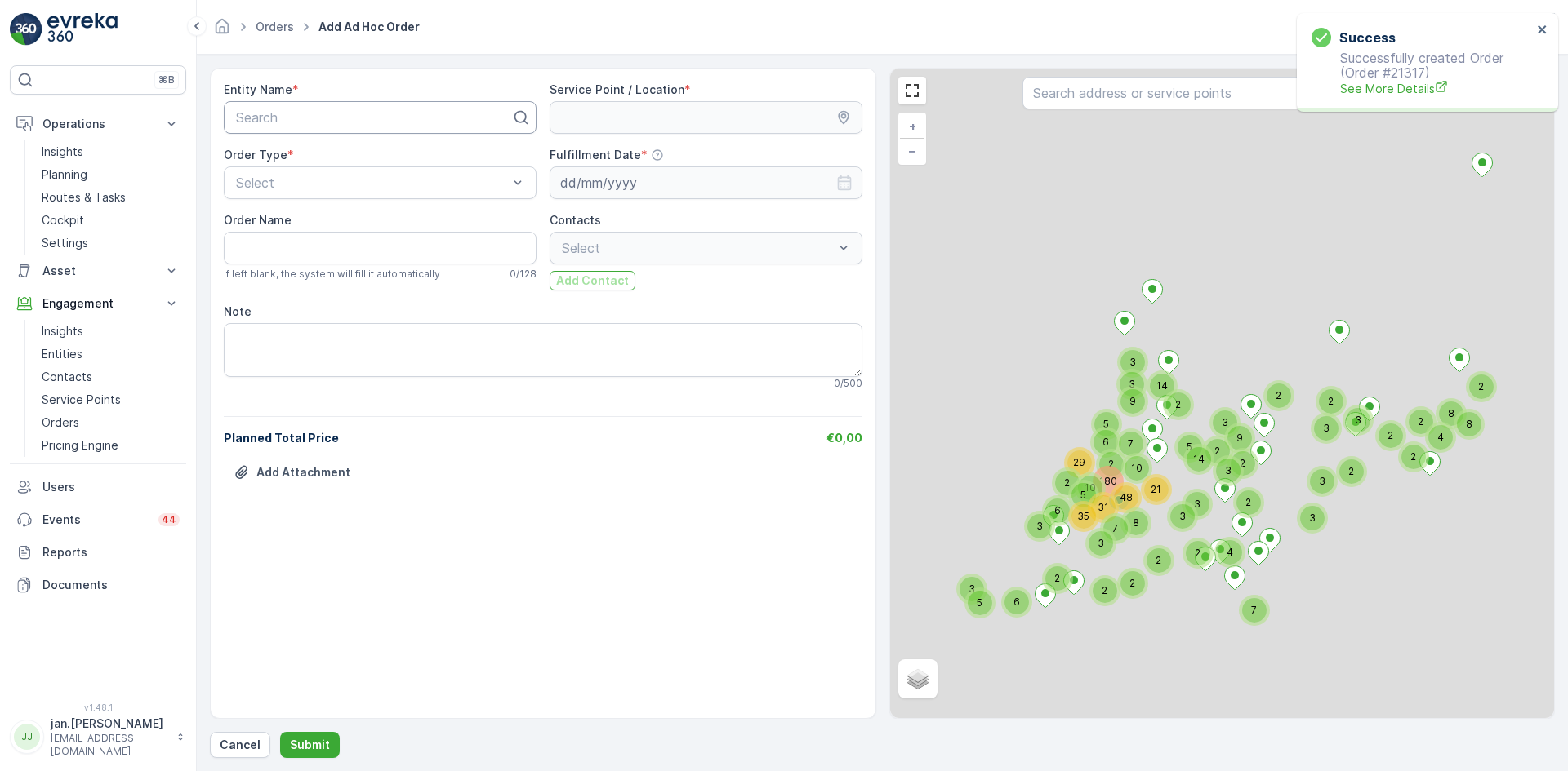
click at [357, 121] on div at bounding box center [373, 117] width 279 height 14
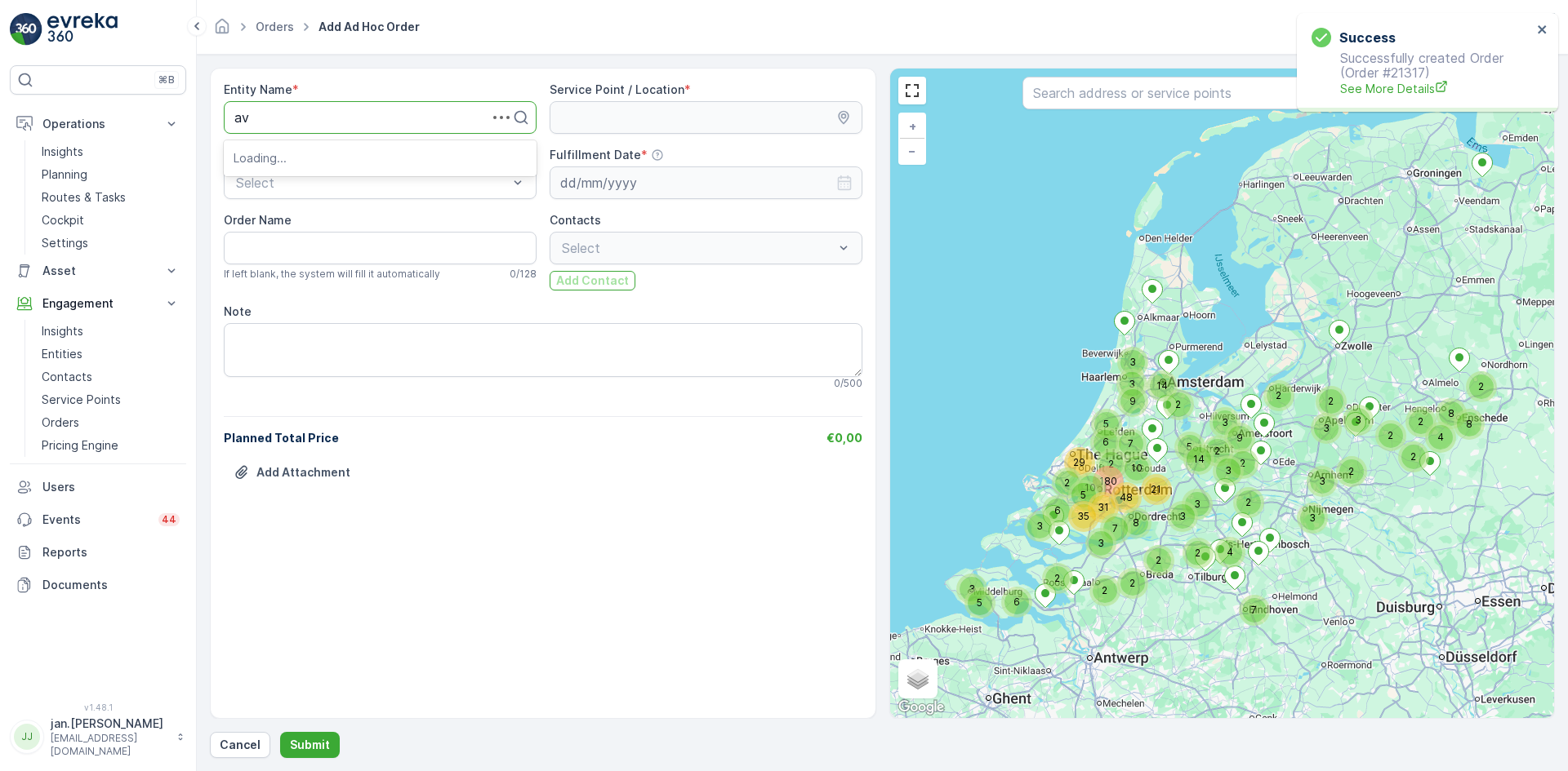
type input "avr"
click at [293, 159] on span "[PERSON_NAME]" at bounding box center [288, 157] width 110 height 14
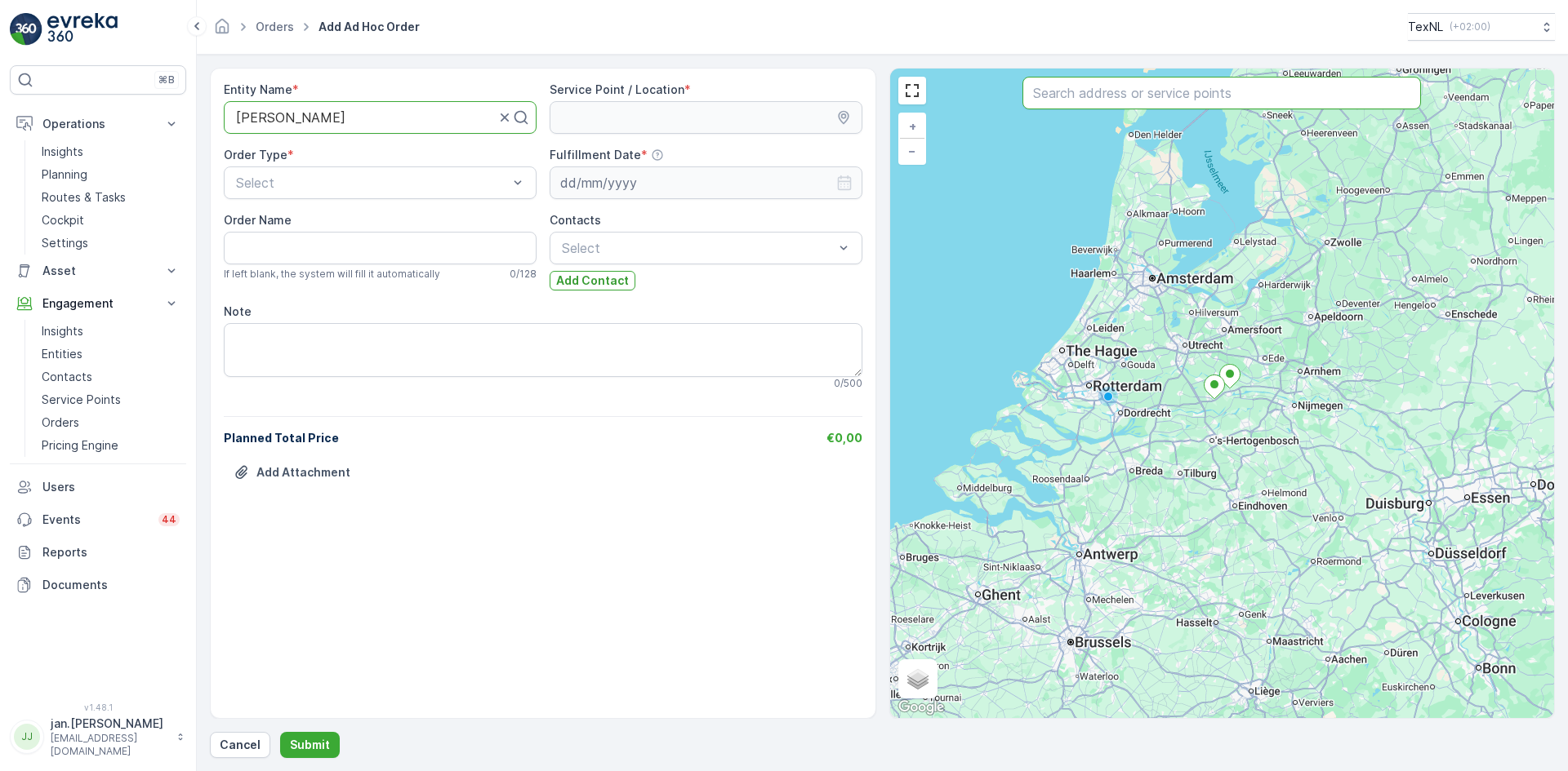
click at [1071, 100] on input "text" at bounding box center [1222, 93] width 398 height 33
type input "avr"
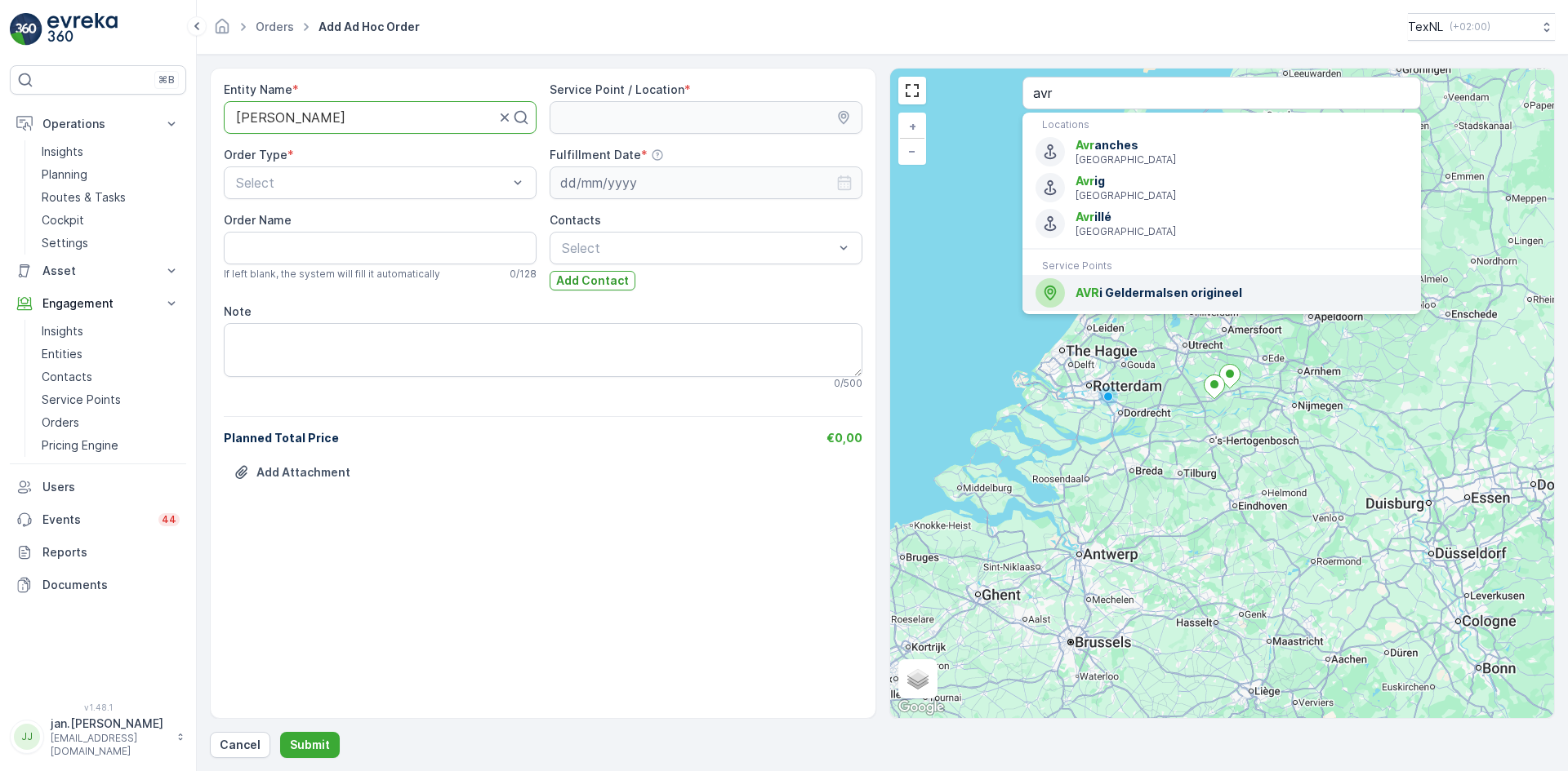
click at [1121, 291] on span "AVR i Geldermalsen origineel" at bounding box center [1241, 293] width 332 height 16
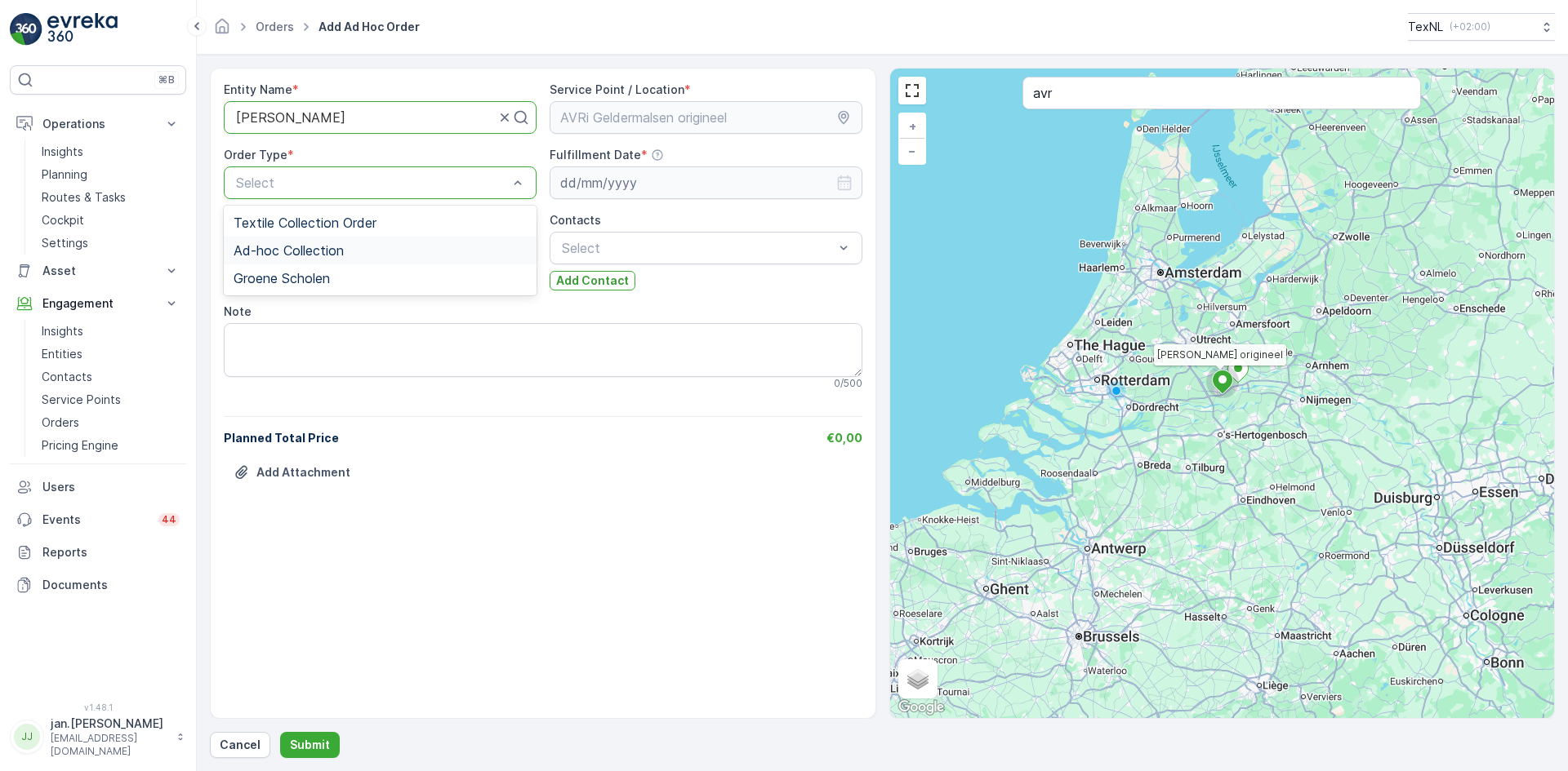
click at [311, 249] on span "Ad-hoc Collection" at bounding box center [288, 250] width 110 height 14
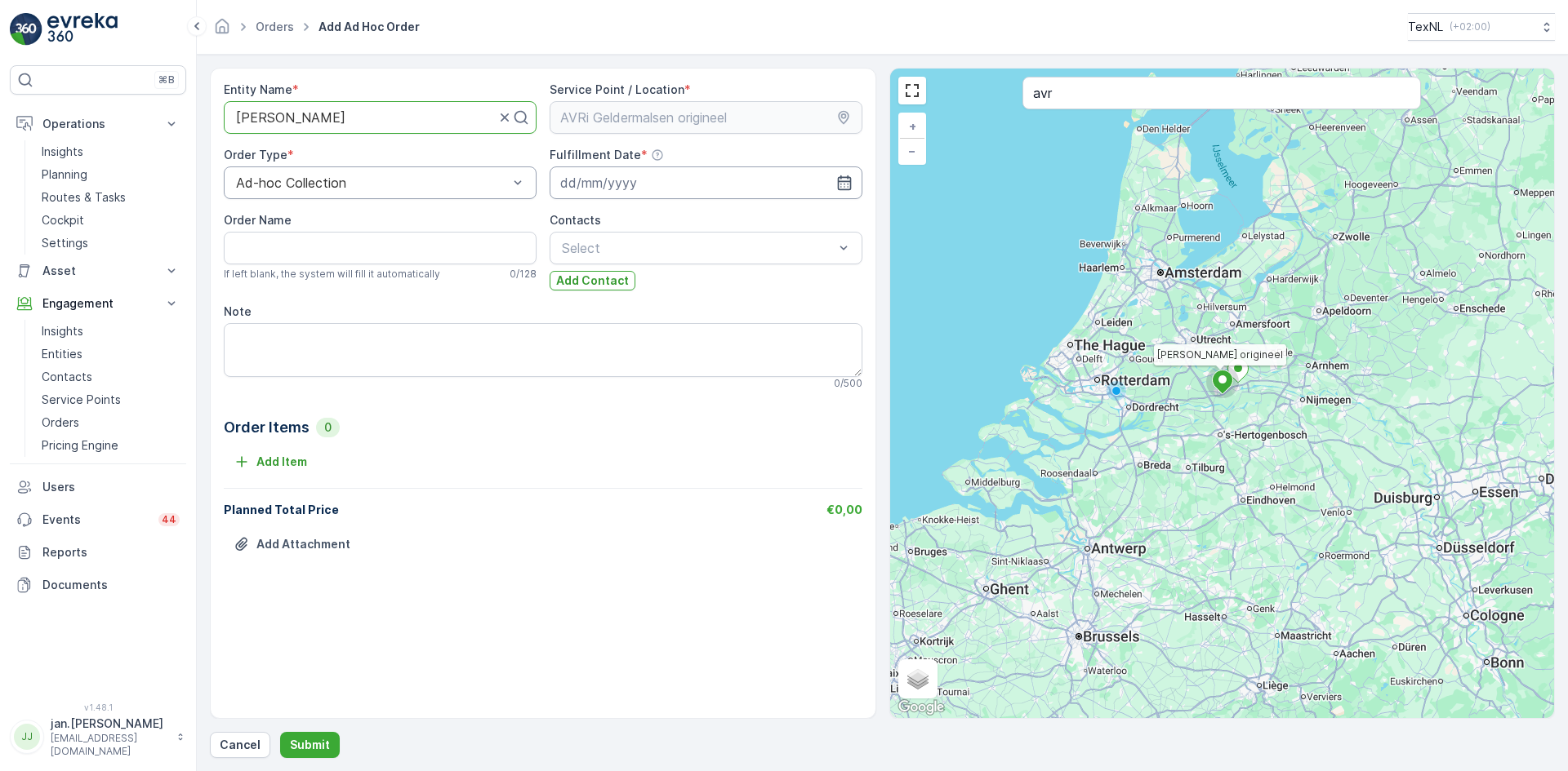
click at [572, 188] on input at bounding box center [705, 183] width 313 height 33
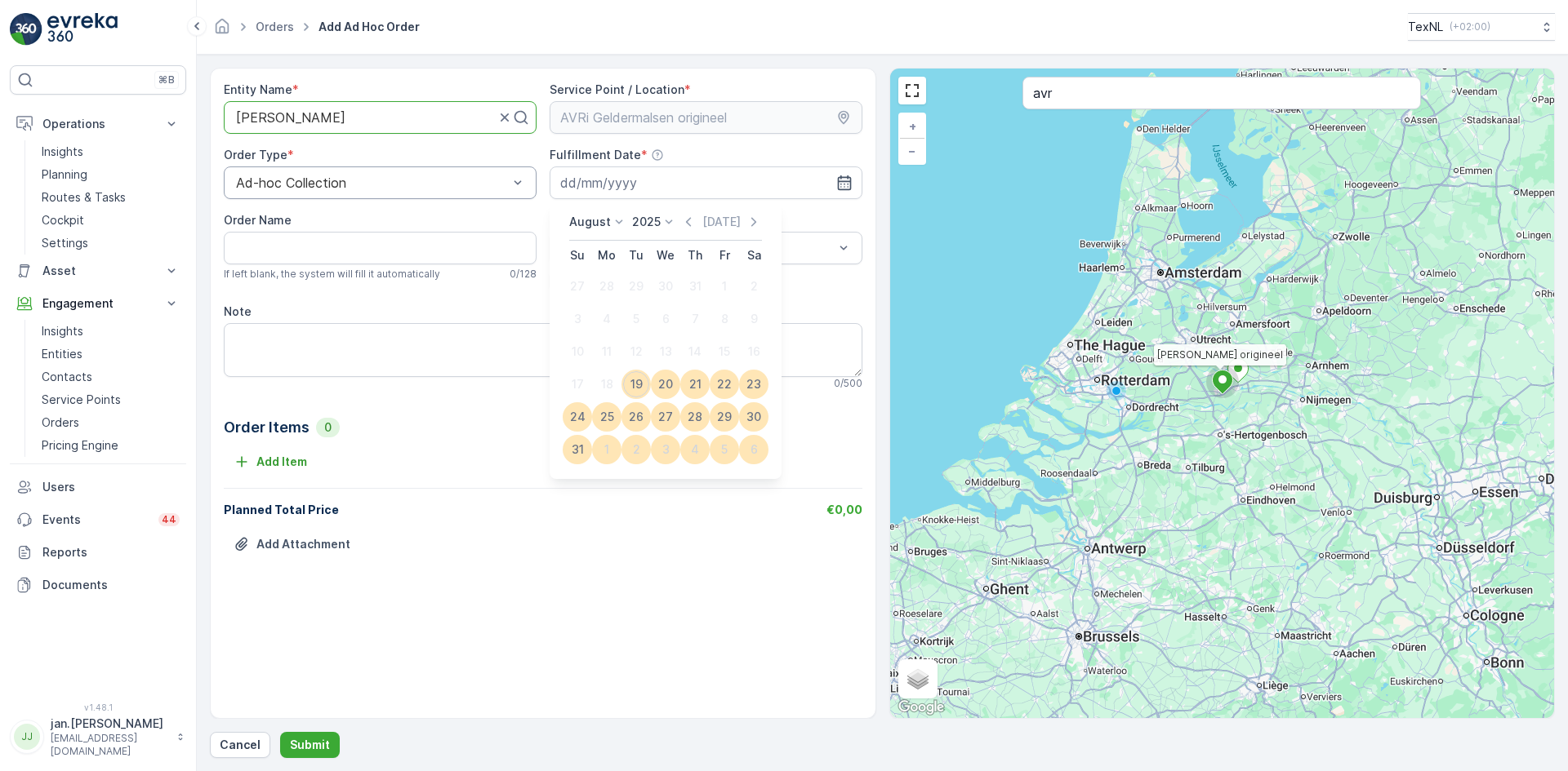
click at [633, 383] on div "19" at bounding box center [636, 384] width 26 height 26
type input "[DATE]"
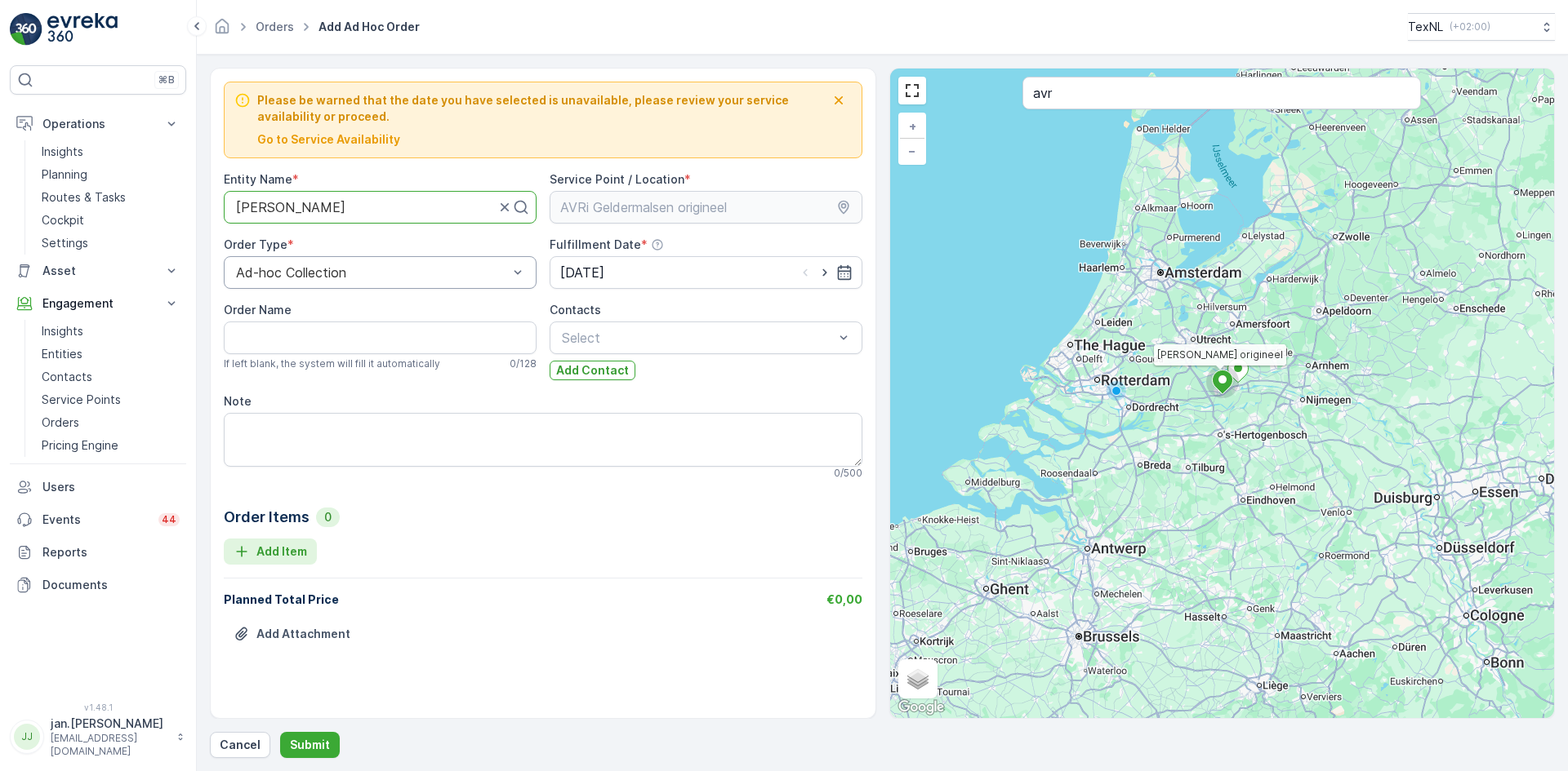
click at [285, 557] on p "Add Item" at bounding box center [281, 551] width 51 height 16
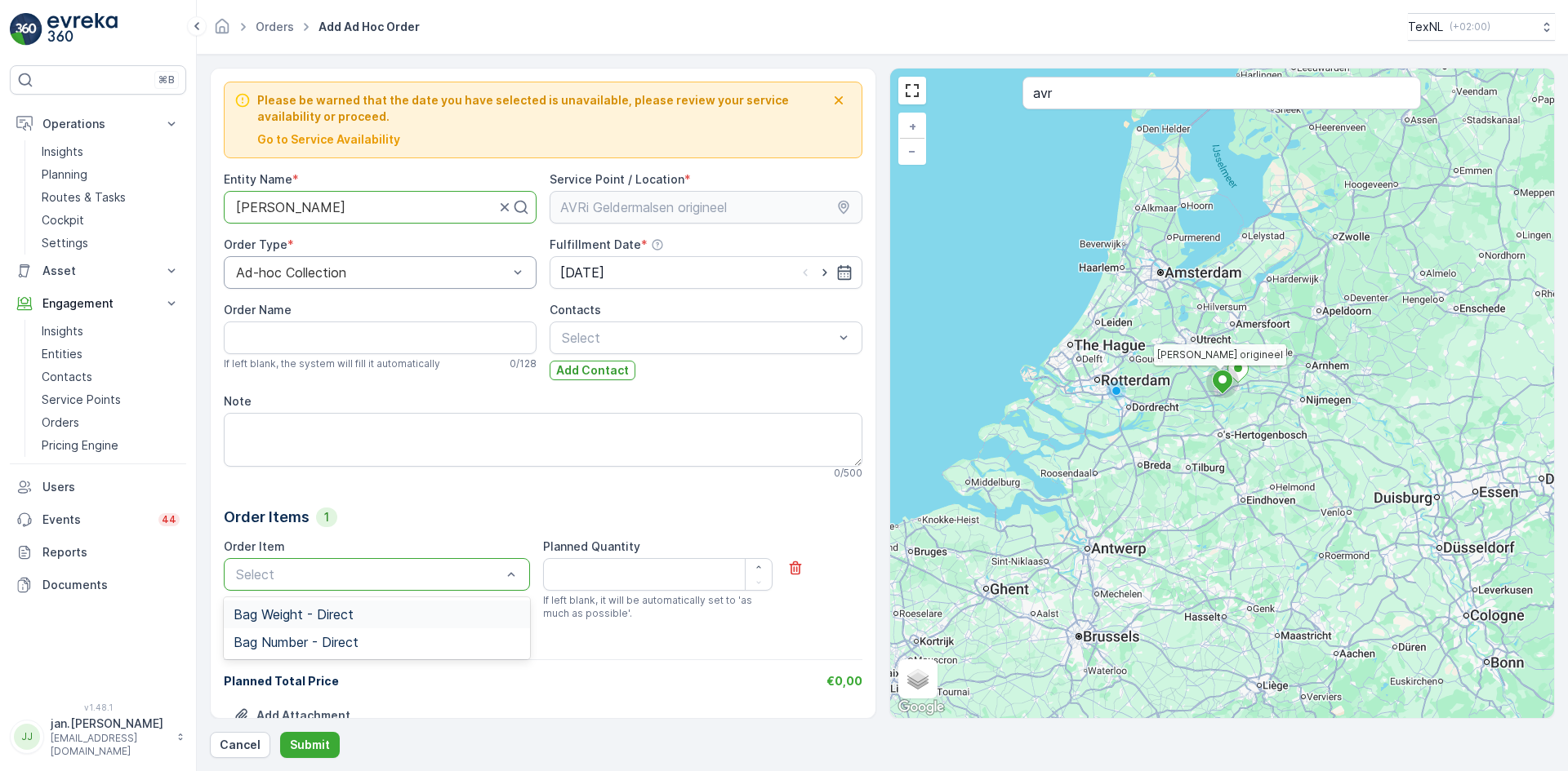
click at [308, 614] on span "Bag Weight - Direct" at bounding box center [294, 614] width 120 height 14
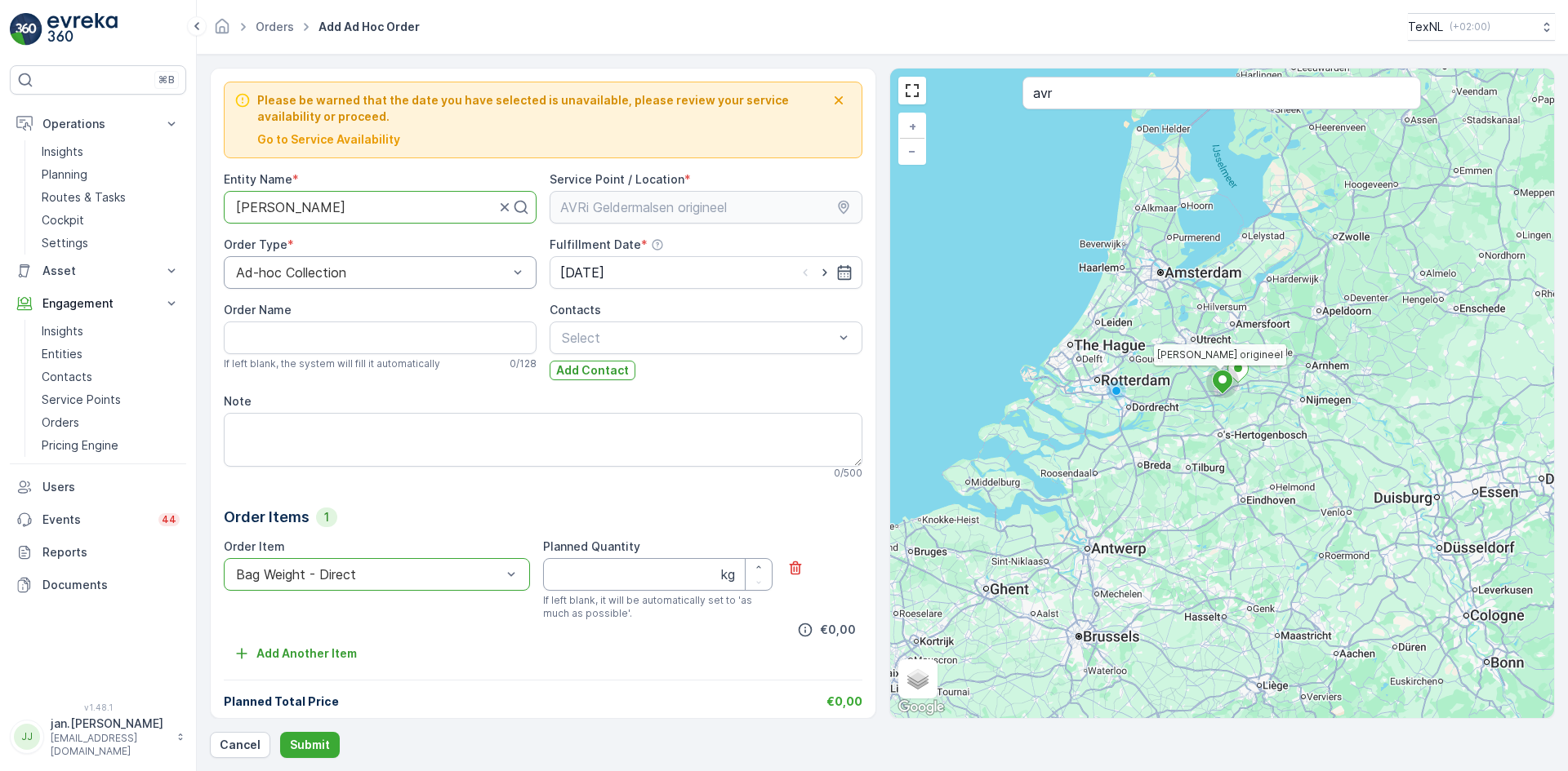
click at [576, 584] on Quantity "Planned Quantity" at bounding box center [657, 574] width 229 height 33
type Quantity "5300"
click at [307, 749] on p "Submit" at bounding box center [310, 745] width 40 height 16
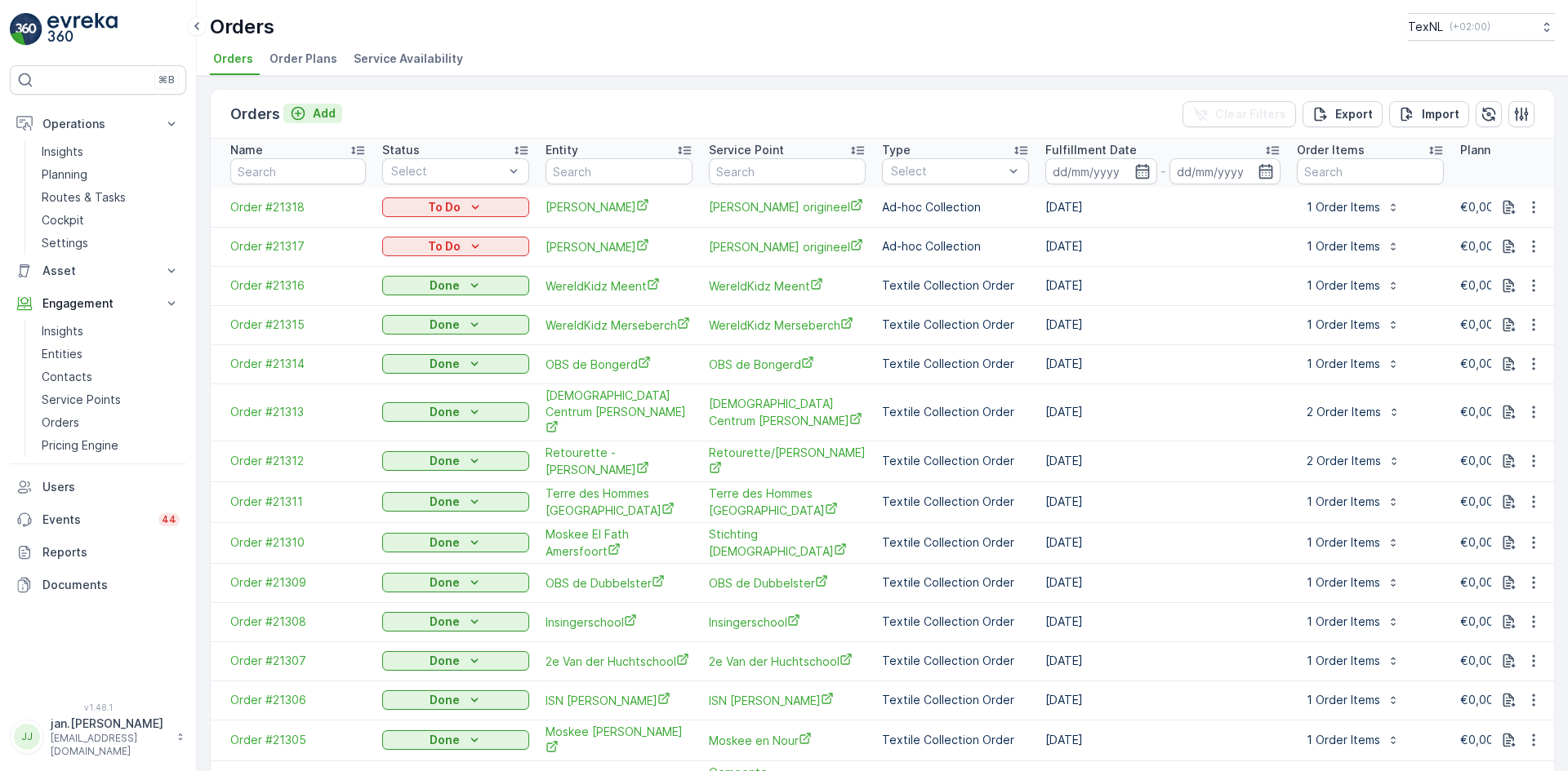
click at [331, 110] on p "Add" at bounding box center [324, 113] width 23 height 16
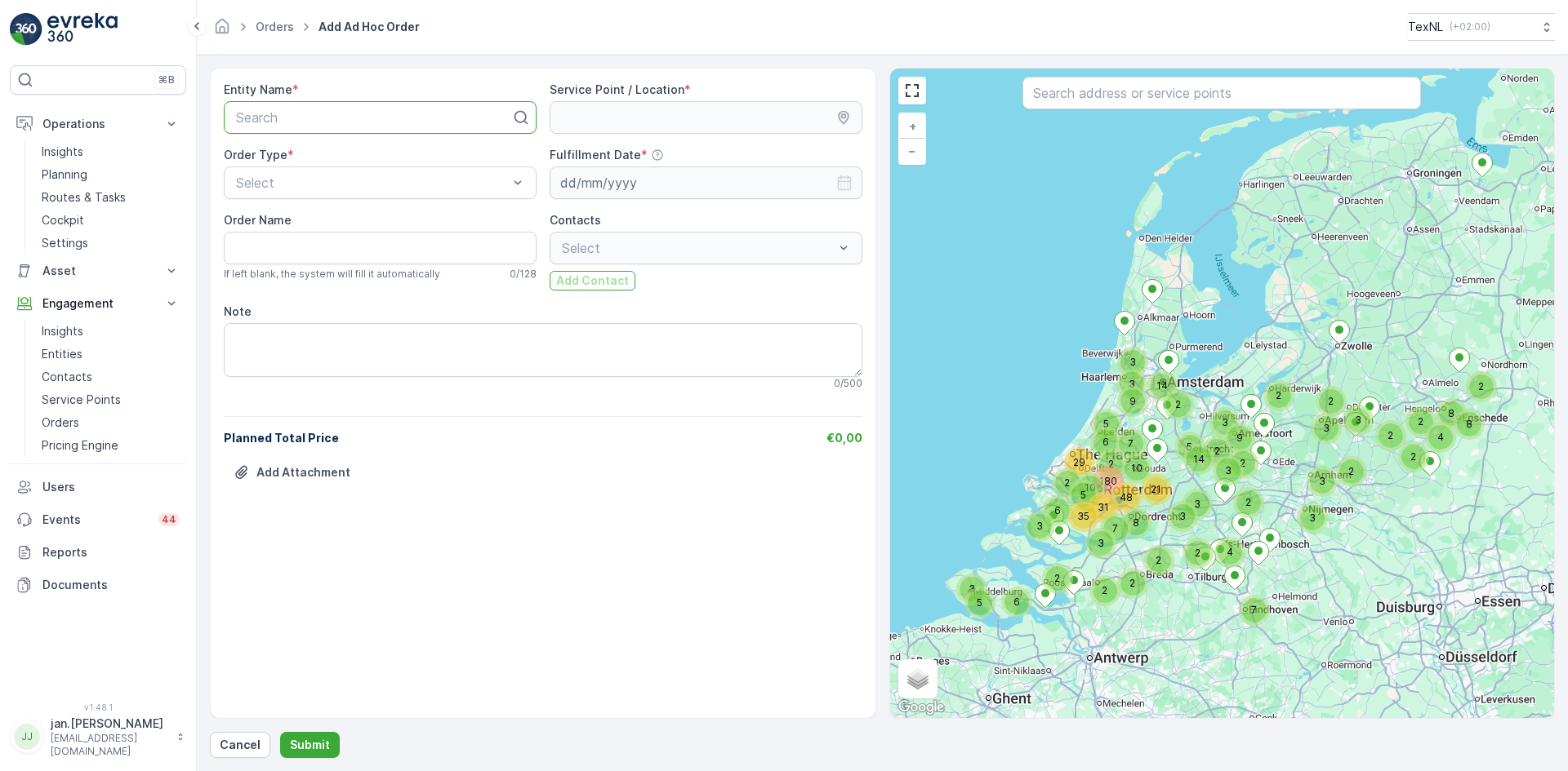
click at [321, 112] on div at bounding box center [373, 117] width 279 height 14
type input "rad"
drag, startPoint x: 286, startPoint y: 236, endPoint x: 295, endPoint y: 235, distance: 9.1
click at [287, 236] on span "RAD HW b.v." at bounding box center [273, 241] width 79 height 14
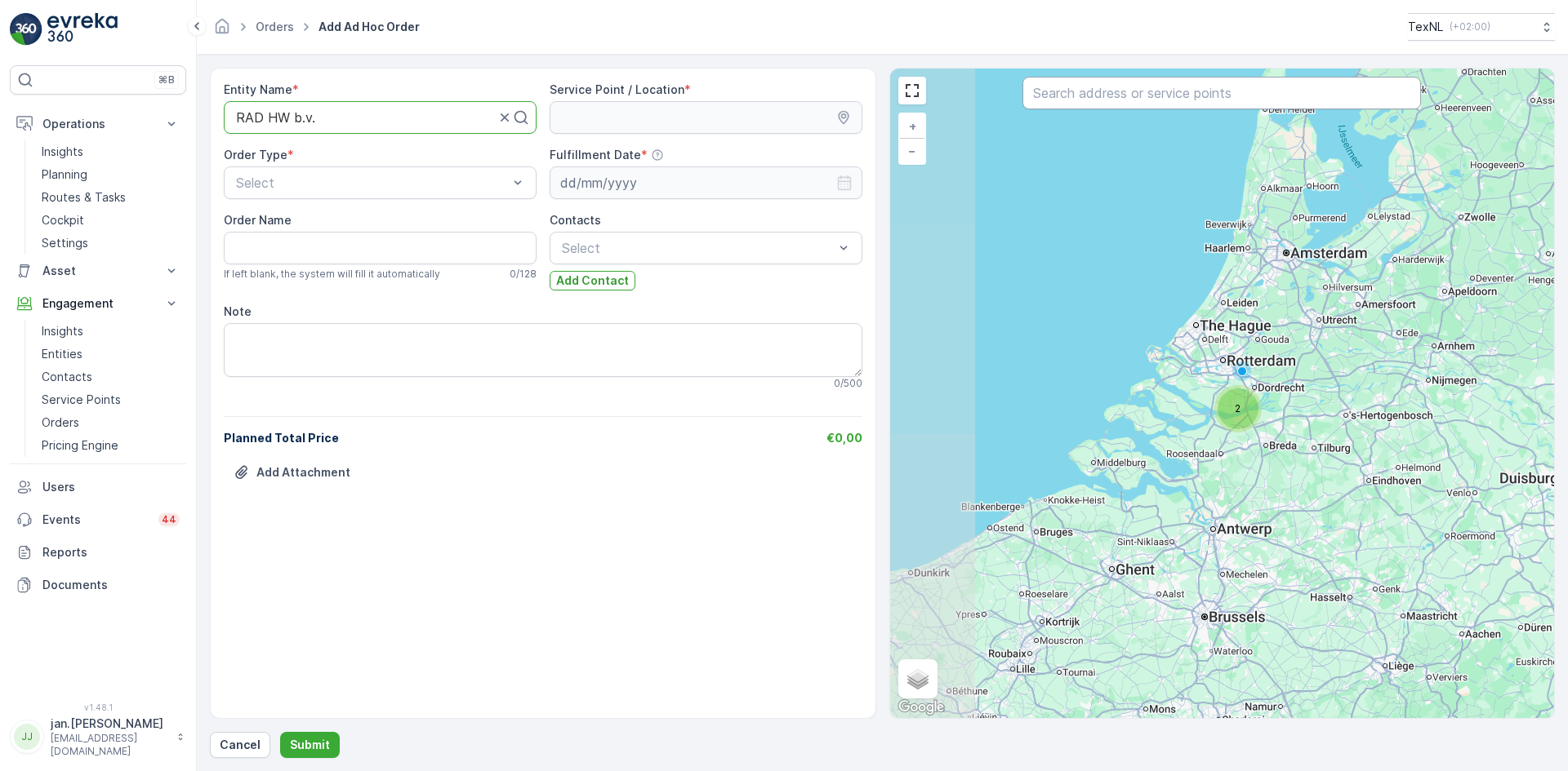
click at [1101, 96] on input "text" at bounding box center [1222, 93] width 398 height 33
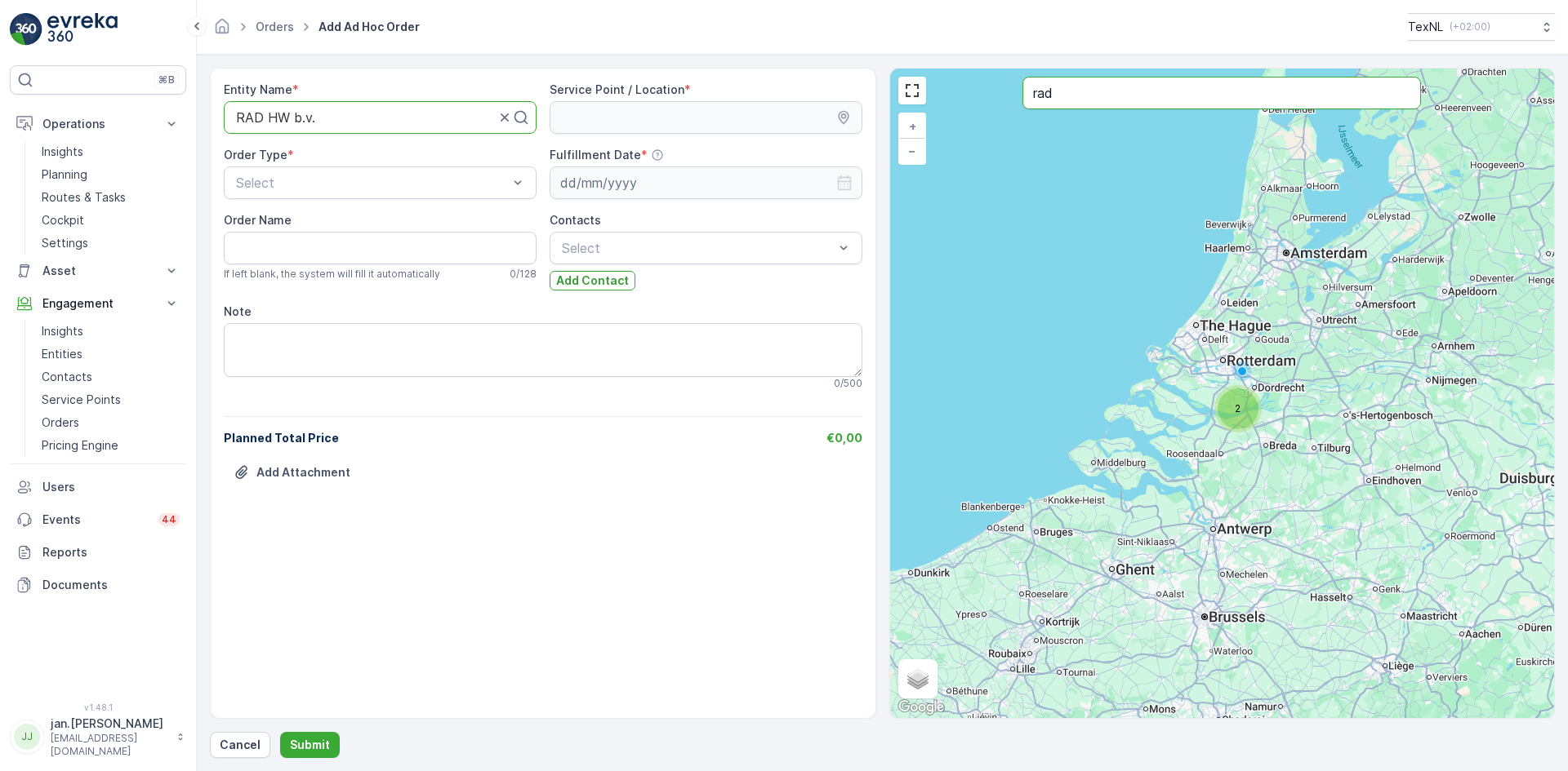
type input "rad"
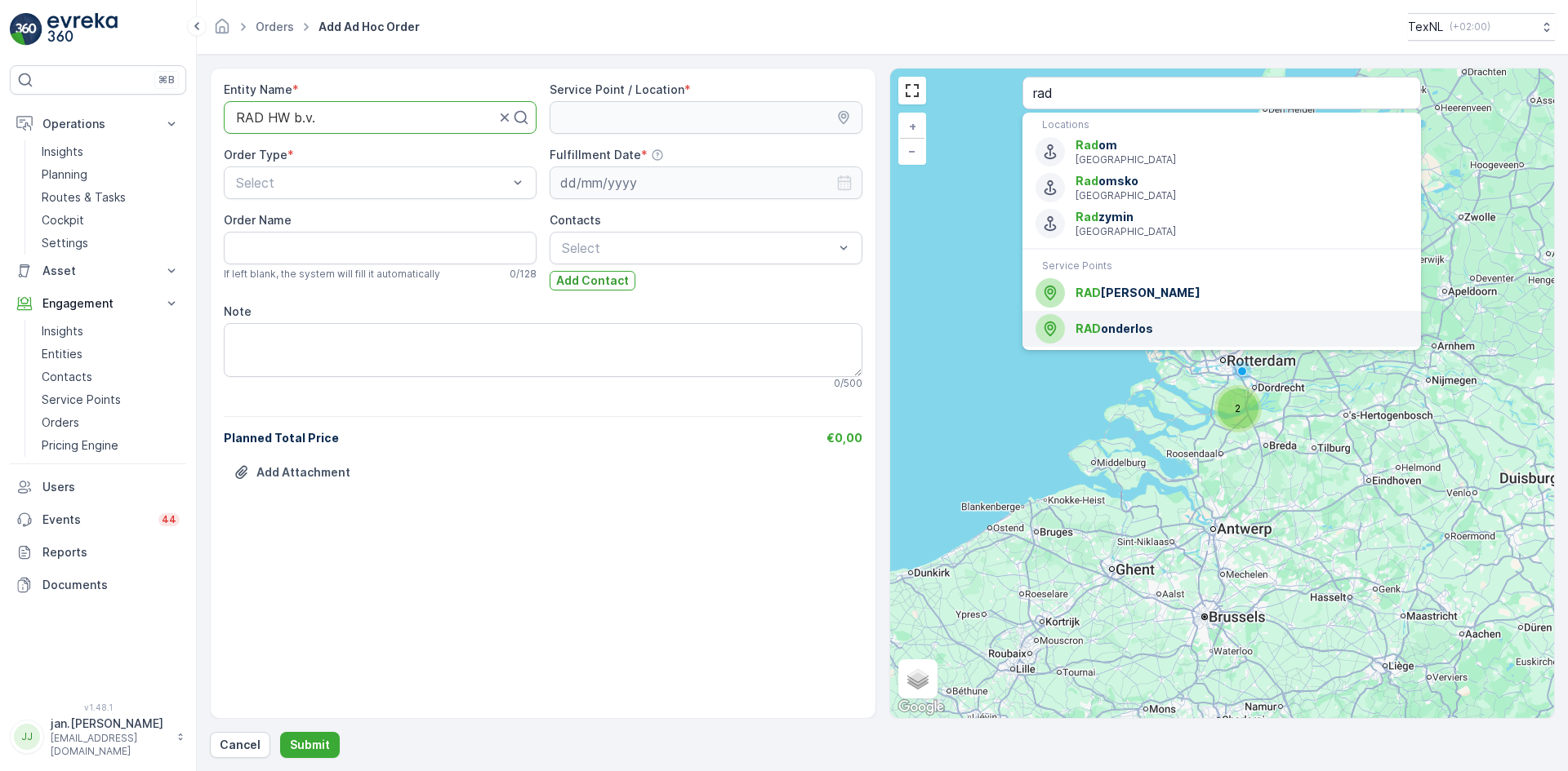
click at [1116, 329] on span "RAD onderlos" at bounding box center [1241, 328] width 332 height 16
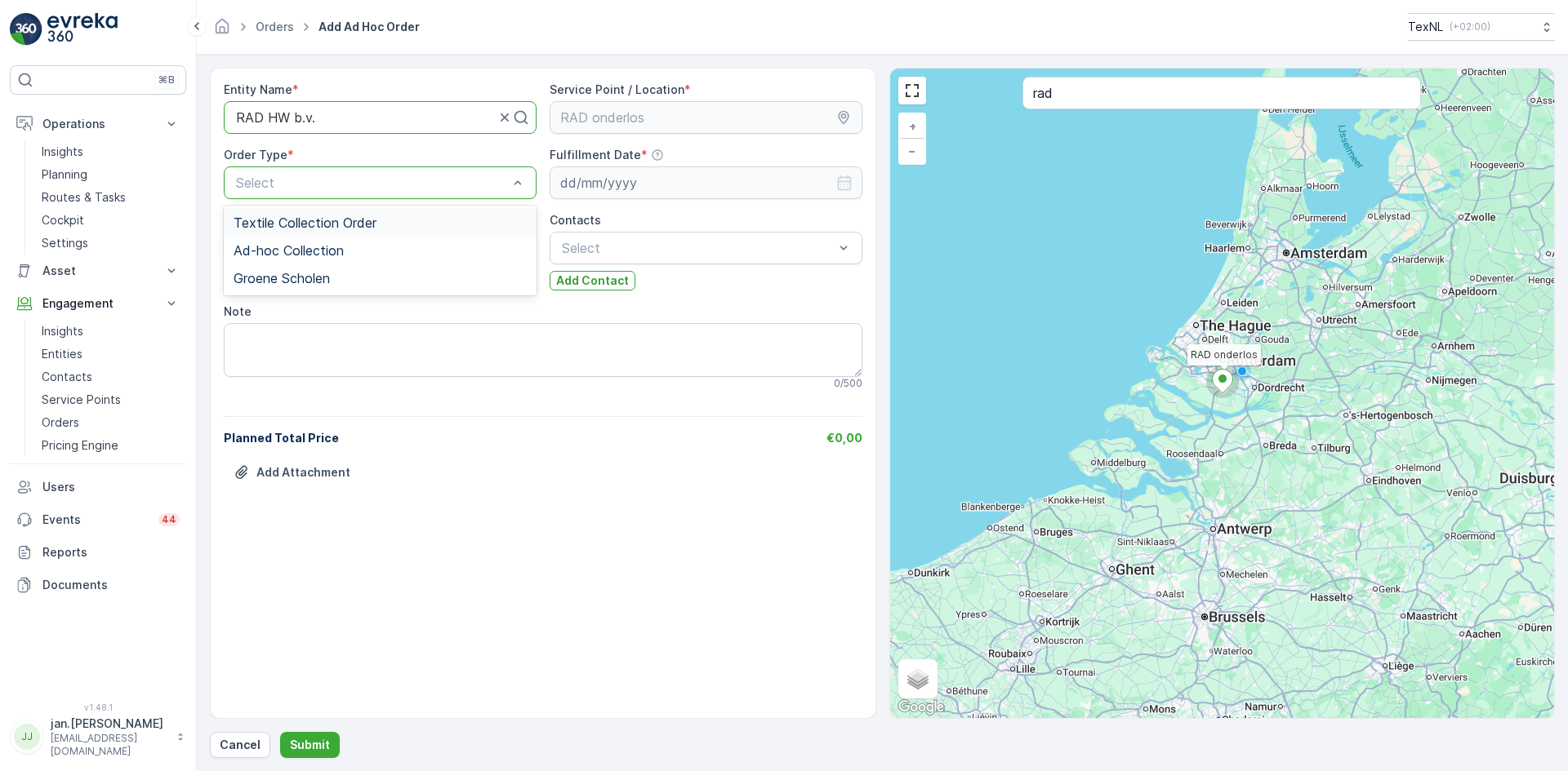
click at [356, 182] on div at bounding box center [371, 183] width 275 height 14
click at [313, 254] on span "Ad-hoc Collection" at bounding box center [288, 250] width 110 height 14
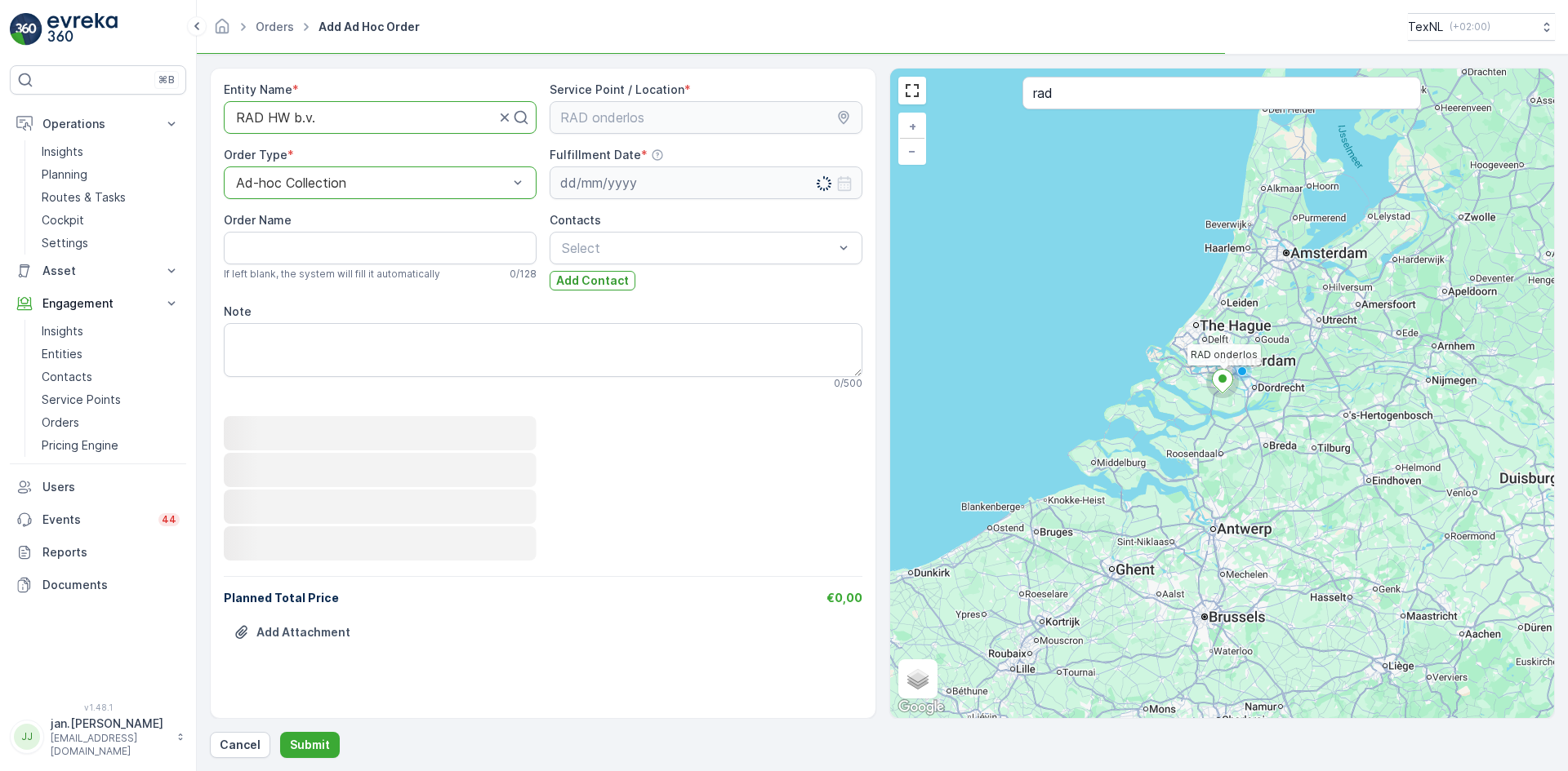
click at [596, 179] on input at bounding box center [705, 183] width 313 height 33
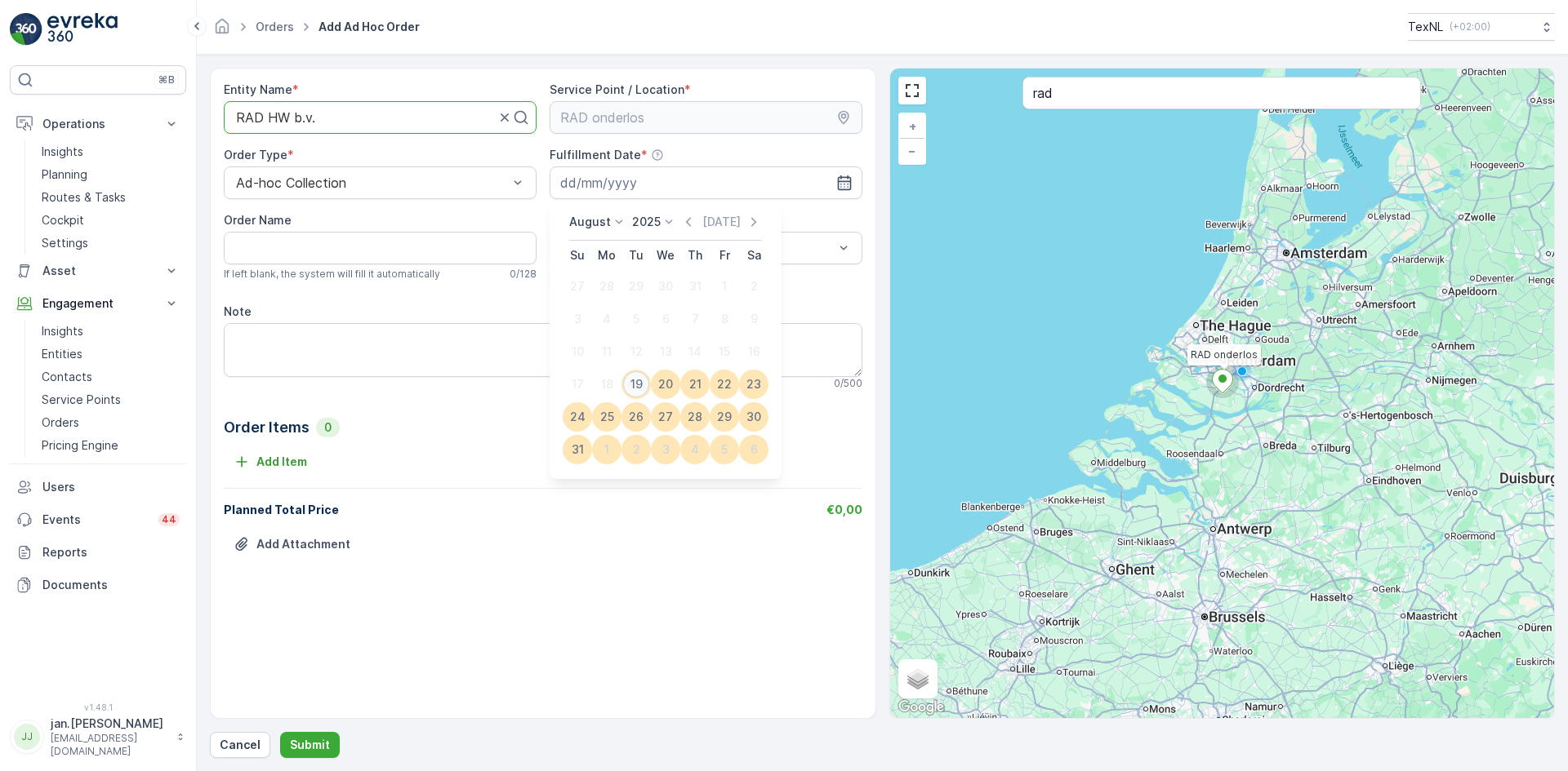
click at [639, 390] on div "19" at bounding box center [636, 384] width 26 height 26
type input "[DATE]"
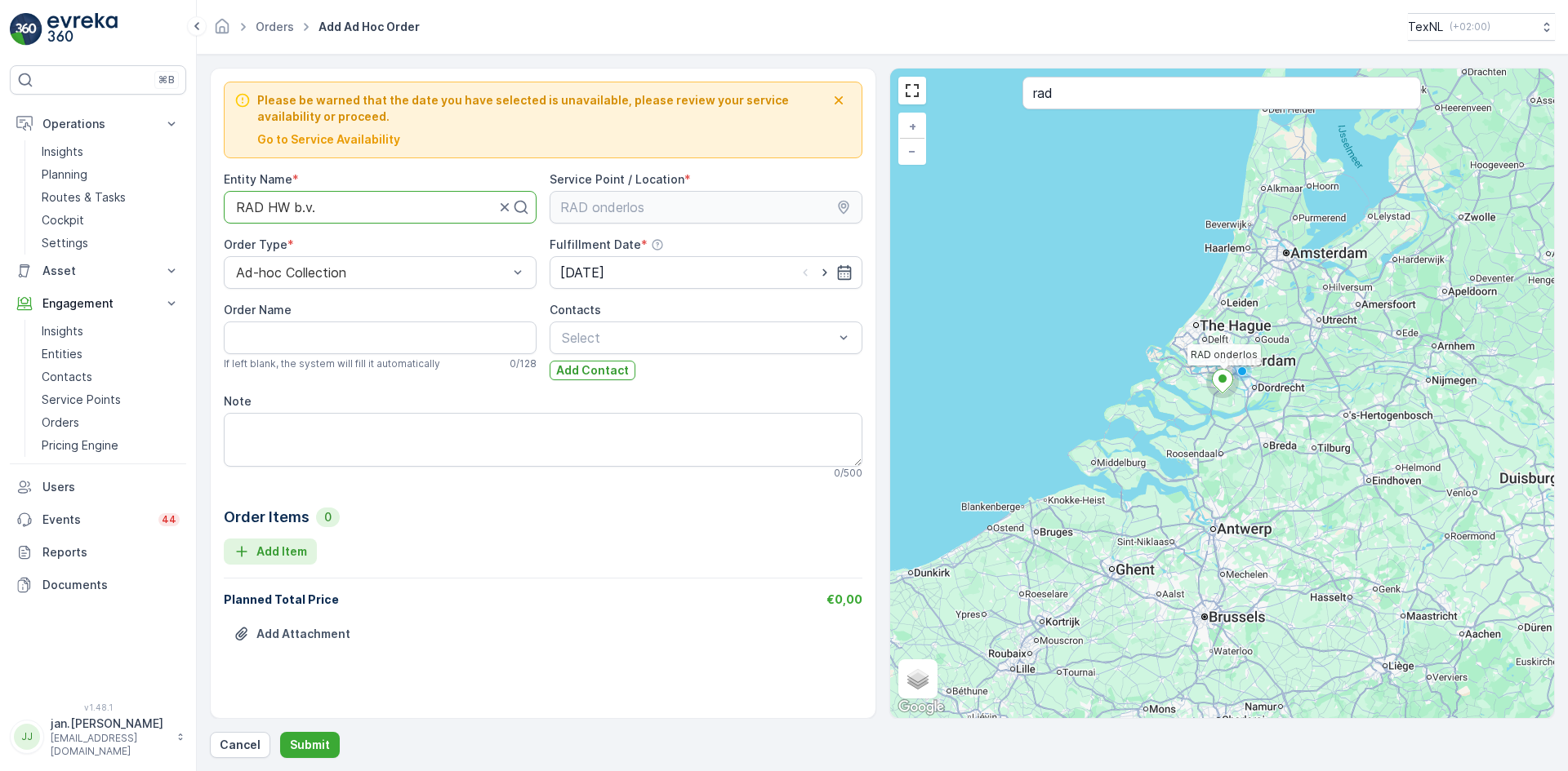
click at [289, 546] on p "Add Item" at bounding box center [281, 551] width 51 height 16
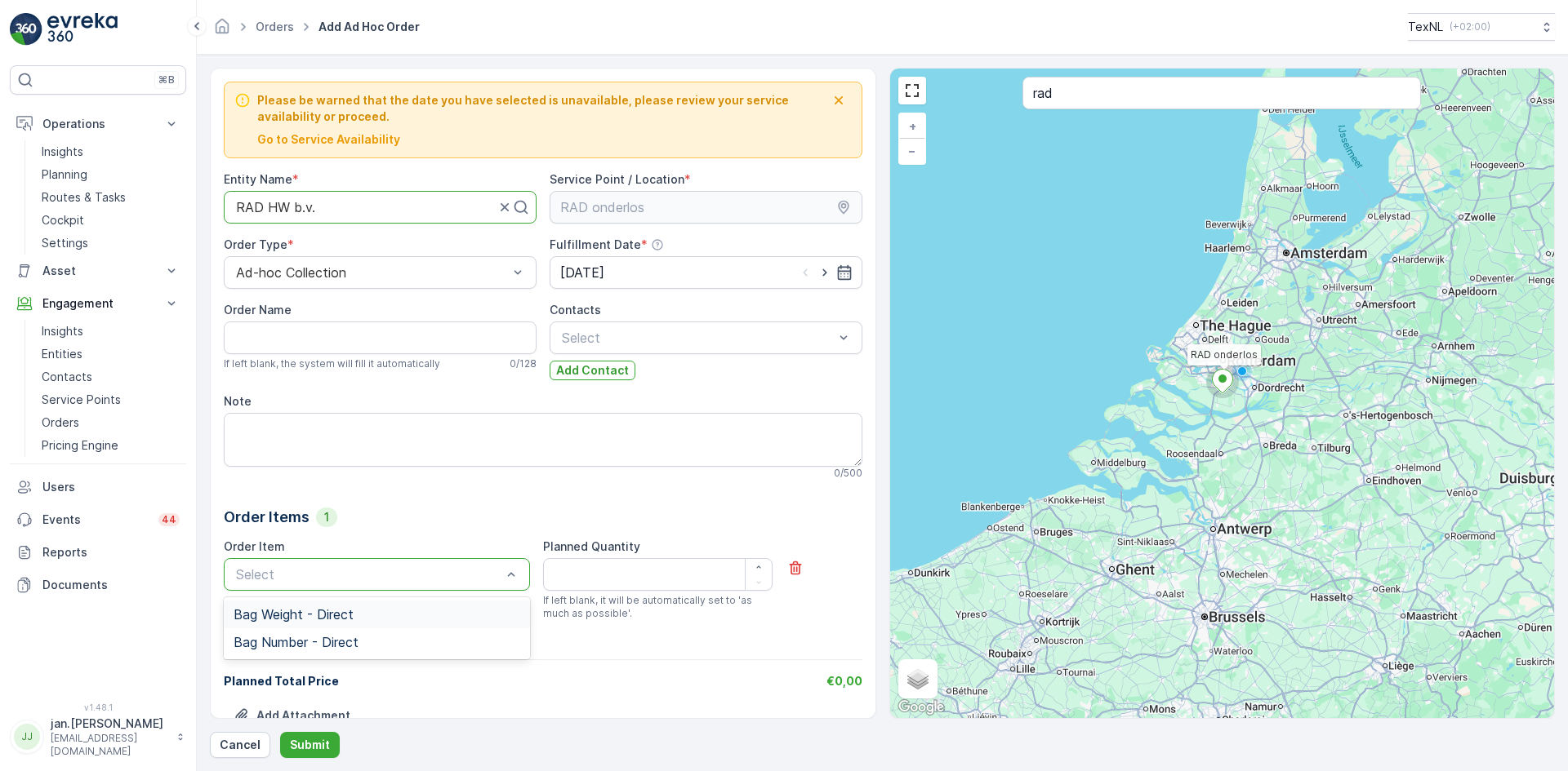
click at [380, 575] on div at bounding box center [368, 574] width 269 height 14
click at [316, 613] on span "Bag Weight - Direct" at bounding box center [294, 614] width 120 height 14
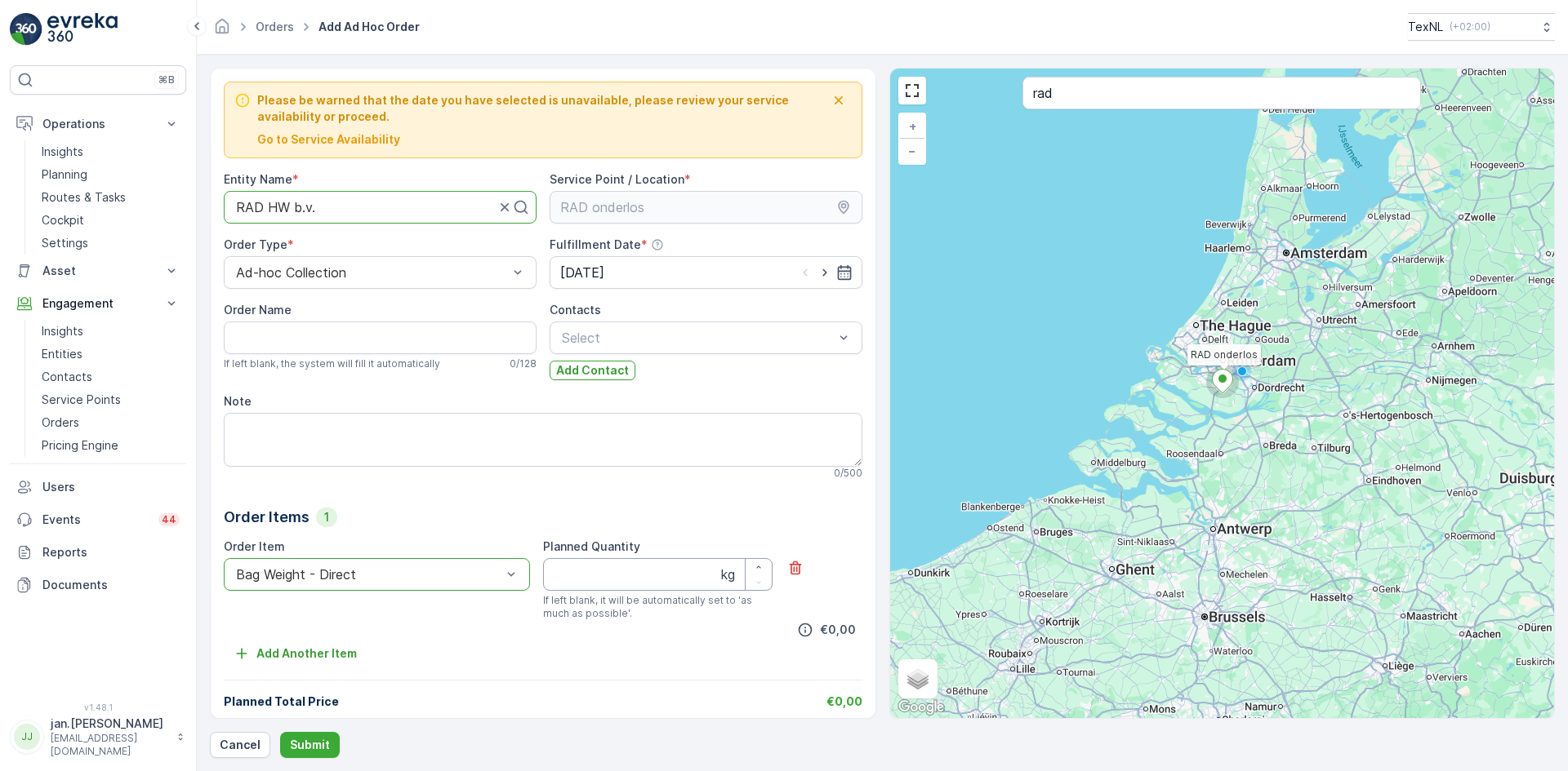
click at [580, 575] on Quantity "Planned Quantity" at bounding box center [657, 574] width 229 height 33
type Quantity "4620"
click at [317, 745] on p "Submit" at bounding box center [310, 745] width 40 height 16
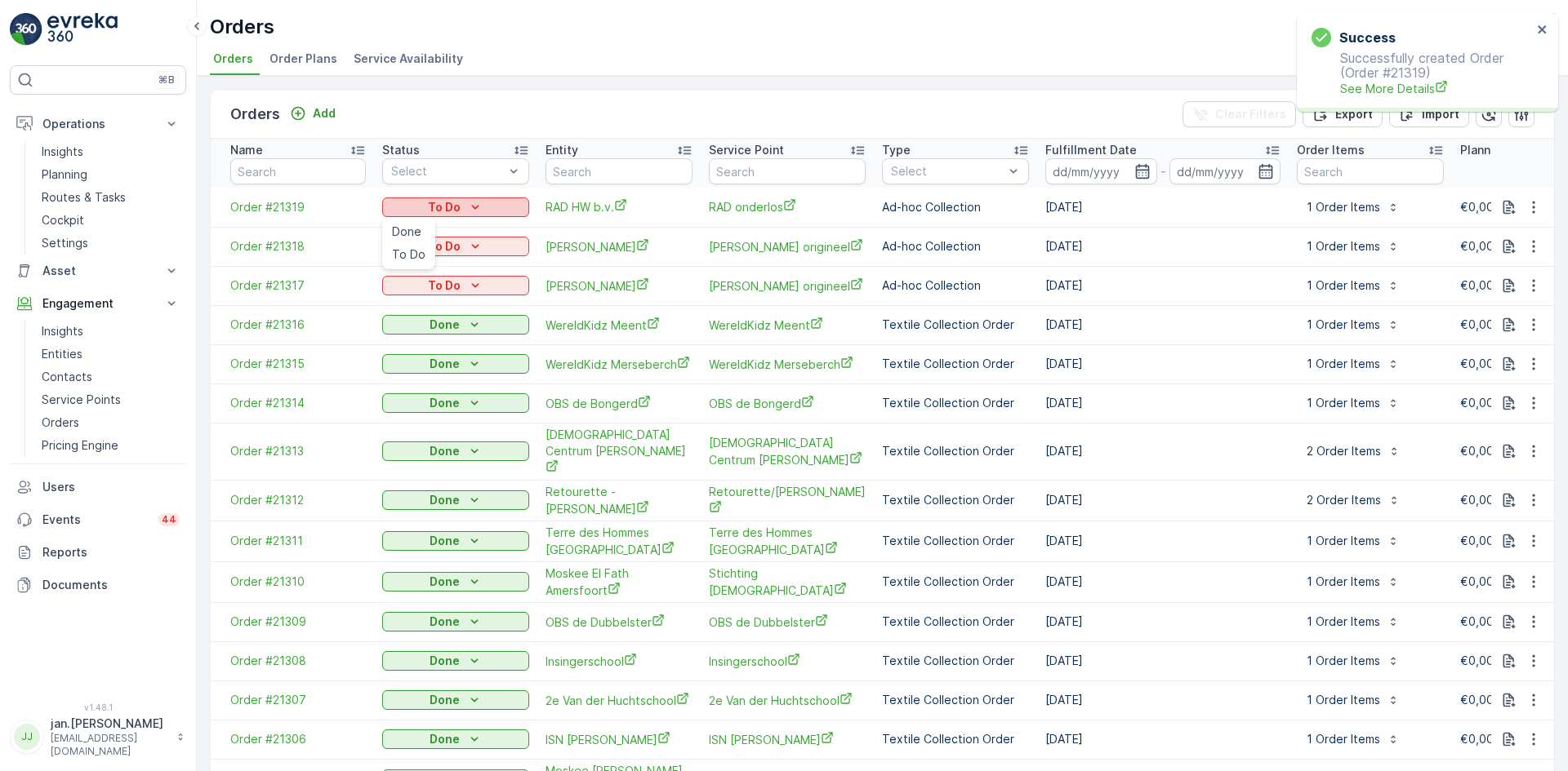
click at [458, 207] on p "To Do" at bounding box center [444, 207] width 33 height 16
click at [456, 206] on p "To Do" at bounding box center [444, 207] width 33 height 16
click at [418, 229] on span "Done" at bounding box center [406, 232] width 29 height 16
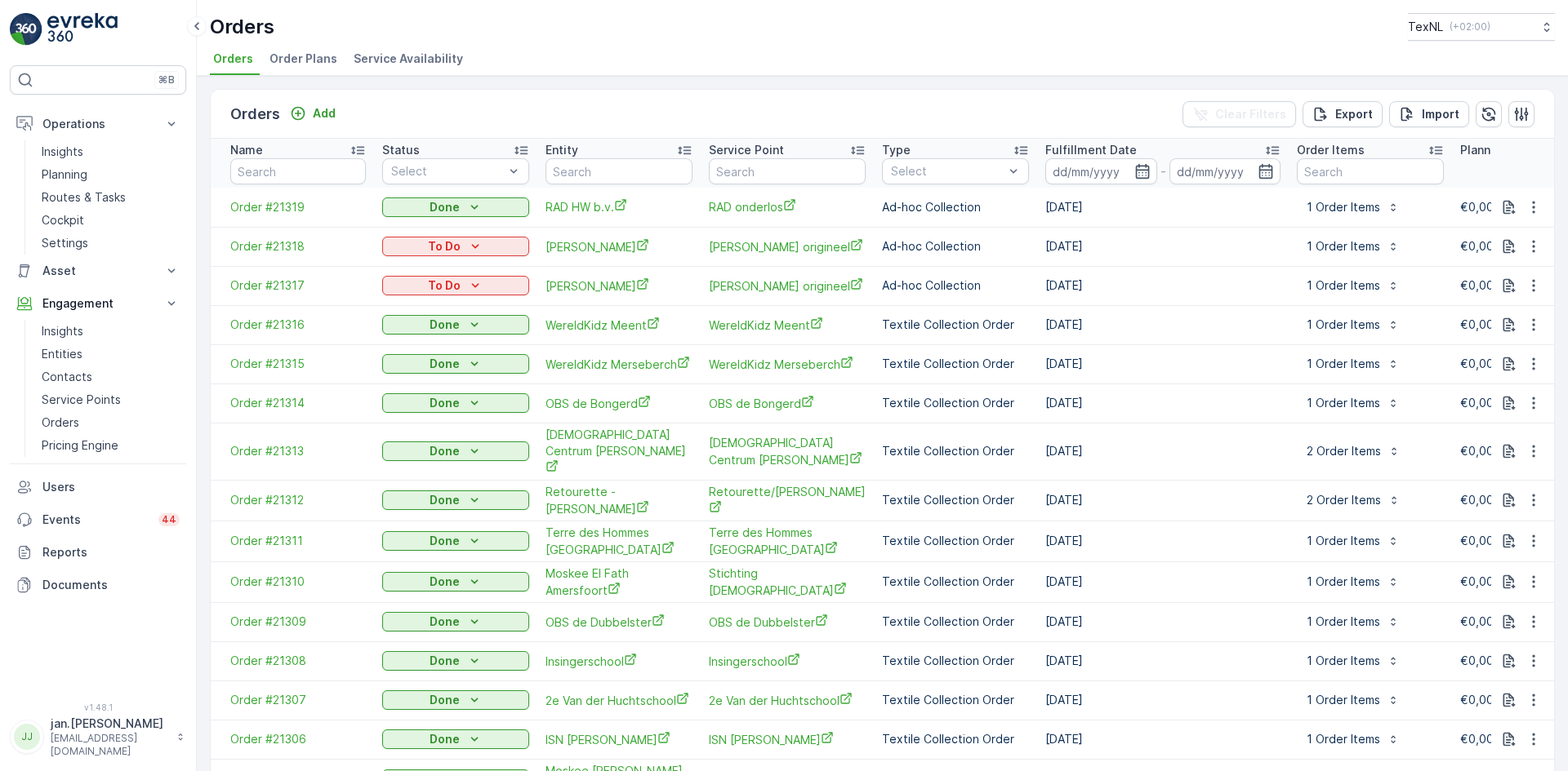
click at [459, 243] on p "To Do" at bounding box center [444, 246] width 33 height 16
click at [415, 269] on span "Done" at bounding box center [406, 271] width 29 height 16
click at [455, 282] on p "To Do" at bounding box center [444, 286] width 33 height 16
click at [422, 309] on div "Done" at bounding box center [409, 312] width 46 height 23
click at [90, 195] on p "Routes & Tasks" at bounding box center [84, 197] width 84 height 16
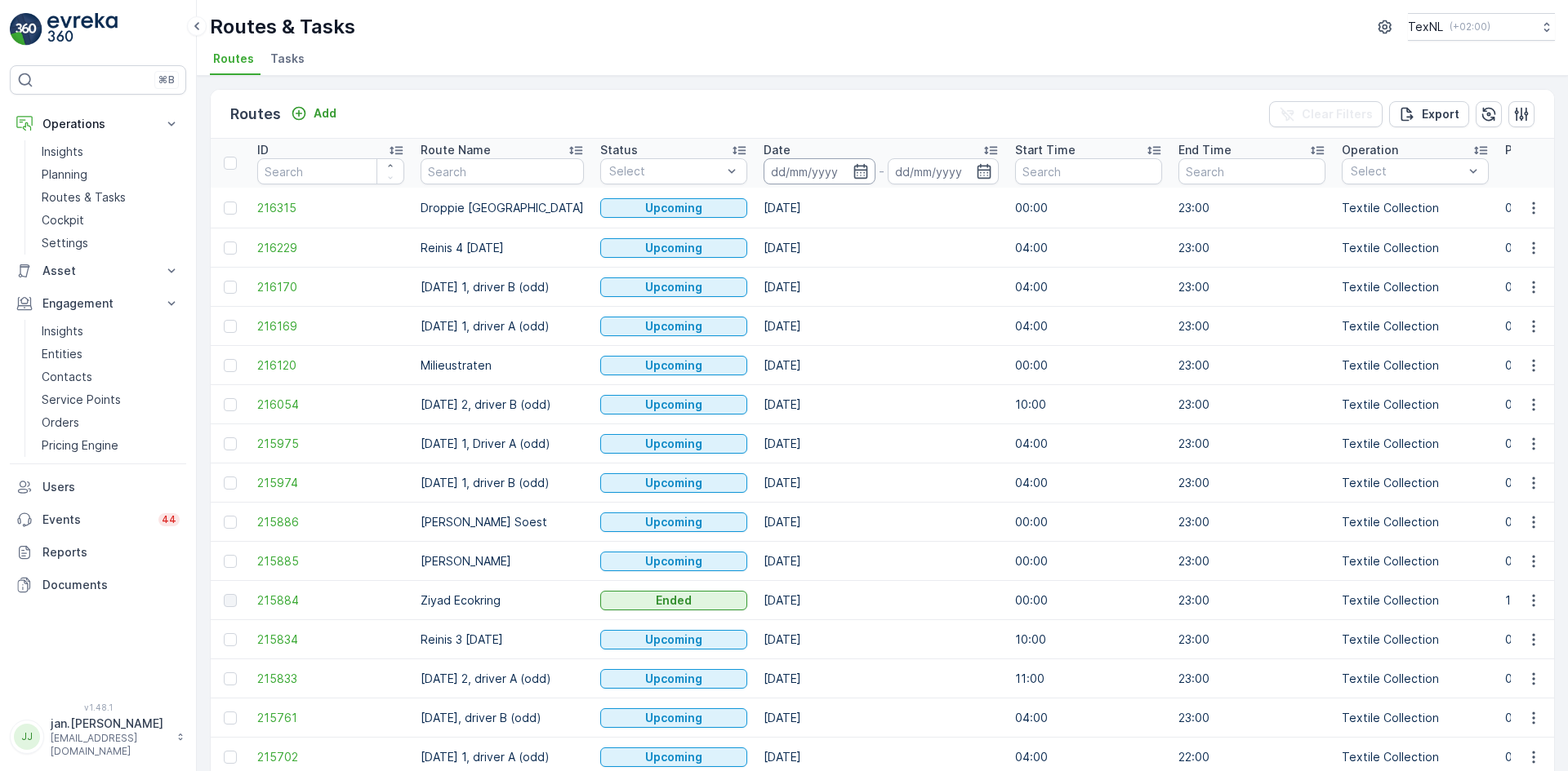
click at [797, 174] on input at bounding box center [819, 170] width 112 height 26
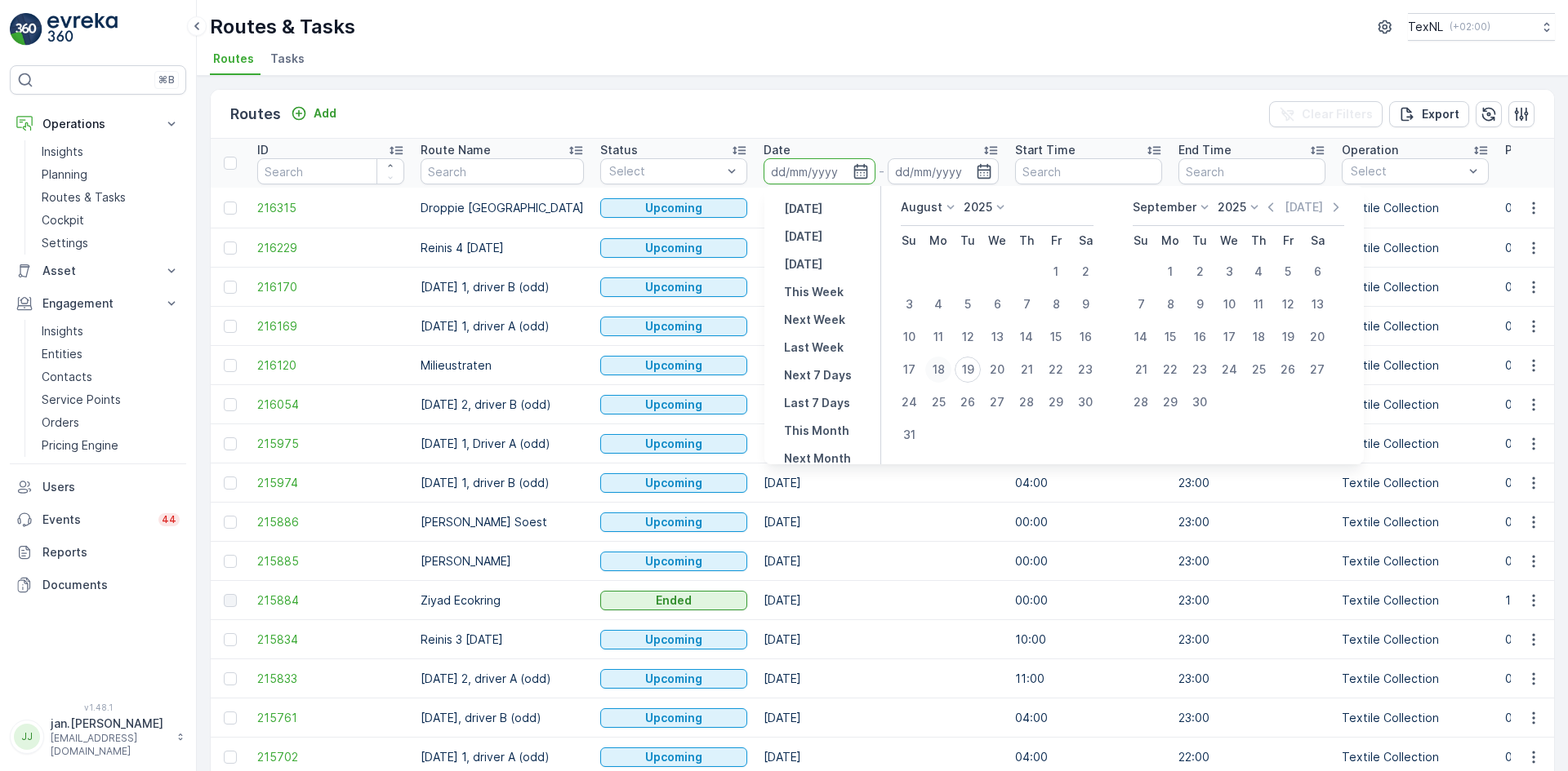
click at [944, 367] on div "18" at bounding box center [938, 369] width 26 height 26
type input "[DATE]"
click at [944, 367] on div "18" at bounding box center [938, 369] width 26 height 26
type input "[DATE]"
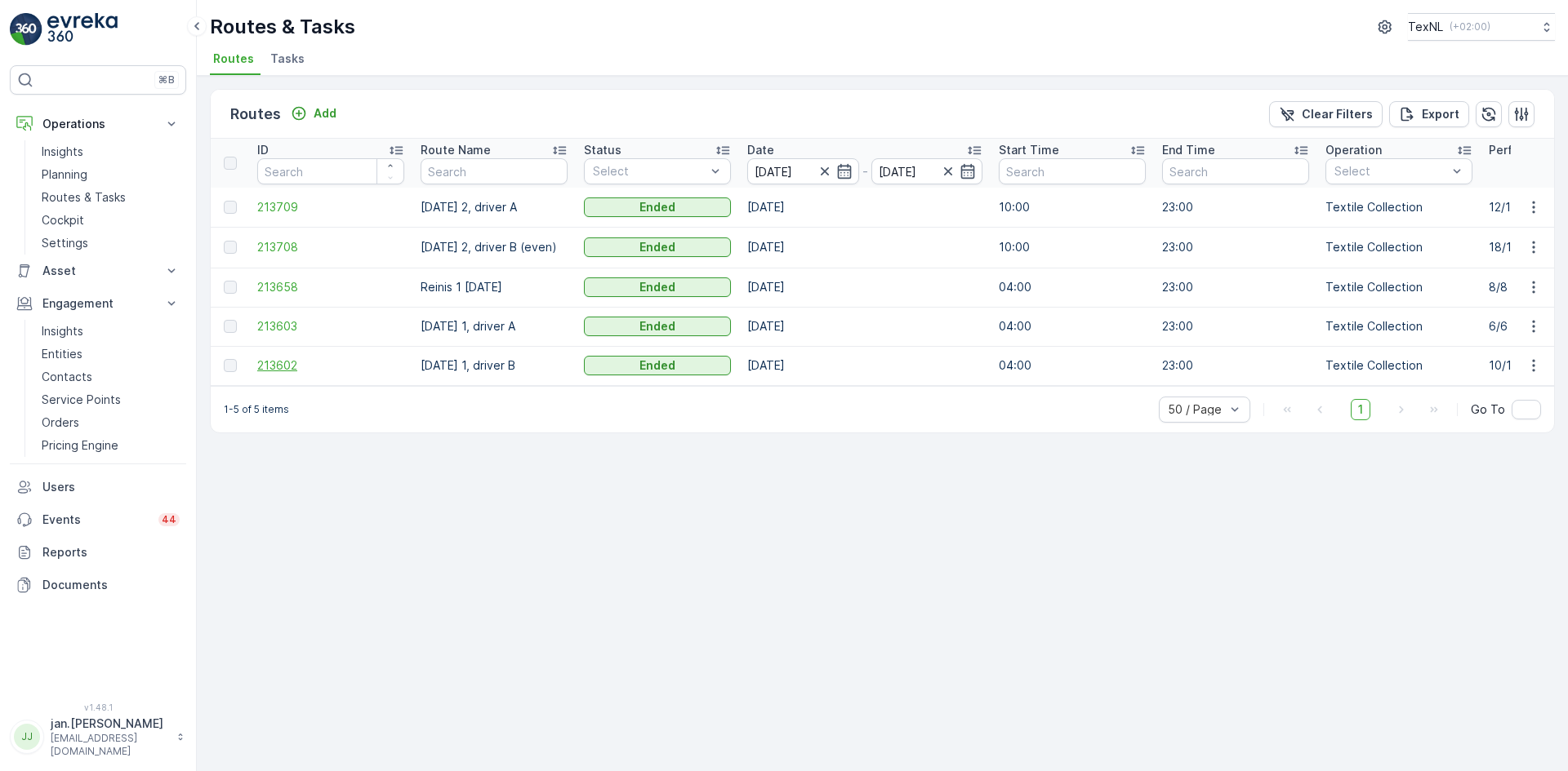
click at [277, 359] on span "213602" at bounding box center [330, 365] width 147 height 16
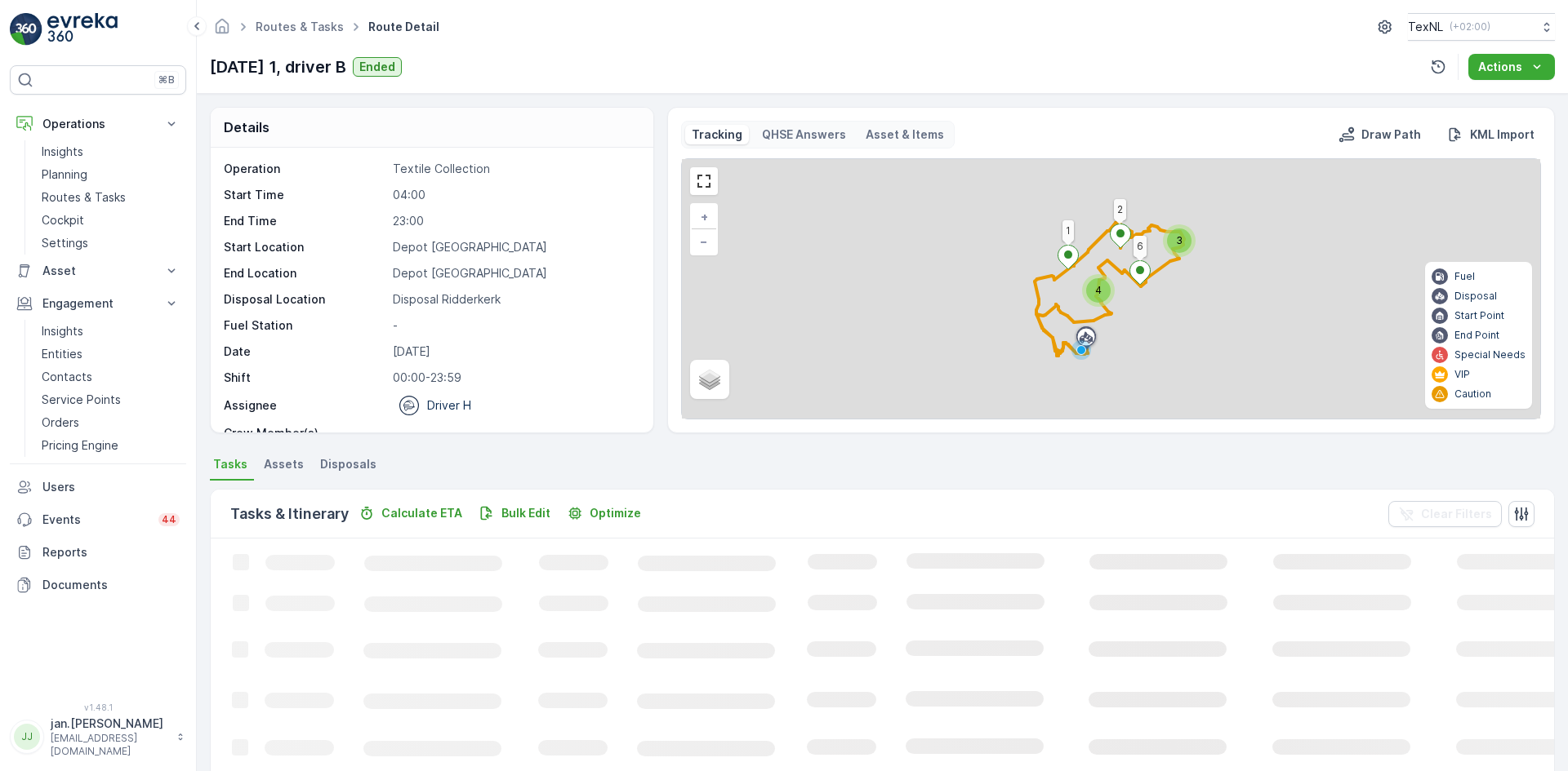
click at [354, 469] on span "Disposals" at bounding box center [347, 464] width 56 height 16
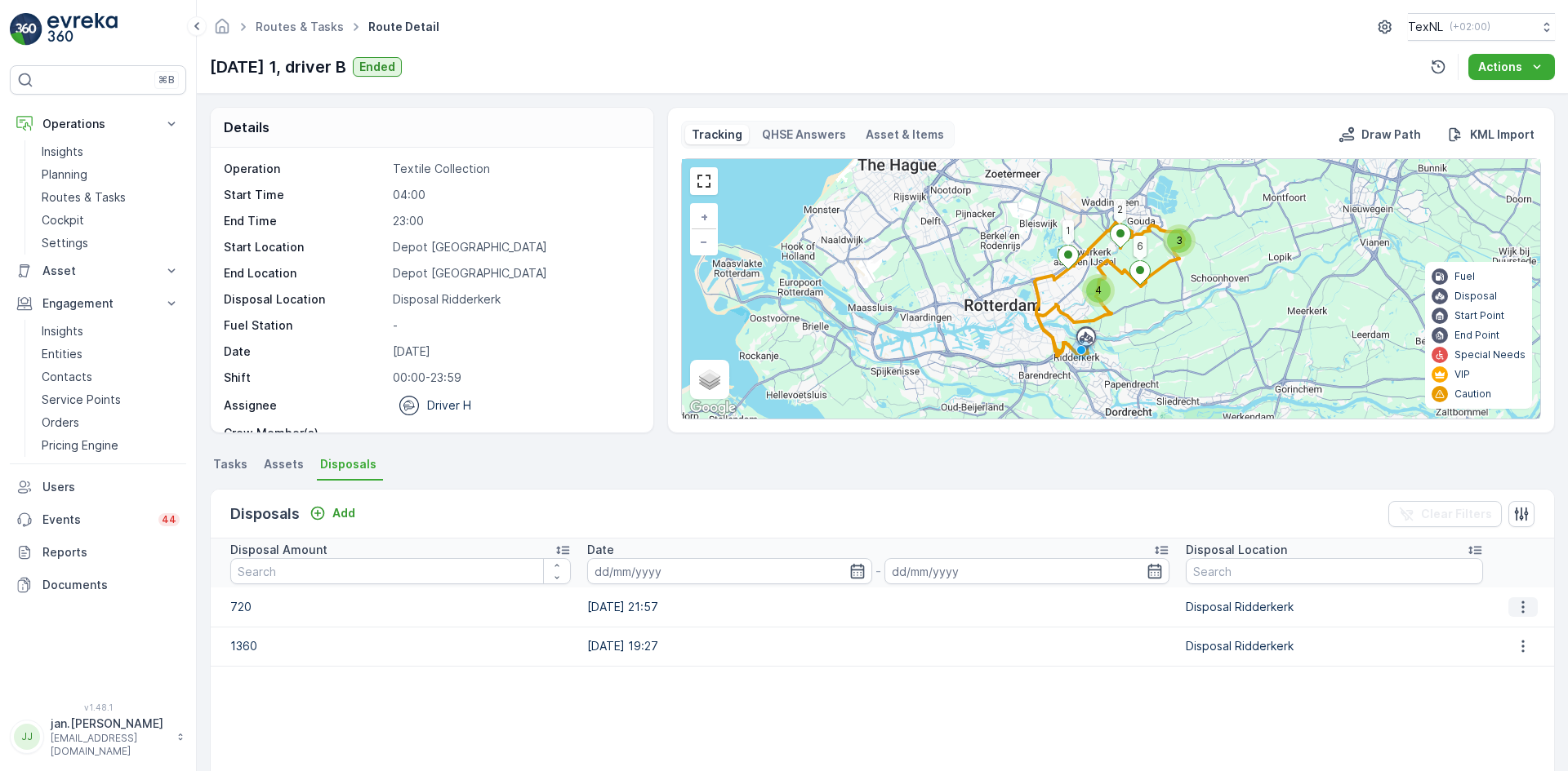
click at [1514, 607] on icon "button" at bounding box center [1522, 607] width 16 height 16
click at [1513, 628] on span "Edit Disposal Amount" at bounding box center [1500, 632] width 115 height 16
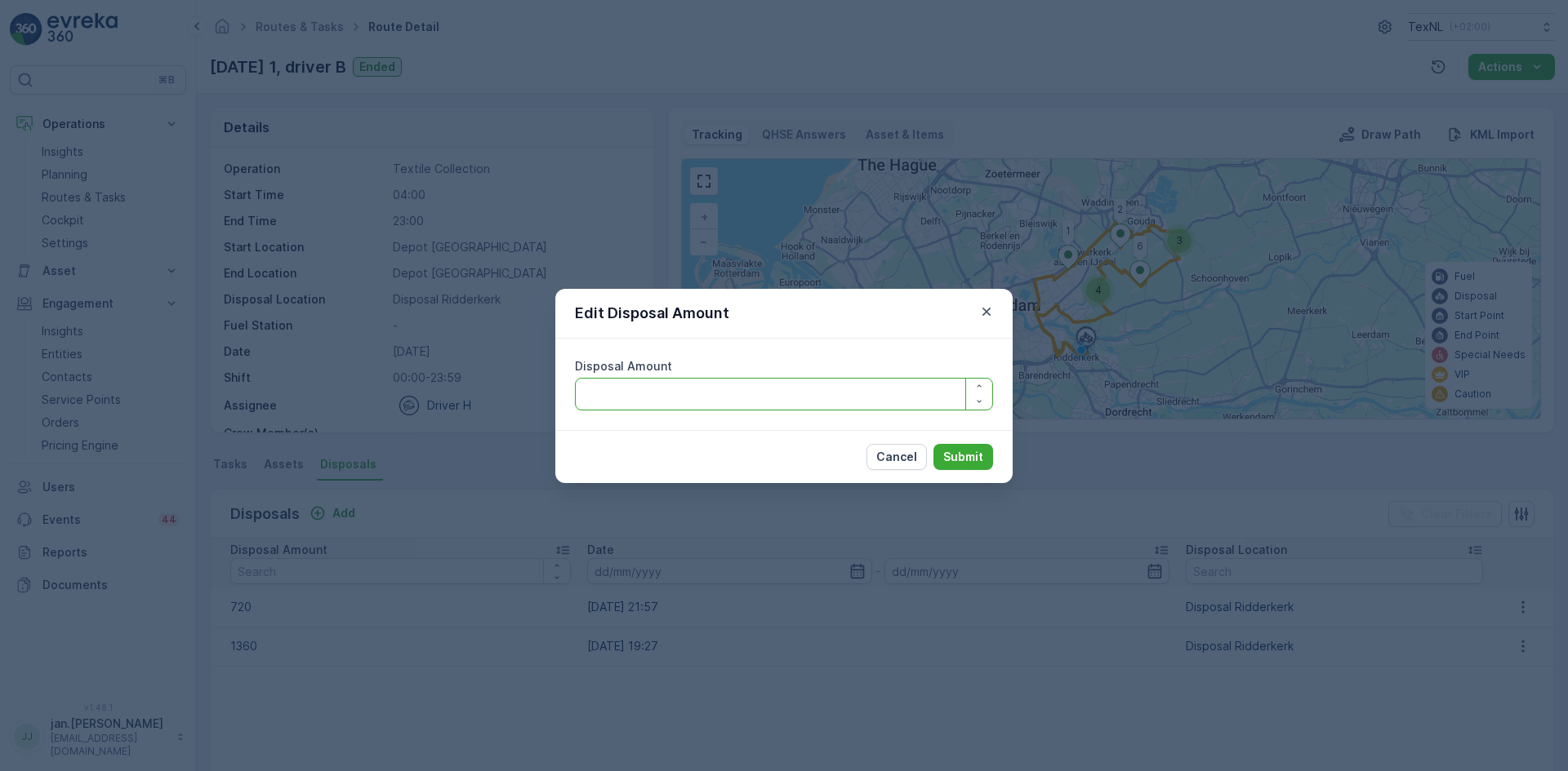
click at [748, 402] on Amount "Disposal Amount" at bounding box center [784, 394] width 418 height 33
type Amount "670"
click at [968, 454] on p "Submit" at bounding box center [963, 457] width 40 height 16
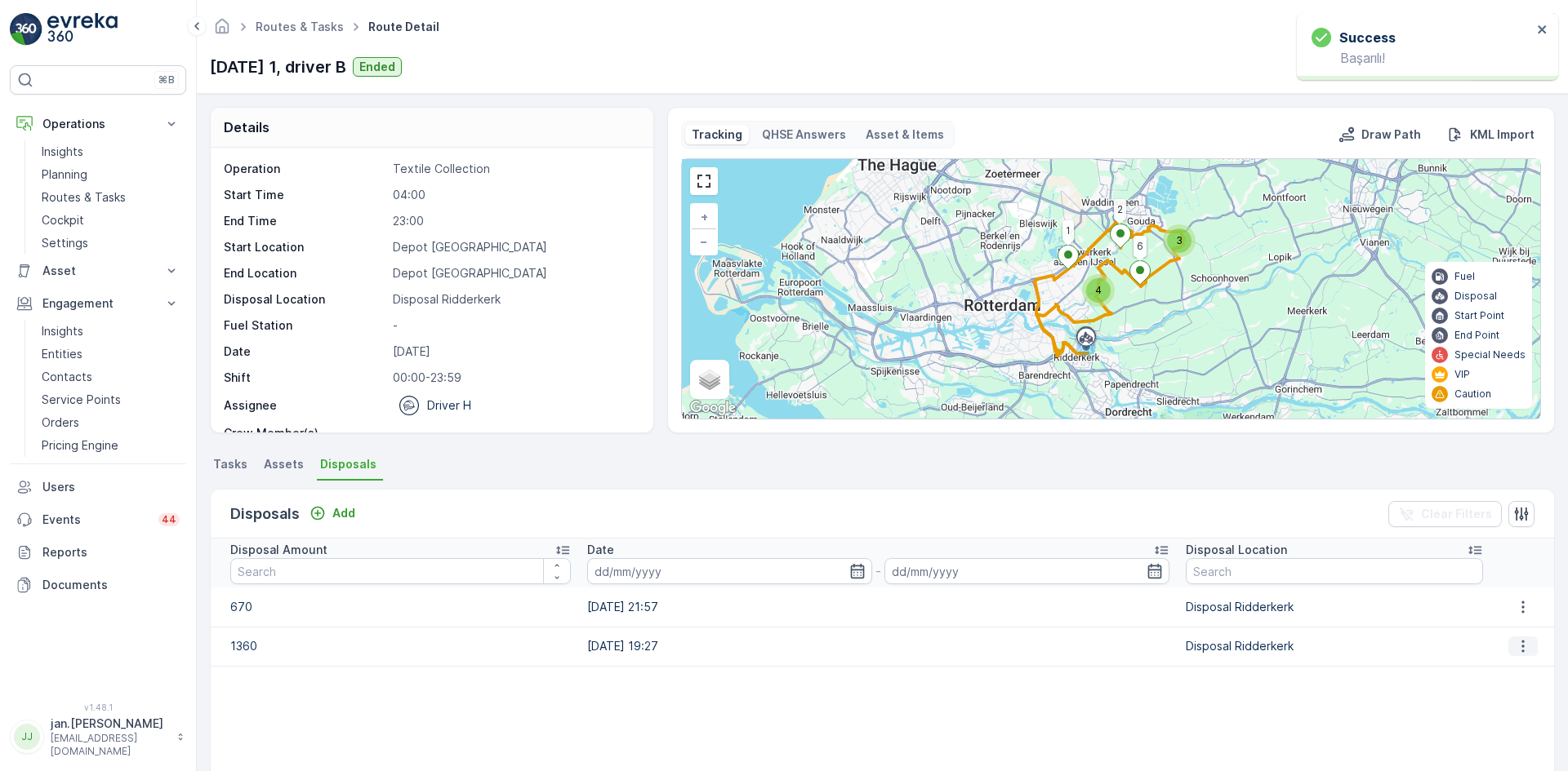
click at [1514, 653] on icon "button" at bounding box center [1522, 646] width 16 height 16
click at [1490, 669] on span "Edit Disposal Amount" at bounding box center [1500, 670] width 115 height 16
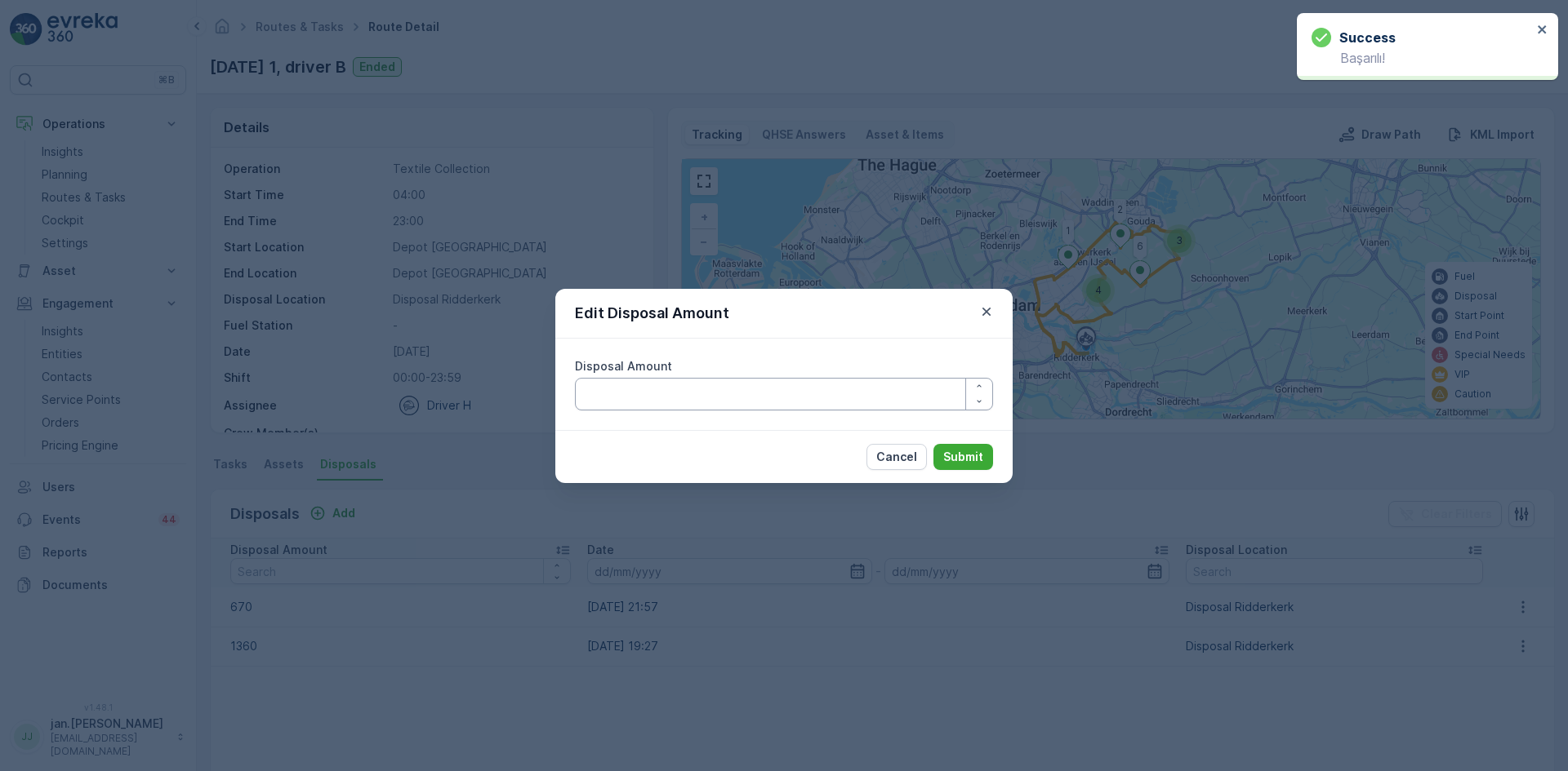
click at [675, 395] on Amount "Disposal Amount" at bounding box center [784, 394] width 418 height 33
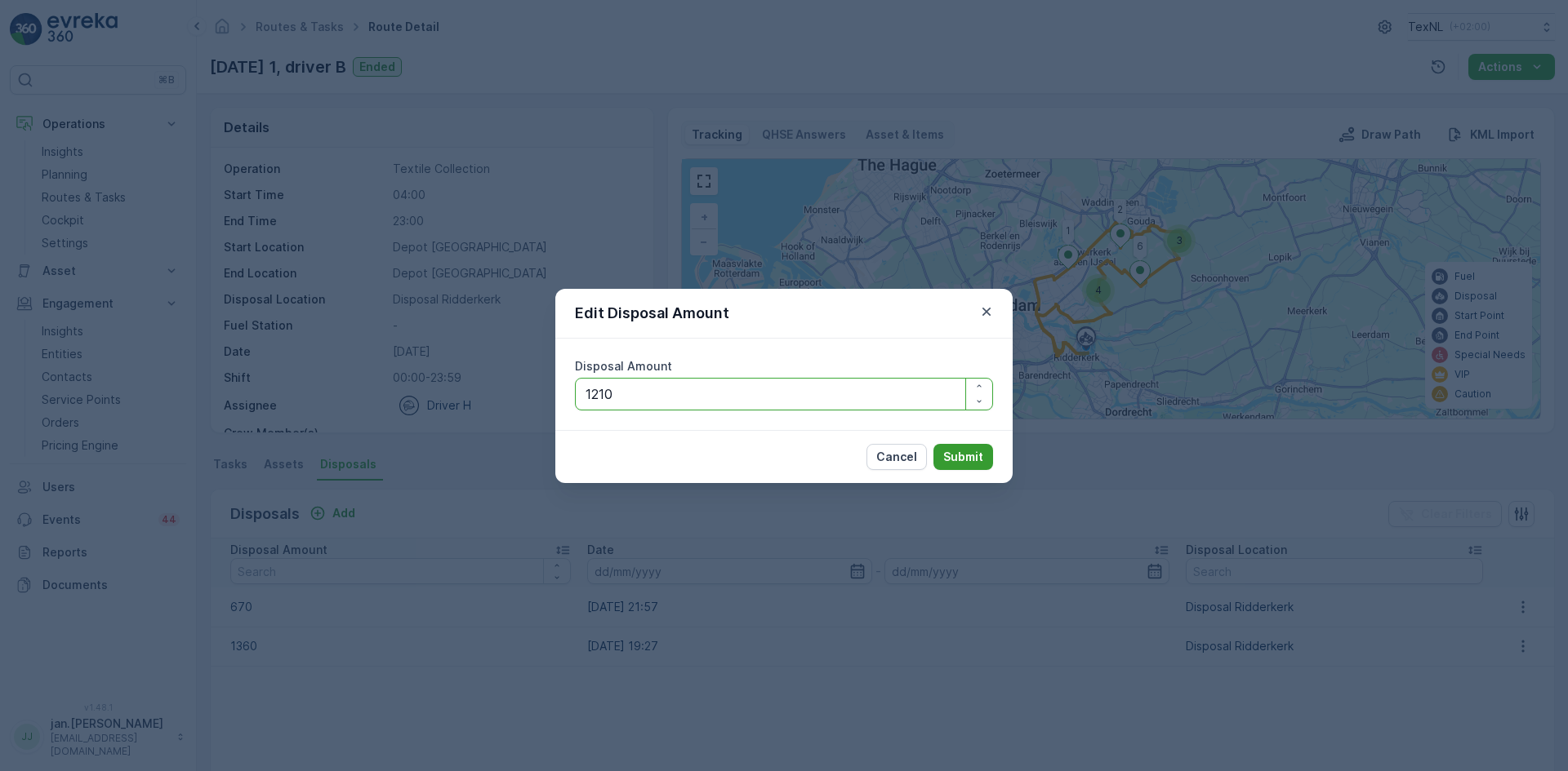
type Amount "1210"
click at [958, 462] on p "Submit" at bounding box center [963, 457] width 40 height 16
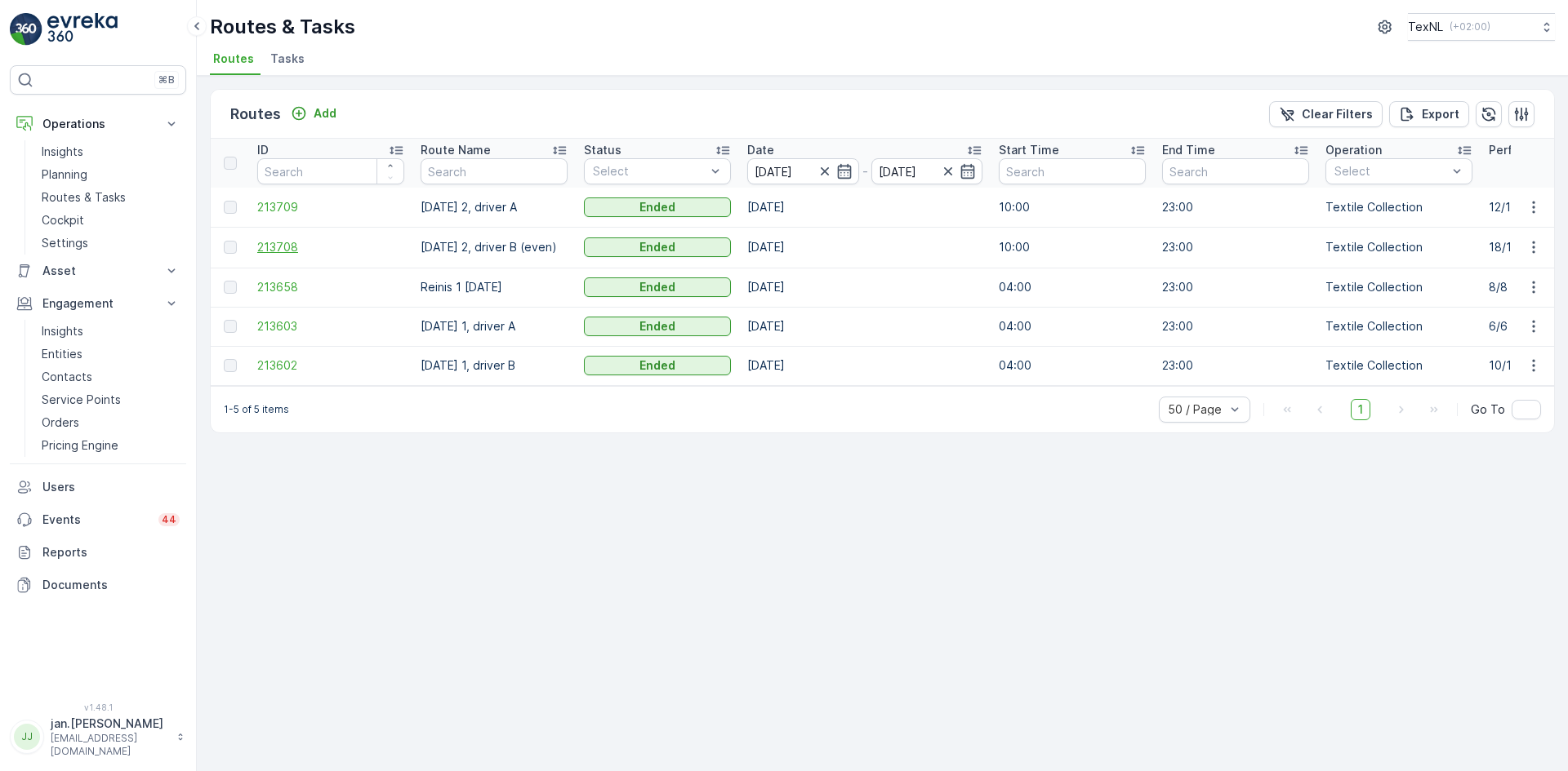
click at [294, 251] on span "213708" at bounding box center [330, 247] width 147 height 16
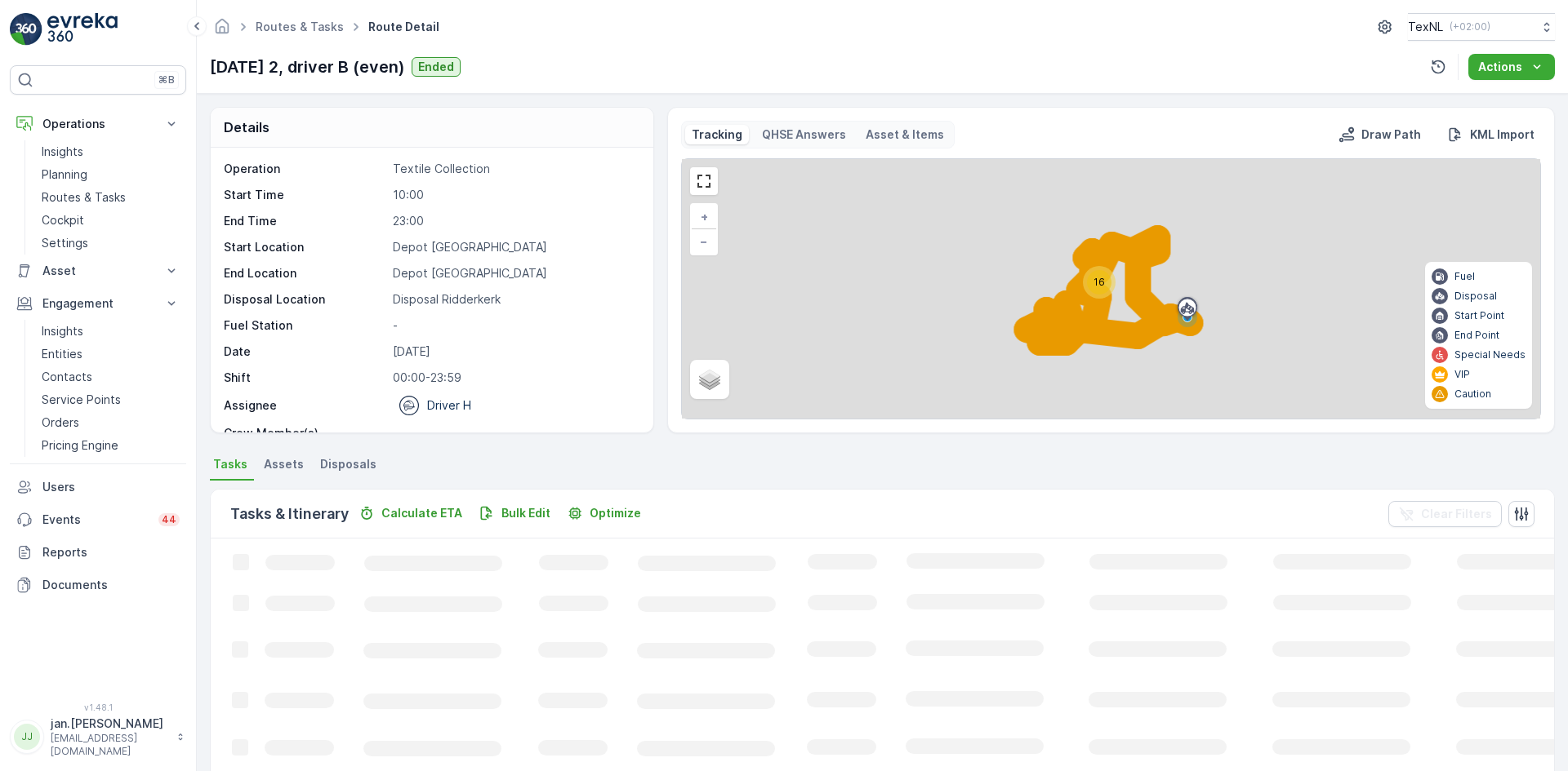
click at [356, 460] on span "Disposals" at bounding box center [347, 464] width 56 height 16
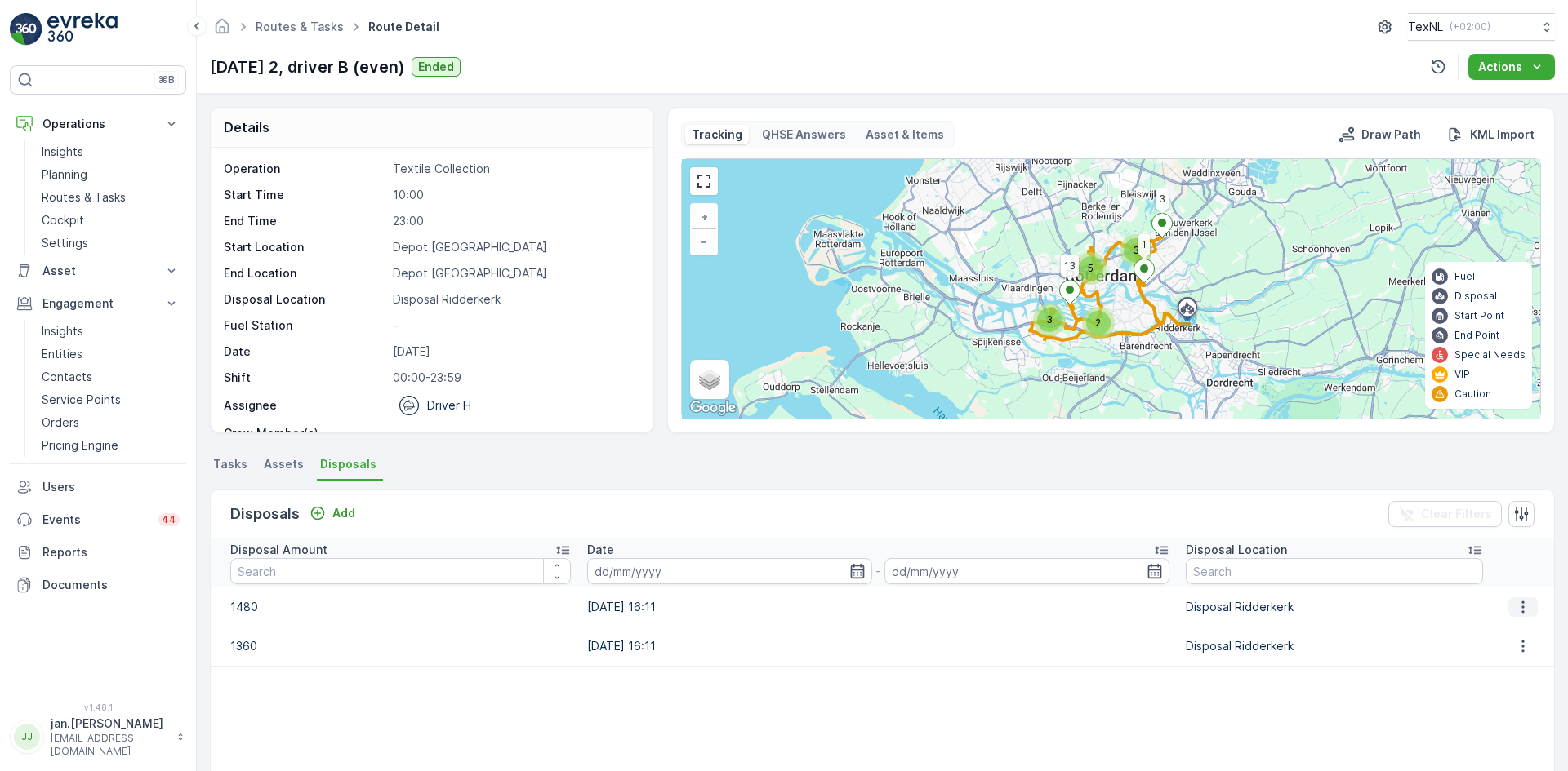
click at [1522, 600] on icon "button" at bounding box center [1522, 607] width 16 height 16
click at [1503, 622] on div "Edit Disposal Amount" at bounding box center [1500, 632] width 129 height 23
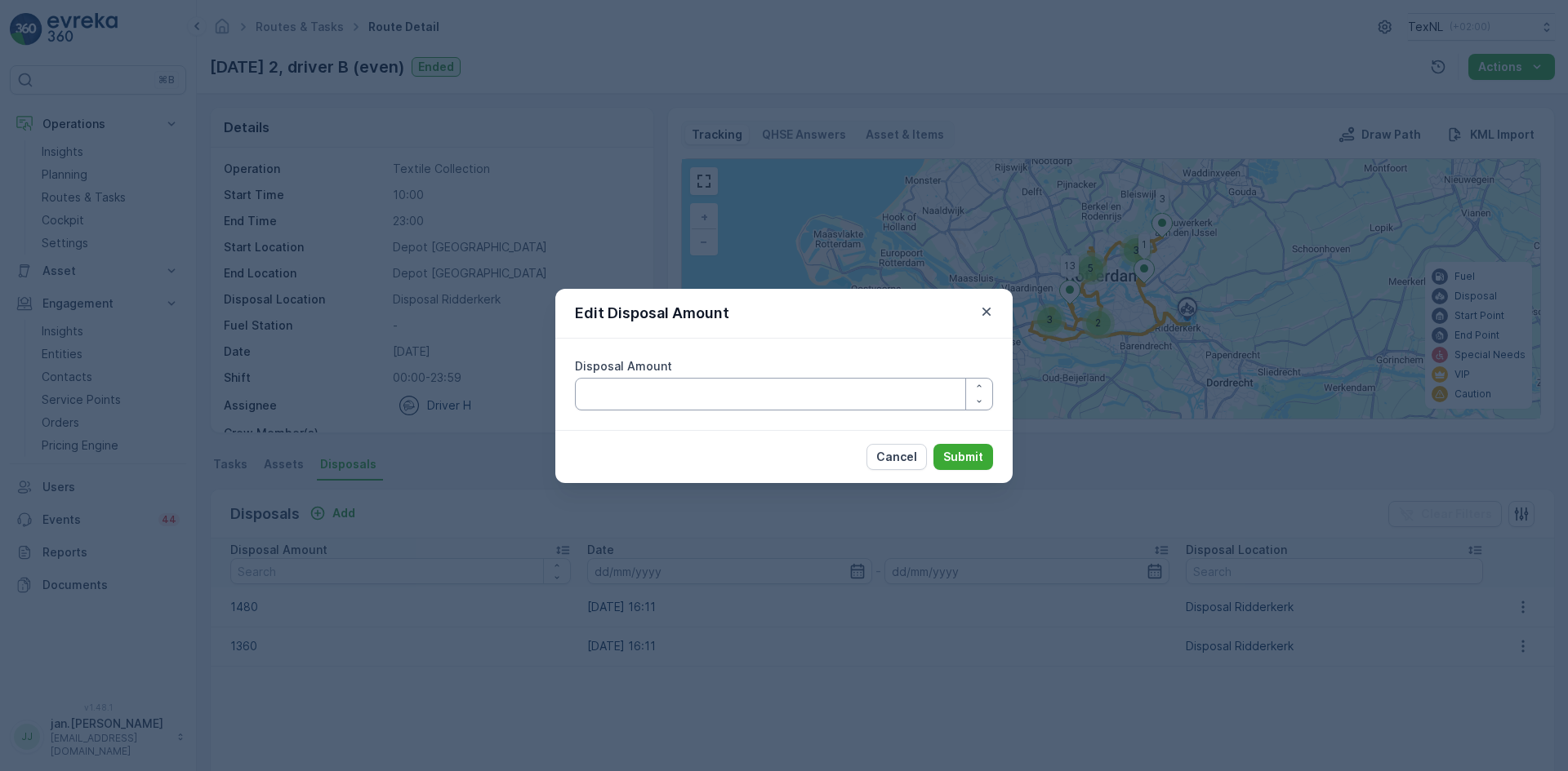
click at [730, 394] on Amount "Disposal Amount" at bounding box center [784, 394] width 418 height 33
type Amount "1380"
click at [959, 452] on p "Submit" at bounding box center [963, 457] width 40 height 16
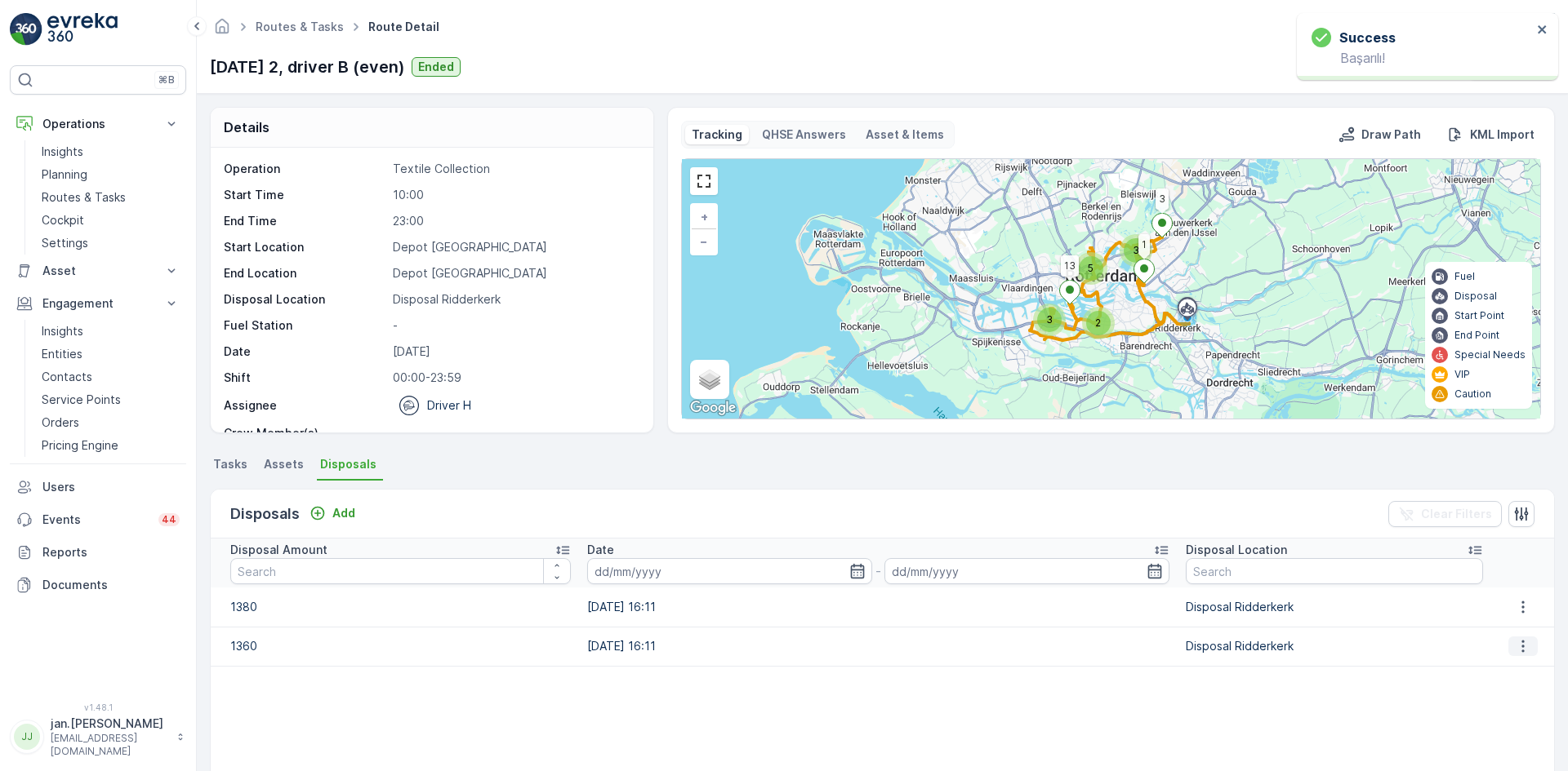
click at [1509, 653] on button "button" at bounding box center [1522, 646] width 29 height 20
click at [1472, 675] on span "Edit Disposal Amount" at bounding box center [1500, 670] width 115 height 16
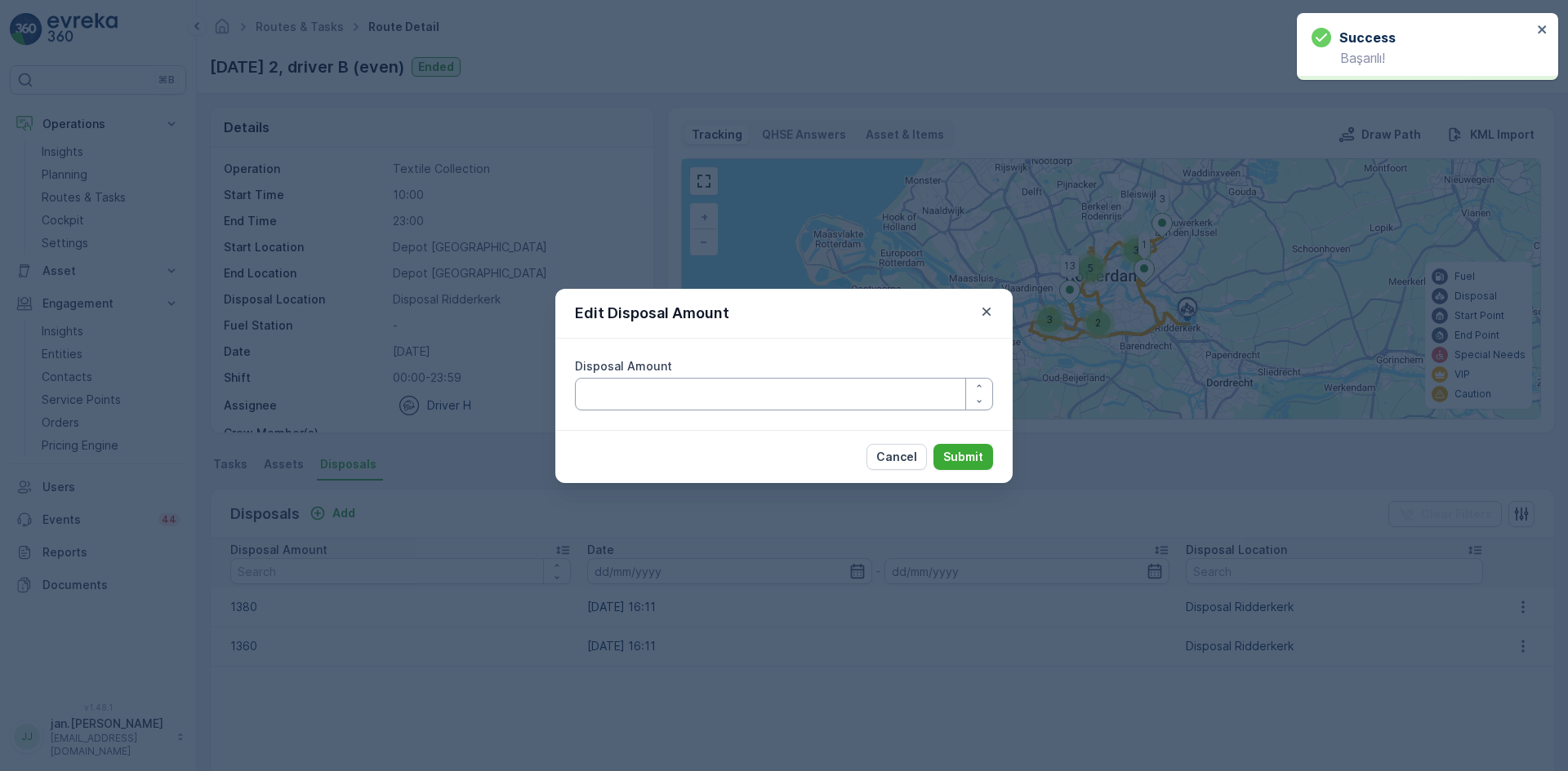
click at [622, 401] on Amount "Disposal Amount" at bounding box center [784, 394] width 418 height 33
type Amount "1260"
click at [972, 452] on p "Submit" at bounding box center [963, 457] width 40 height 16
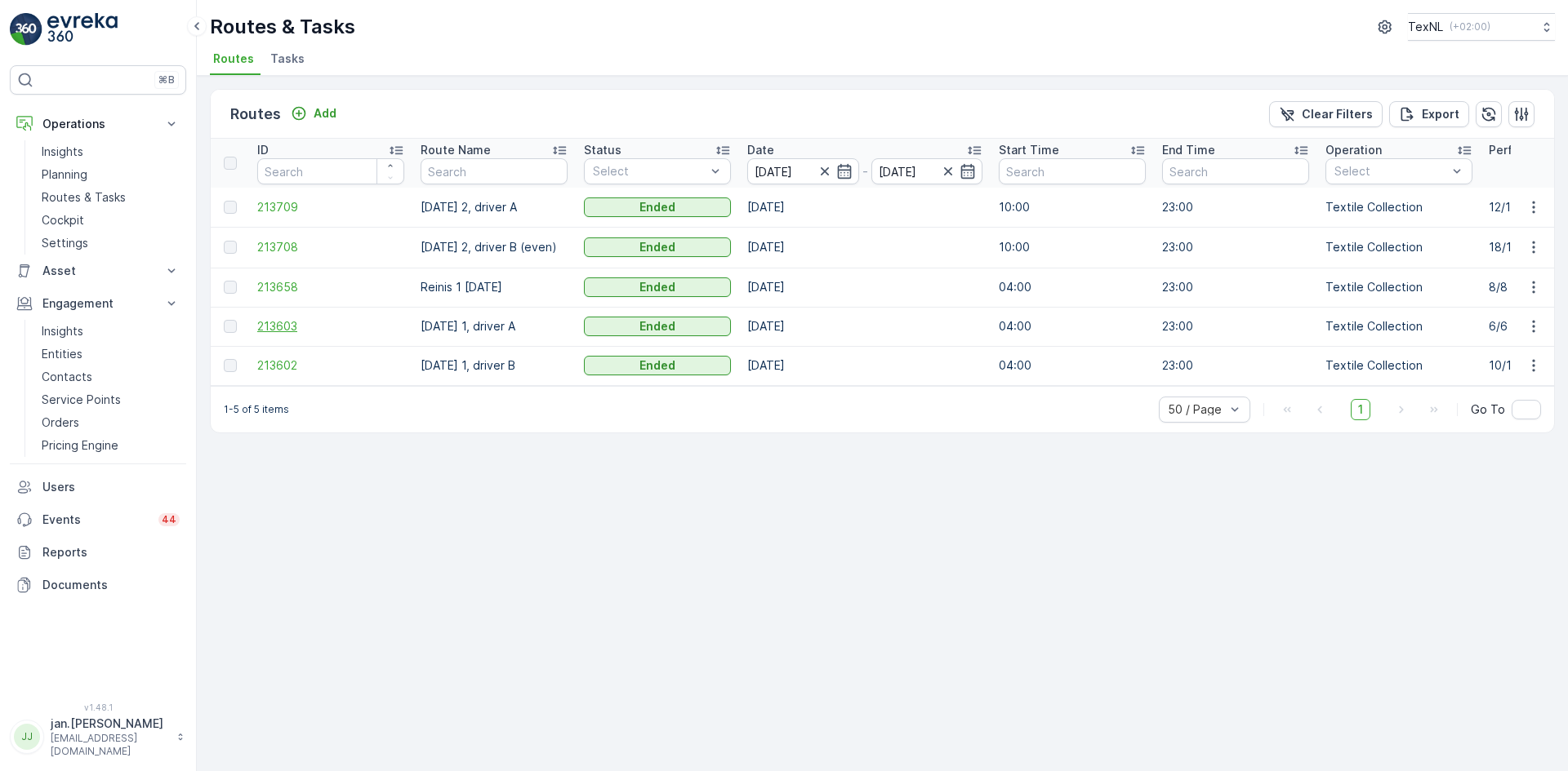
click at [274, 332] on span "213603" at bounding box center [330, 327] width 147 height 16
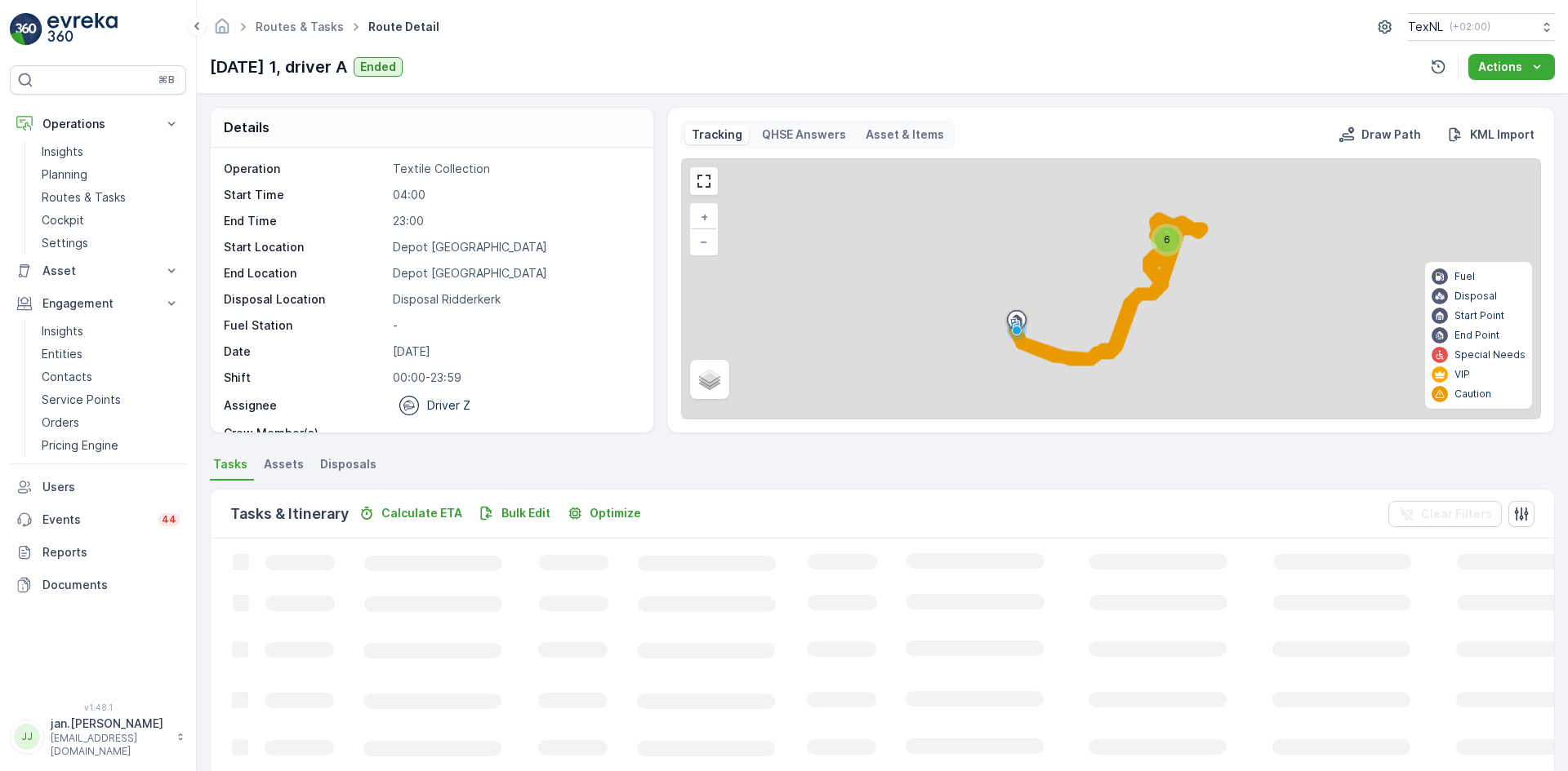
click at [351, 465] on span "Disposals" at bounding box center [347, 464] width 56 height 16
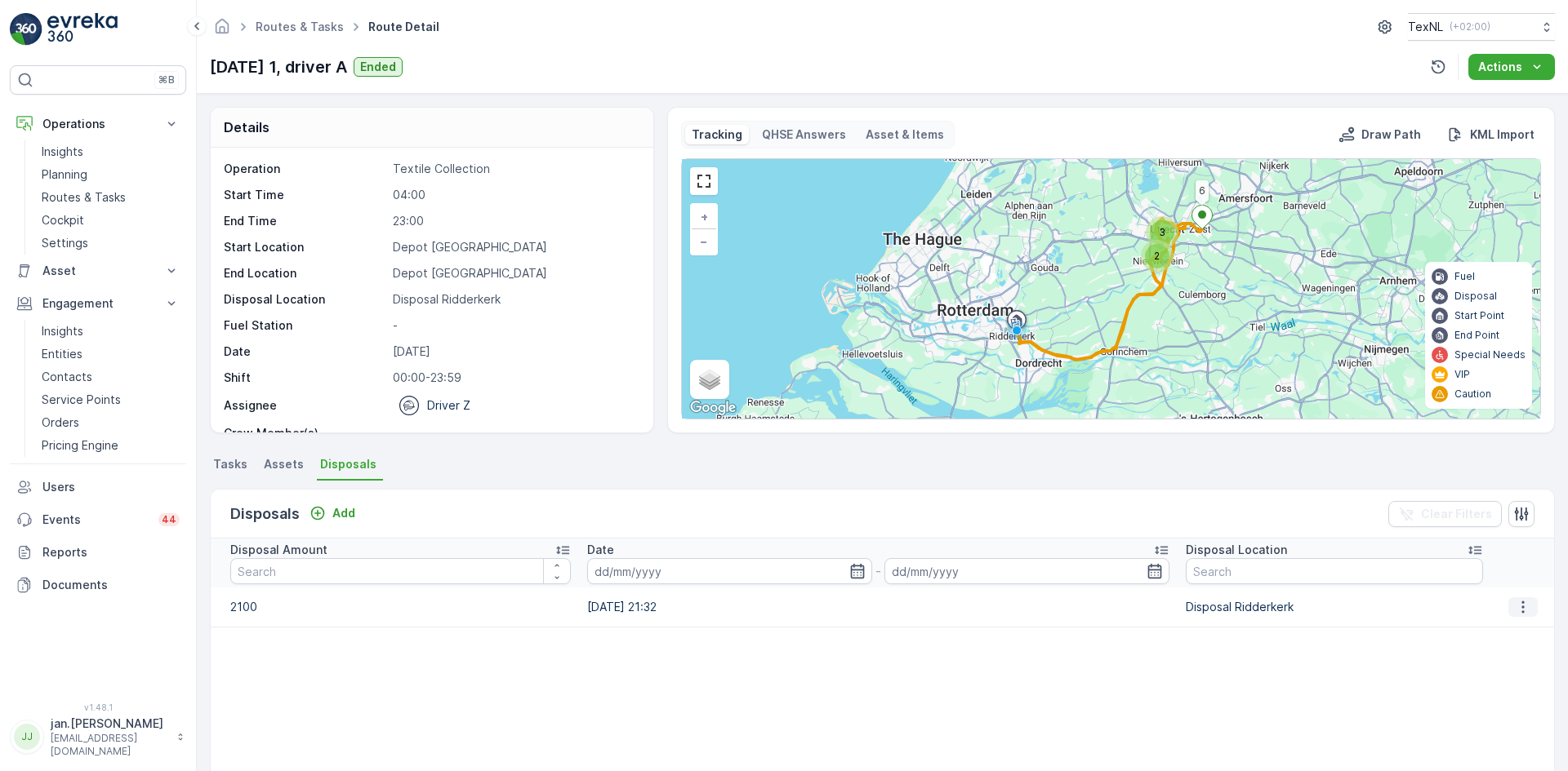
click at [1520, 610] on icon "button" at bounding box center [1522, 607] width 16 height 16
click at [1488, 626] on span "Edit Disposal Amount" at bounding box center [1500, 632] width 115 height 16
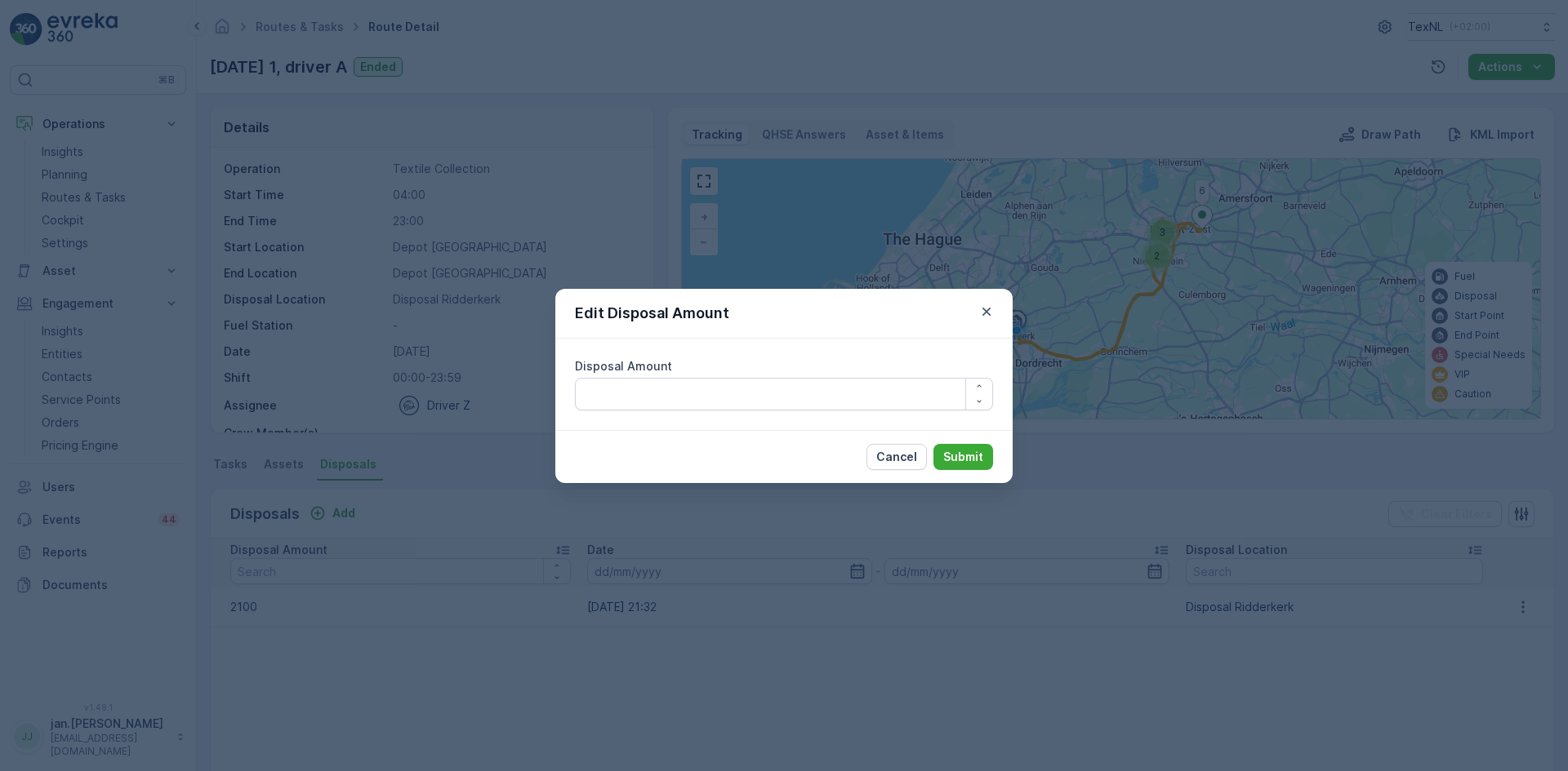
click at [774, 401] on Amount "Disposal Amount" at bounding box center [784, 394] width 418 height 33
type Amount "1900"
click at [972, 453] on p "Submit" at bounding box center [963, 457] width 40 height 16
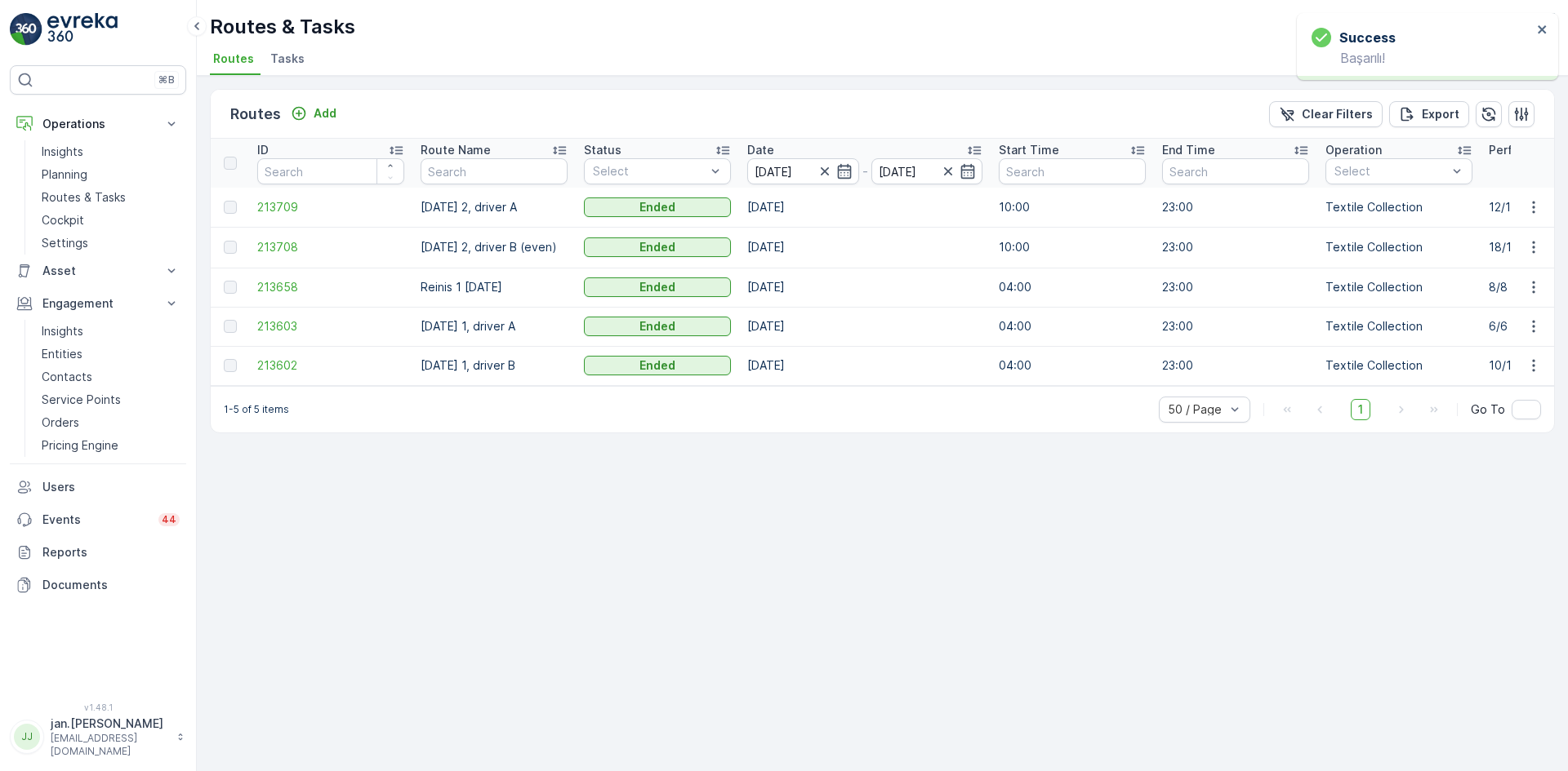
click at [254, 207] on td "213709" at bounding box center [330, 207] width 163 height 39
click at [271, 207] on span "213709" at bounding box center [330, 207] width 147 height 16
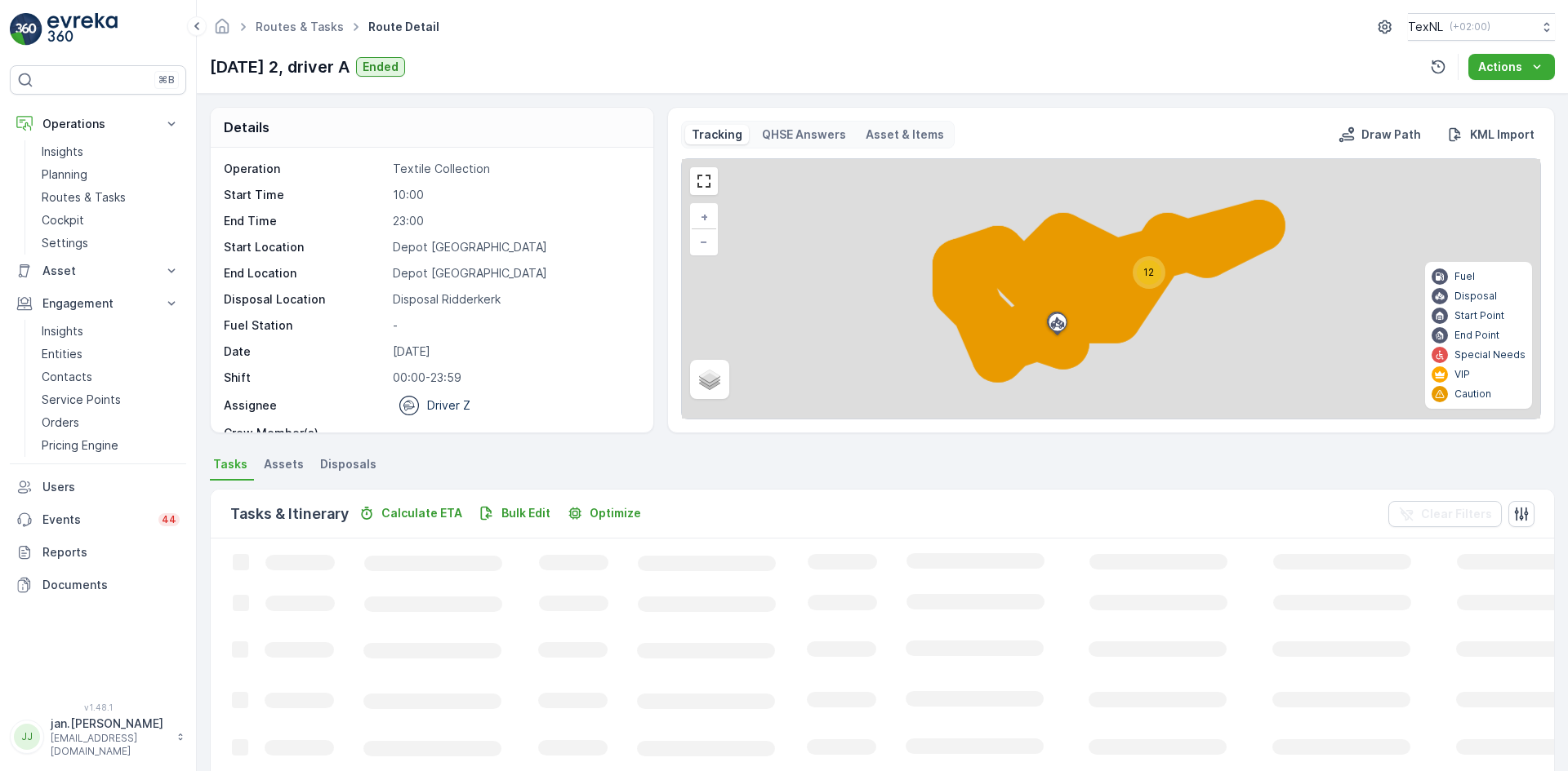
click at [348, 463] on span "Disposals" at bounding box center [347, 464] width 56 height 16
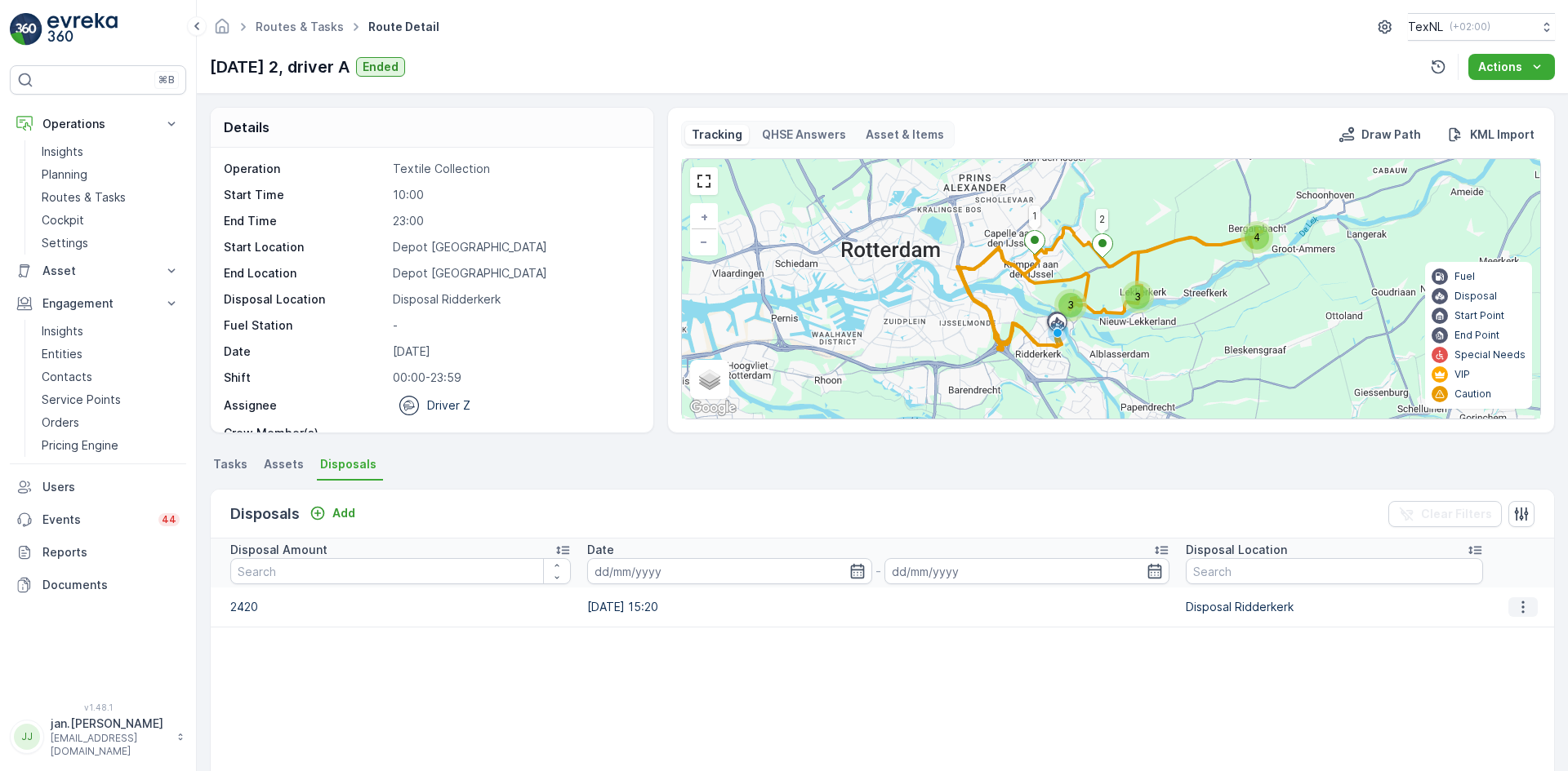
click at [1514, 605] on icon "button" at bounding box center [1522, 607] width 16 height 16
click at [1438, 636] on div "Edit Disposal Amount" at bounding box center [1500, 632] width 129 height 23
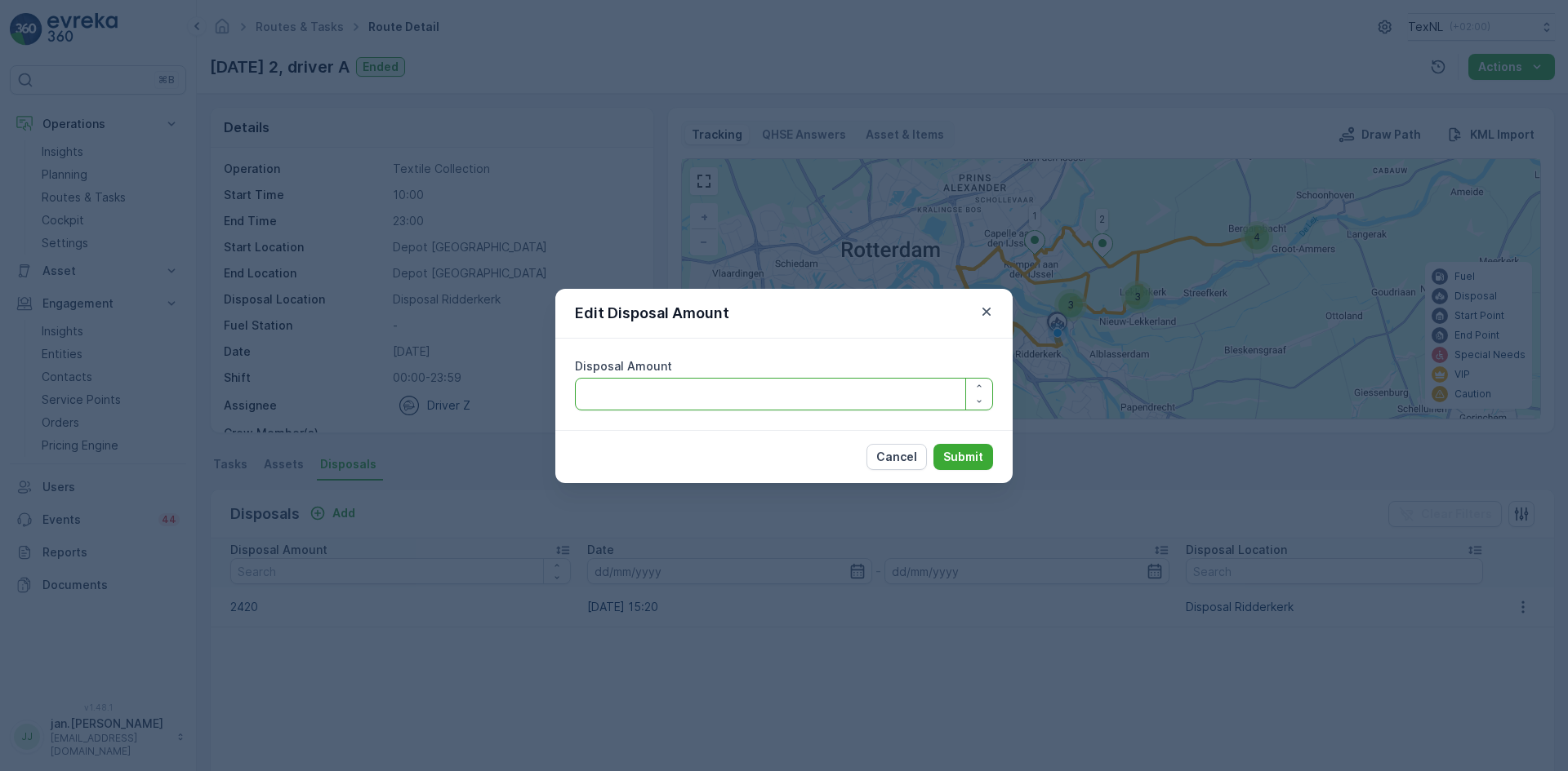
click at [653, 399] on Amount "Disposal Amount" at bounding box center [784, 394] width 418 height 33
type Amount "2220"
click at [951, 453] on p "Submit" at bounding box center [963, 457] width 40 height 16
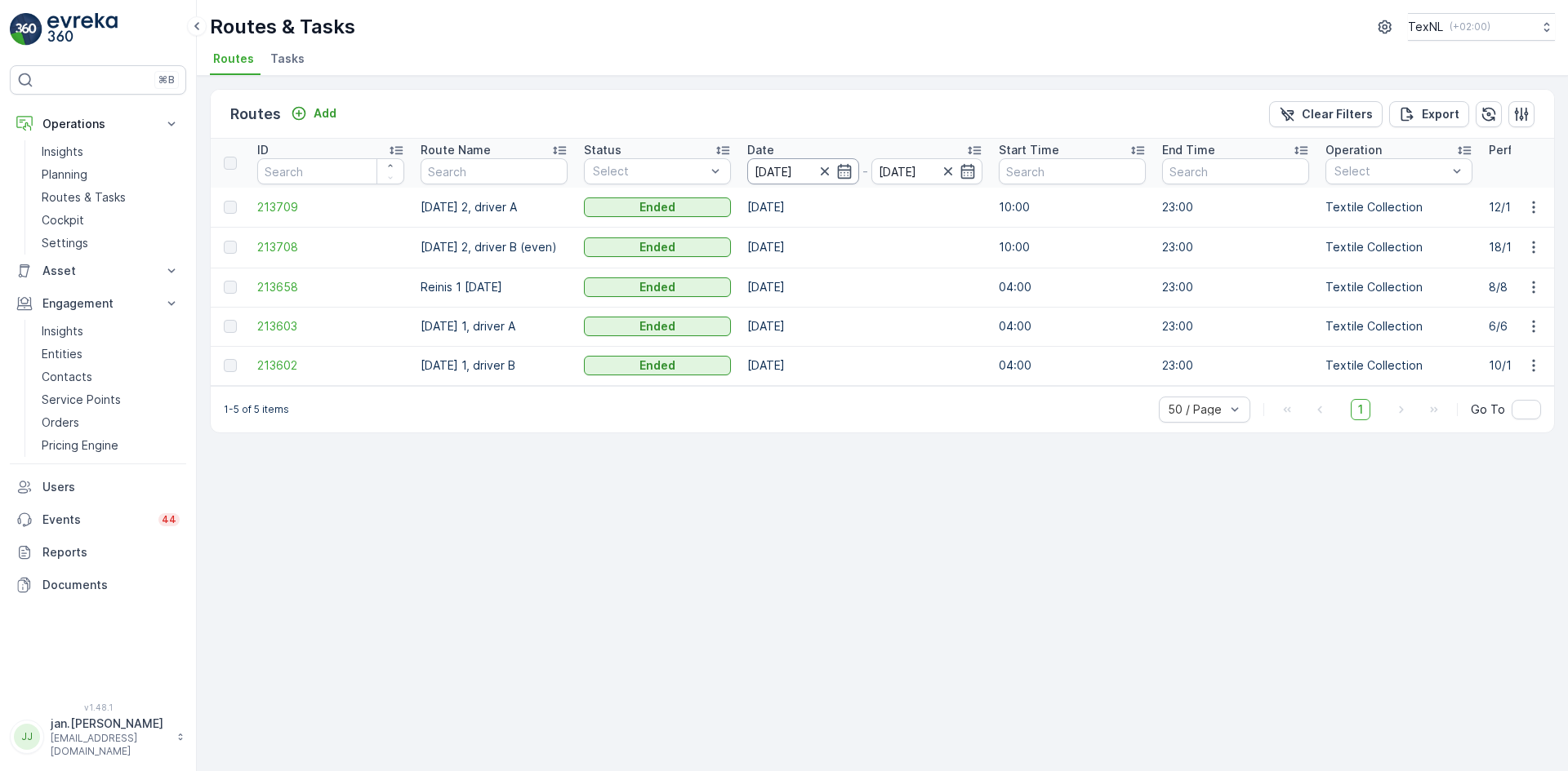
click at [774, 174] on input "[DATE]" at bounding box center [803, 170] width 112 height 26
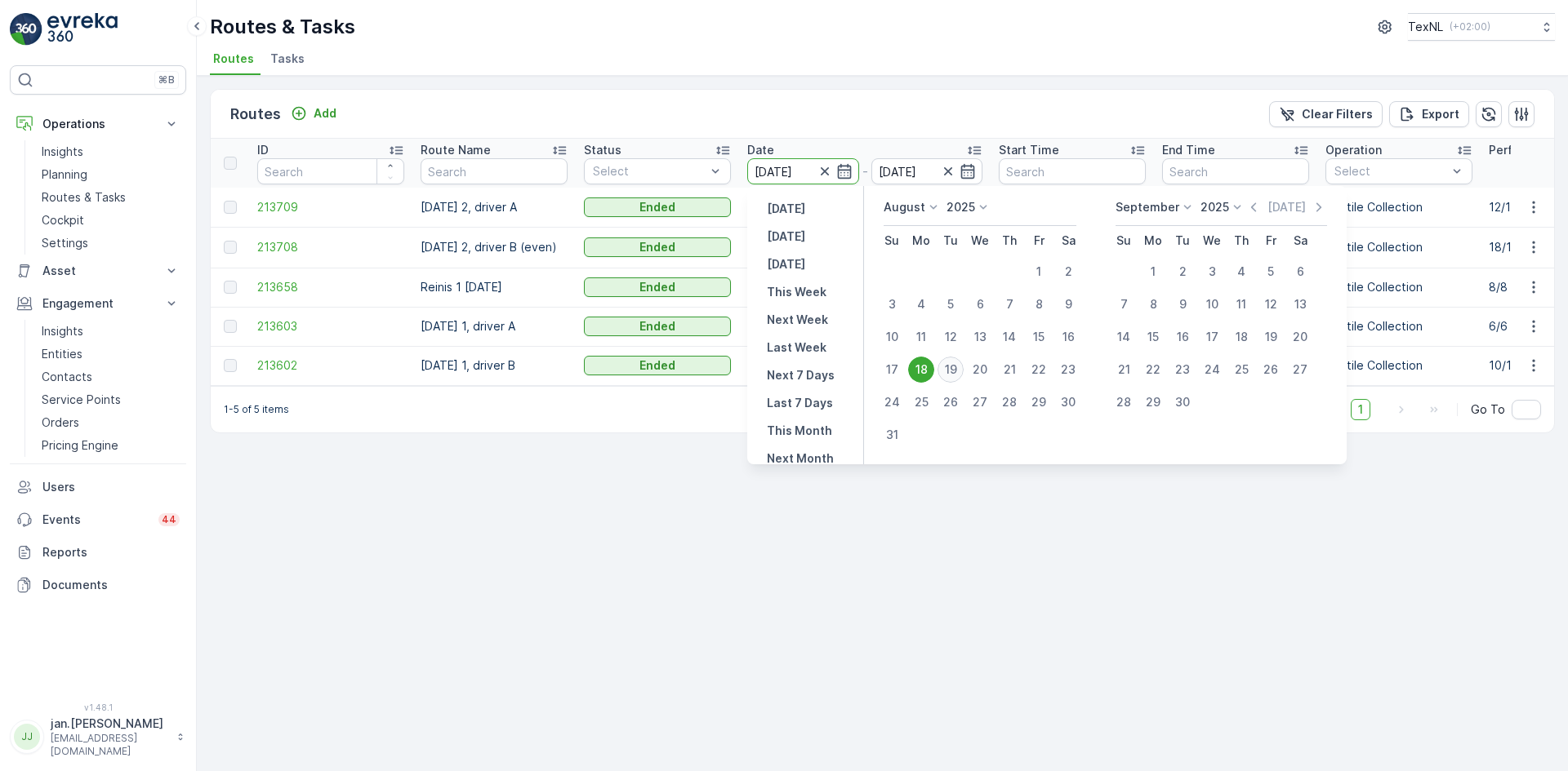
click at [952, 366] on div "19" at bounding box center [950, 369] width 26 height 26
type input "[DATE]"
click at [952, 366] on div "19" at bounding box center [950, 369] width 26 height 26
type input "[DATE]"
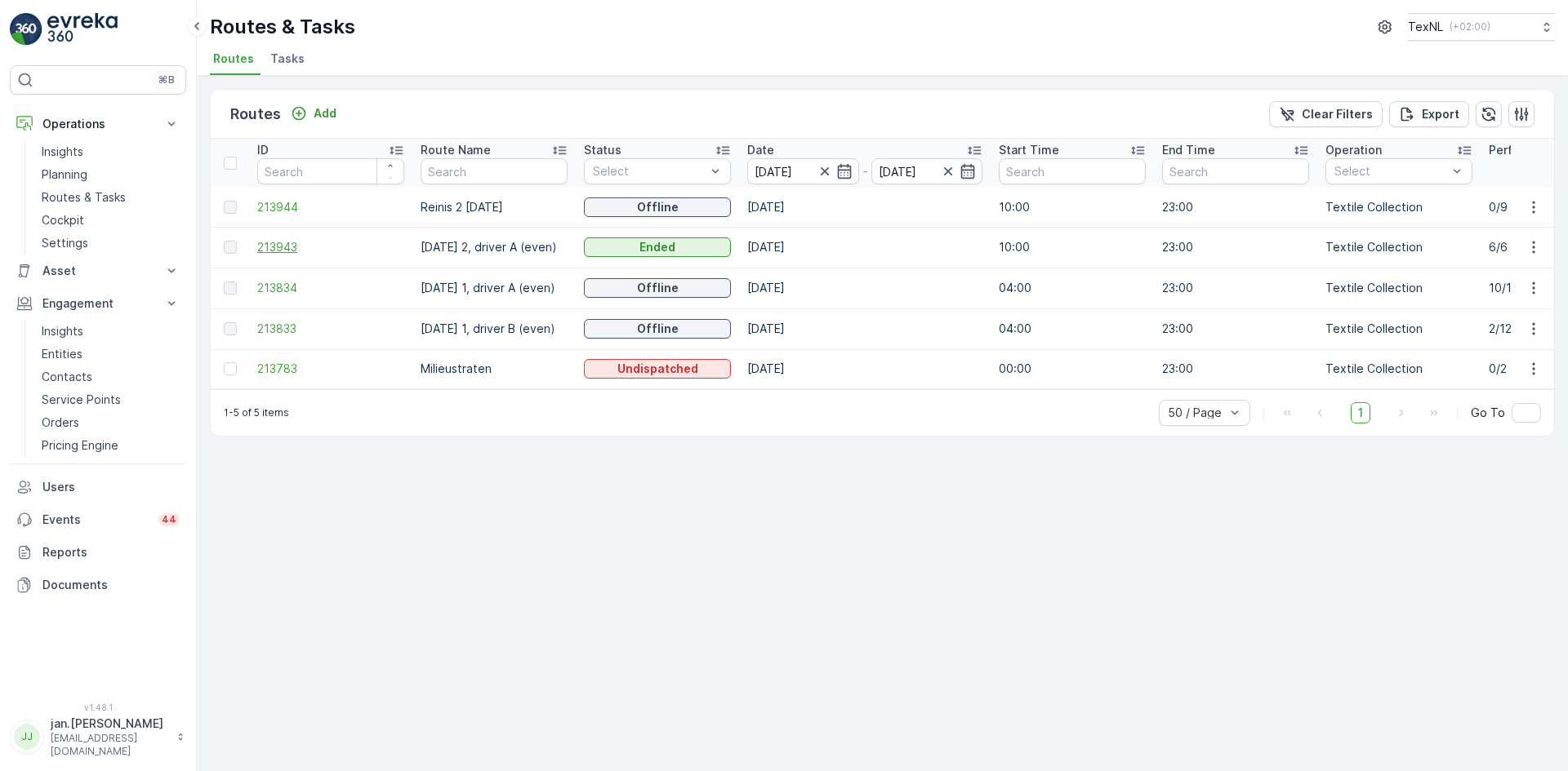
click at [297, 242] on span "213943" at bounding box center [330, 247] width 147 height 16
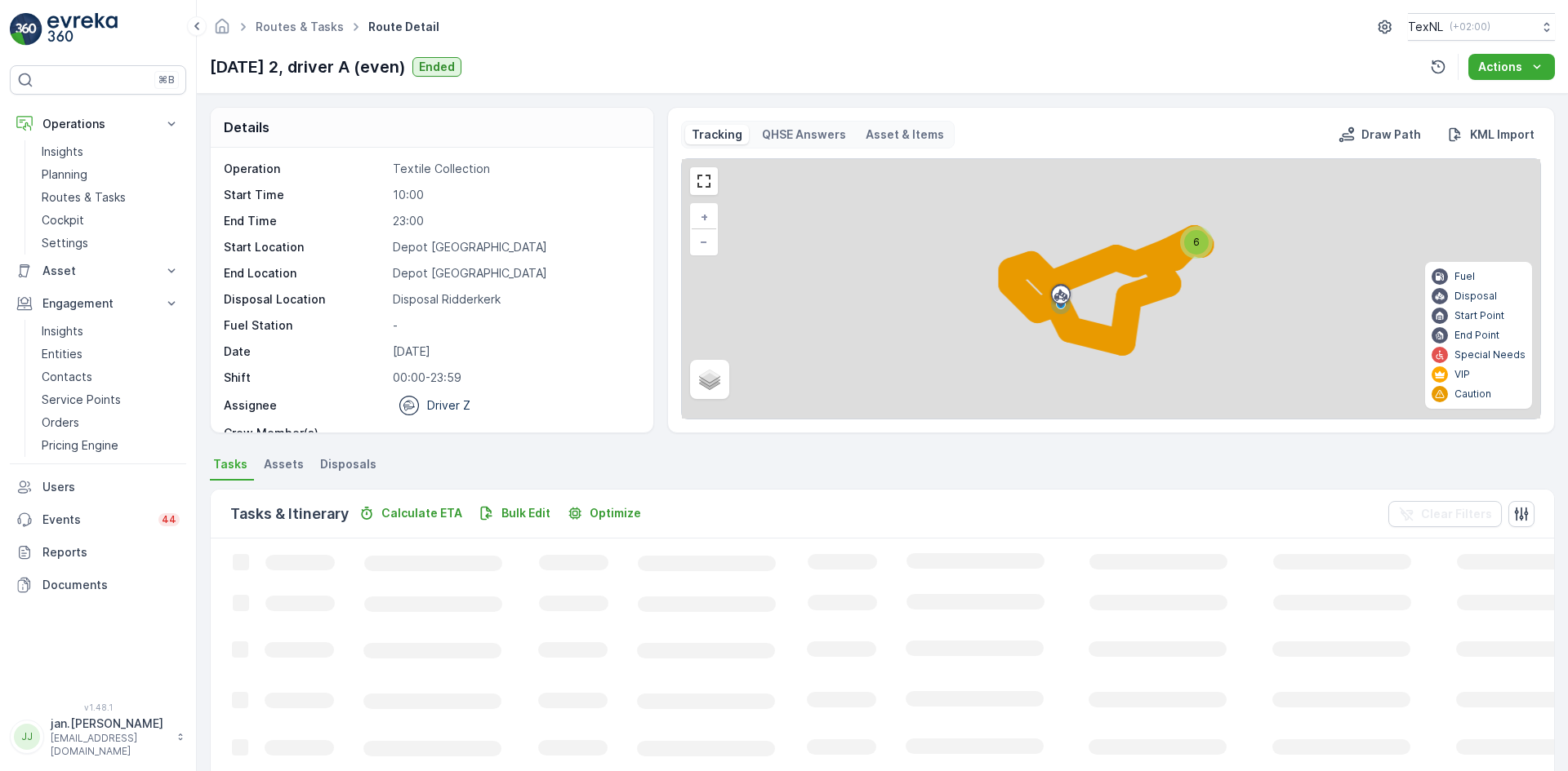
click at [361, 458] on span "Disposals" at bounding box center [347, 464] width 56 height 16
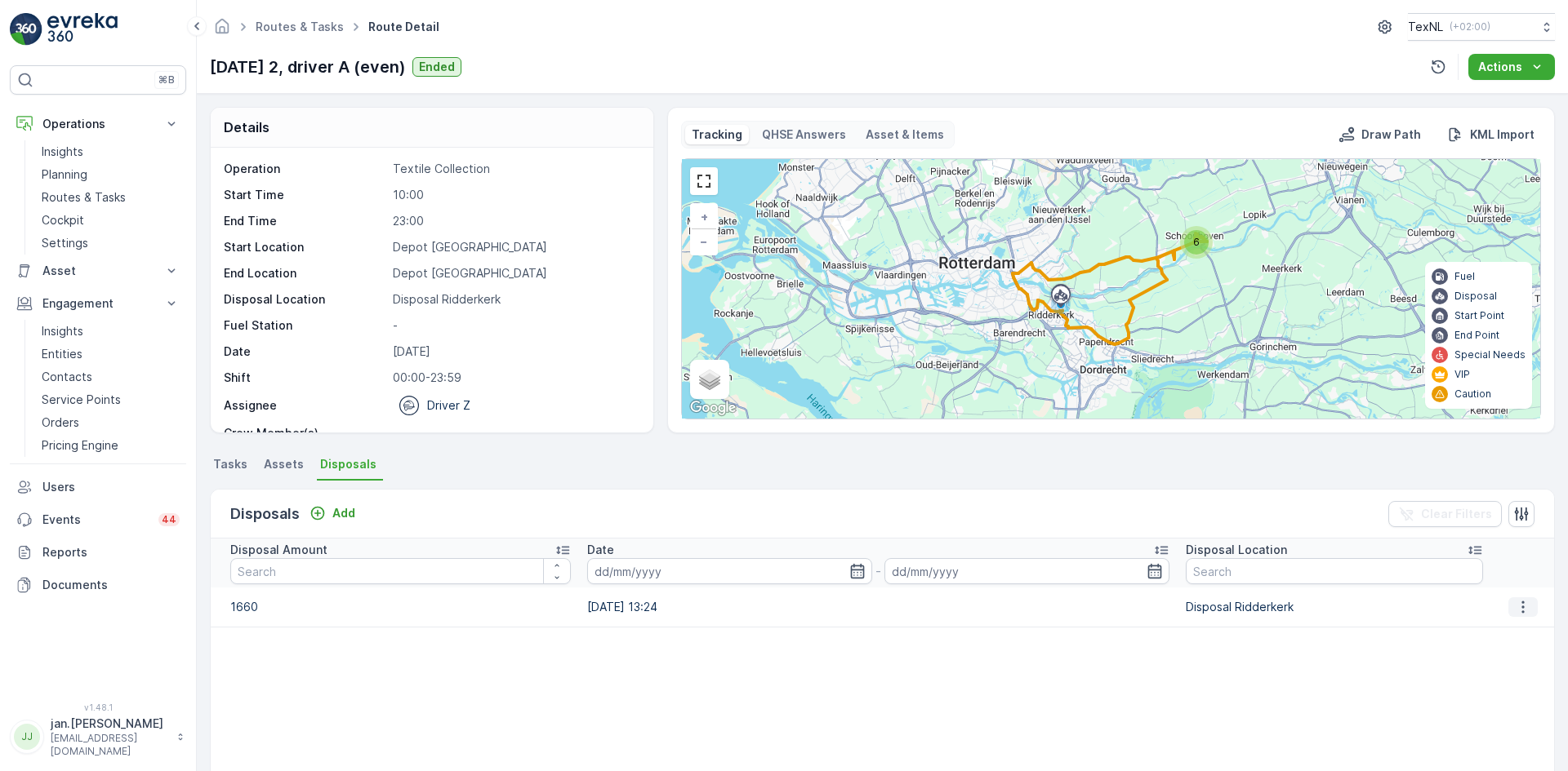
click at [1517, 604] on icon "button" at bounding box center [1522, 607] width 16 height 16
click at [1483, 624] on span "Edit Disposal Amount" at bounding box center [1500, 632] width 115 height 16
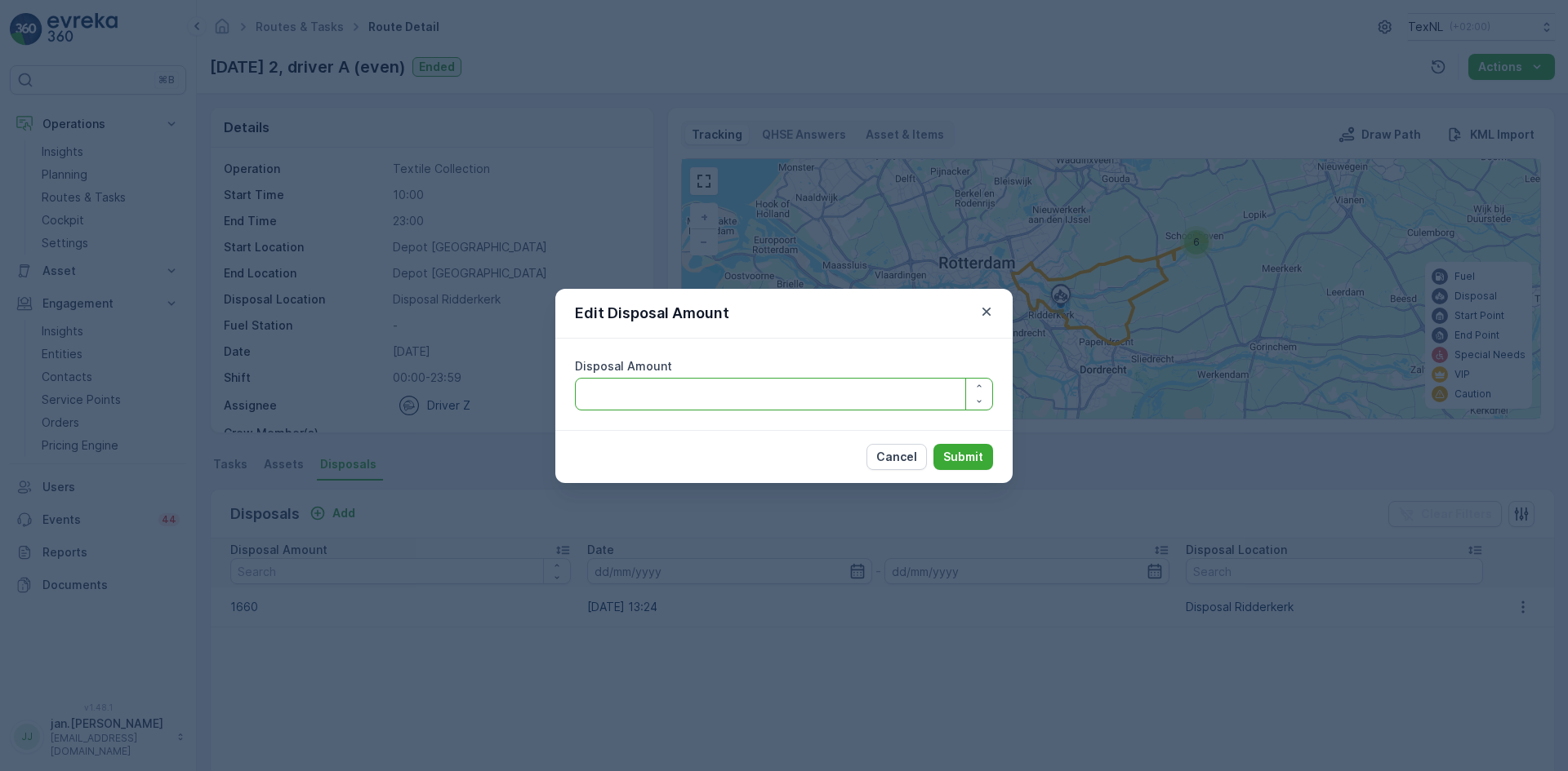
click at [798, 395] on Amount "Disposal Amount" at bounding box center [784, 394] width 418 height 33
type Amount "1460"
click at [974, 454] on p "Submit" at bounding box center [963, 457] width 40 height 16
